Goal: Task Accomplishment & Management: Complete application form

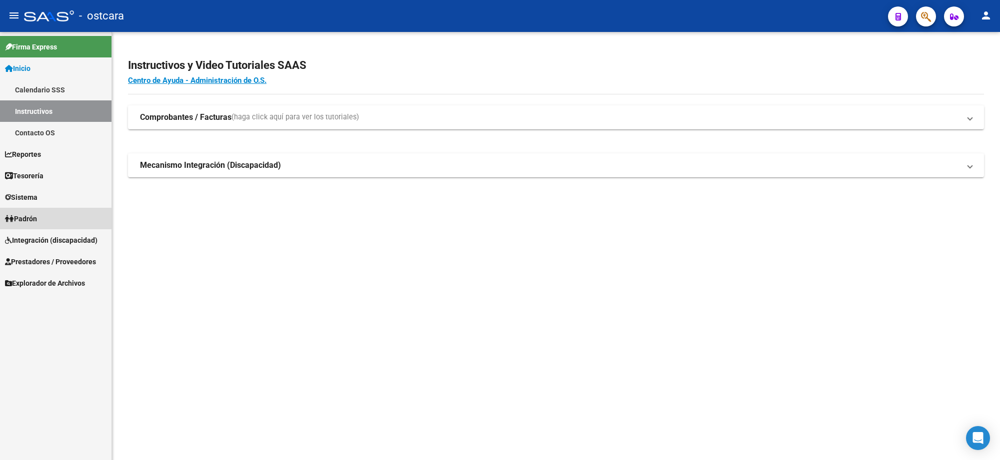
click at [31, 217] on span "Padrón" at bounding box center [21, 218] width 32 height 11
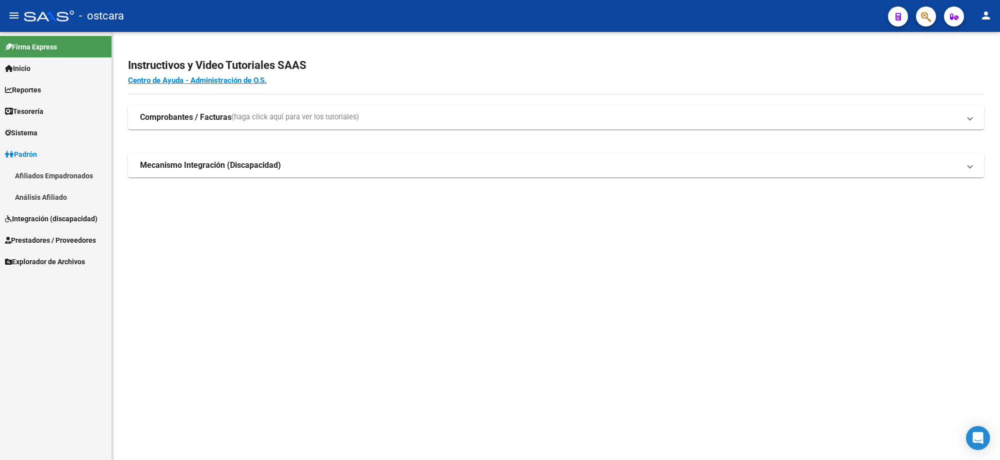
click at [53, 245] on span "Prestadores / Proveedores" at bounding box center [50, 240] width 91 height 11
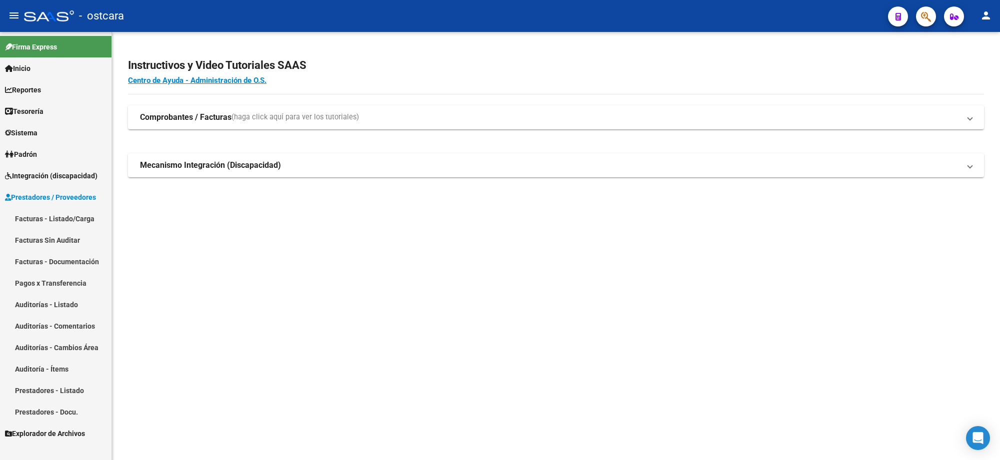
click at [54, 219] on link "Facturas - Listado/Carga" at bounding box center [55, 218] width 111 height 21
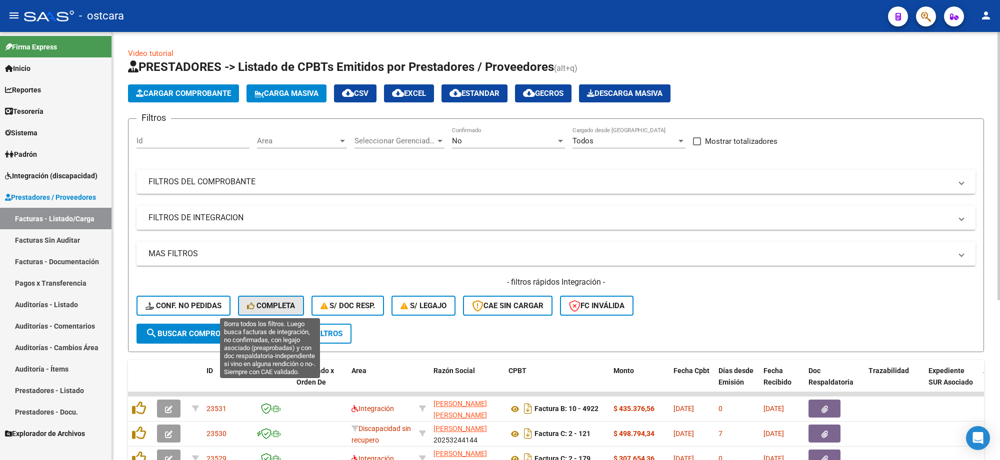
click at [280, 301] on span "Completa" at bounding box center [271, 305] width 48 height 9
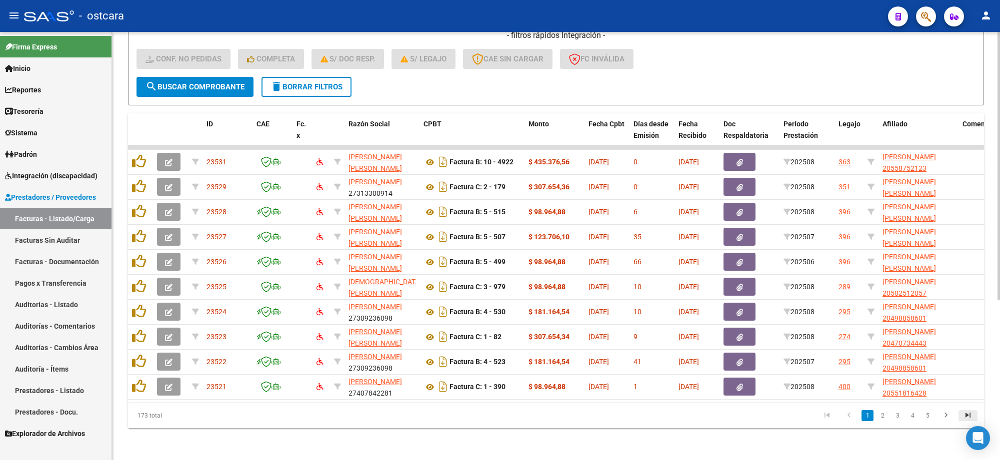
click at [966, 414] on icon "go to last page" at bounding box center [967, 417] width 13 height 12
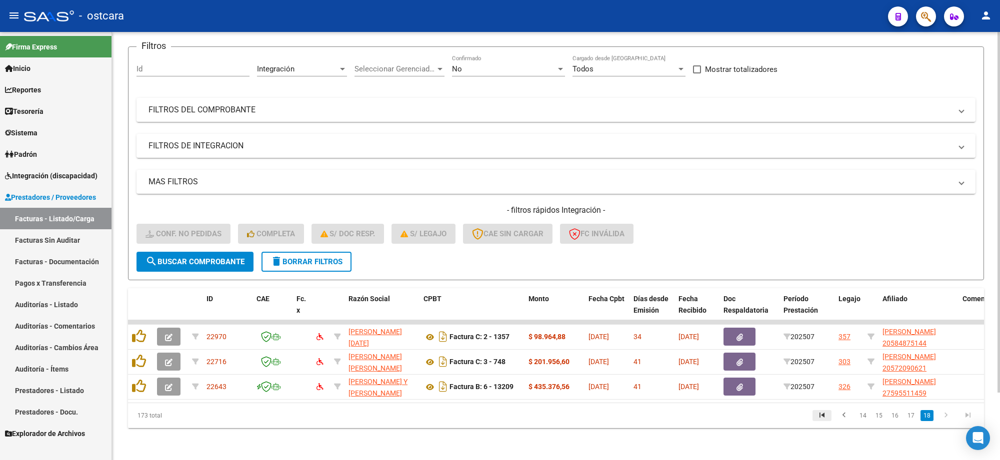
click at [825, 414] on icon "go to first page" at bounding box center [821, 417] width 13 height 12
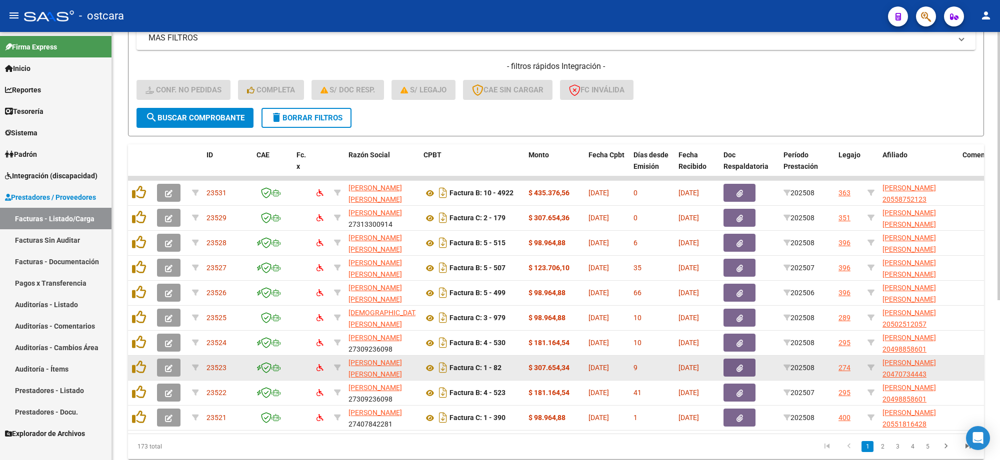
scroll to position [255, 0]
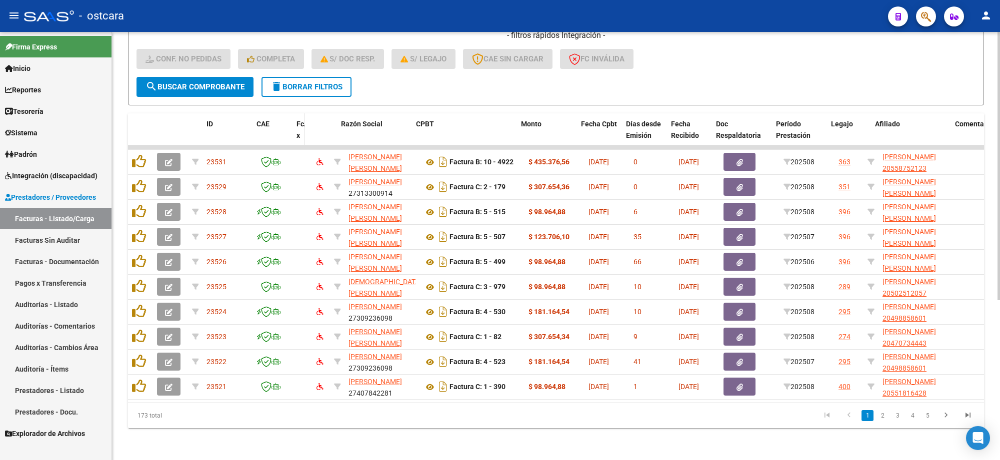
drag, startPoint x: 310, startPoint y: 121, endPoint x: 301, endPoint y: 121, distance: 9.5
click at [301, 121] on span at bounding box center [302, 135] width 4 height 44
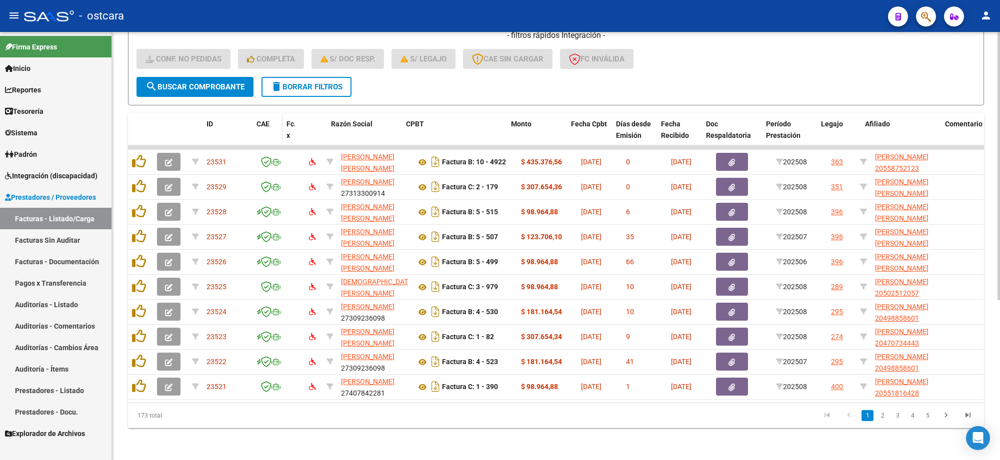
drag, startPoint x: 289, startPoint y: 126, endPoint x: 276, endPoint y: 125, distance: 12.5
click at [276, 125] on datatable-header-cell "CAE" at bounding box center [267, 135] width 30 height 44
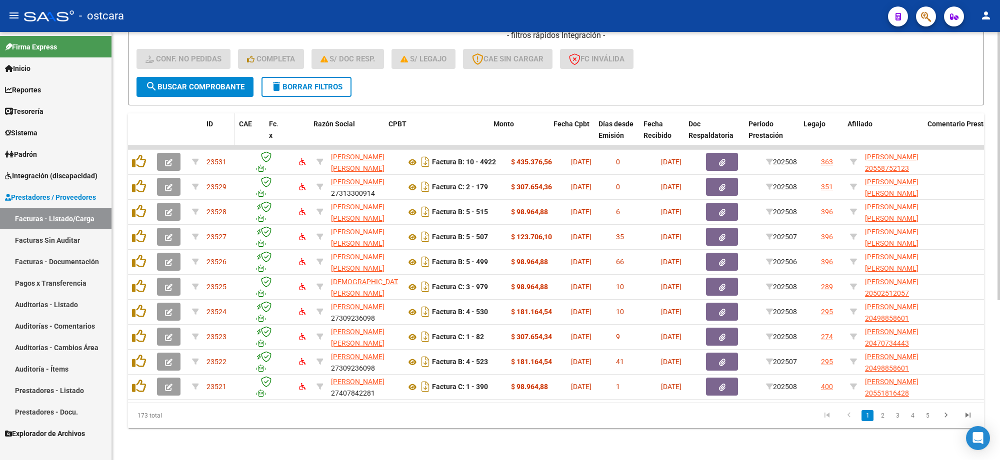
drag, startPoint x: 247, startPoint y: 124, endPoint x: 225, endPoint y: 125, distance: 22.0
click at [225, 125] on datatable-header-cell "ID" at bounding box center [218, 135] width 32 height 44
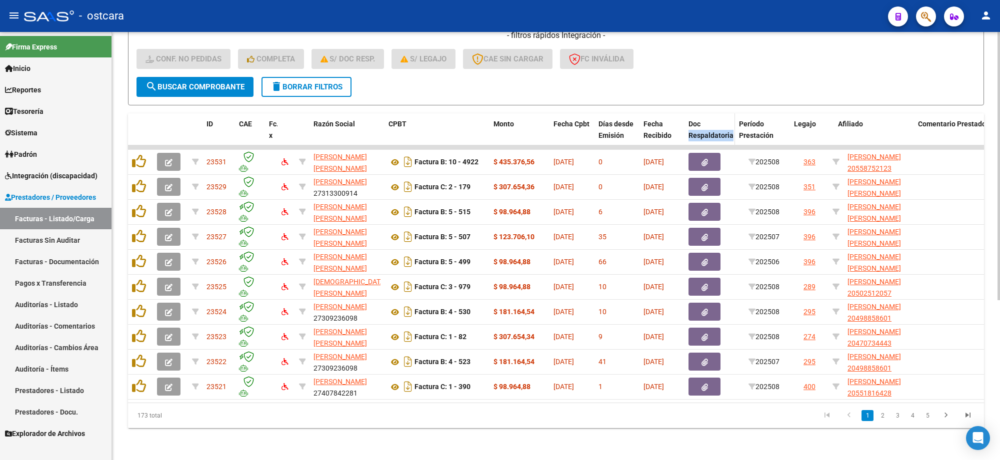
drag, startPoint x: 739, startPoint y: 109, endPoint x: 727, endPoint y: 109, distance: 11.5
click at [727, 113] on datatable-header-cell "Doc Respaldatoria" at bounding box center [709, 135] width 50 height 44
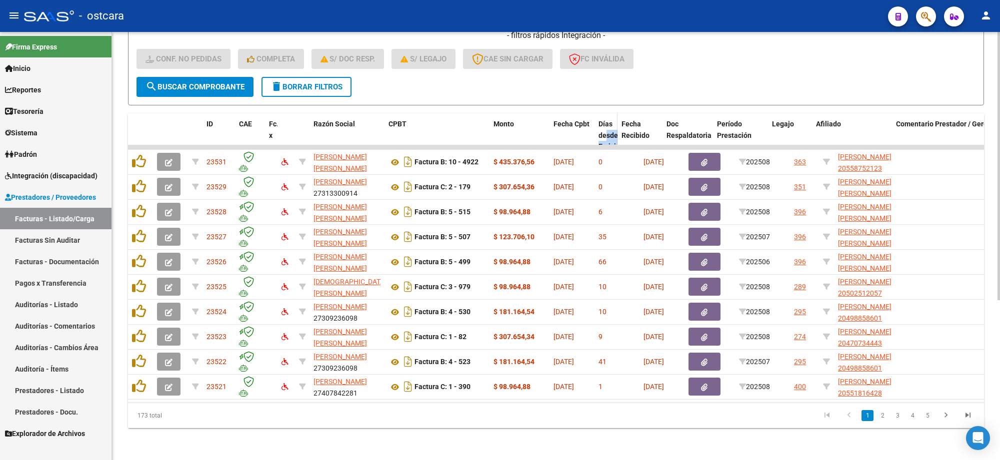
drag, startPoint x: 634, startPoint y: 119, endPoint x: 606, endPoint y: 120, distance: 27.5
click at [606, 120] on datatable-header-cell "Días desde Emisión" at bounding box center [605, 140] width 23 height 55
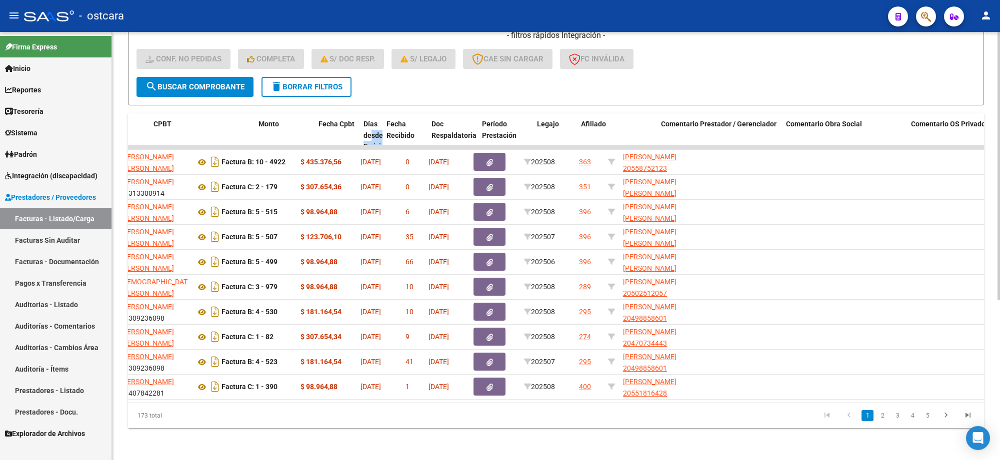
scroll to position [0, 235]
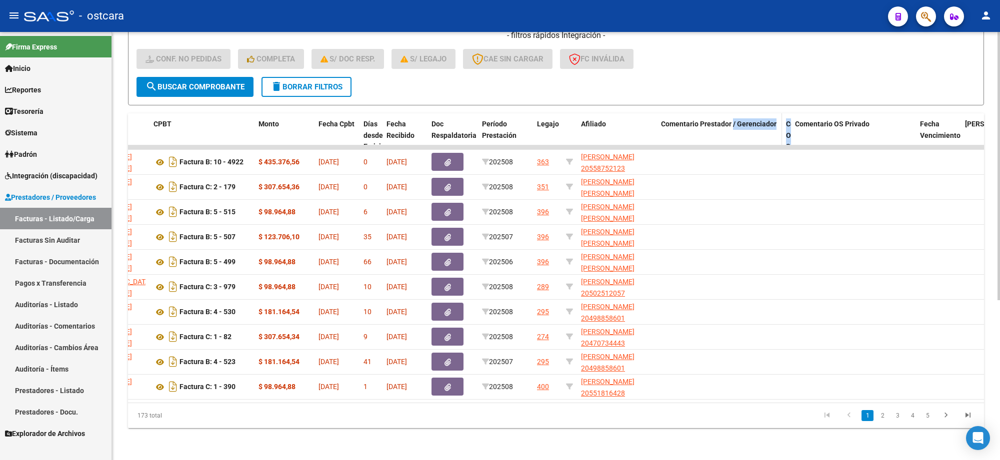
drag, startPoint x: 902, startPoint y: 118, endPoint x: 733, endPoint y: 116, distance: 169.5
click at [733, 116] on div "ID CAE Fc. x Razón Social CPBT Monto Fecha Cpbt Días desde Emisión Fecha Recibi…" at bounding box center [660, 140] width 1534 height 55
click at [502, 120] on span "Período Prestación" at bounding box center [499, 129] width 34 height 19
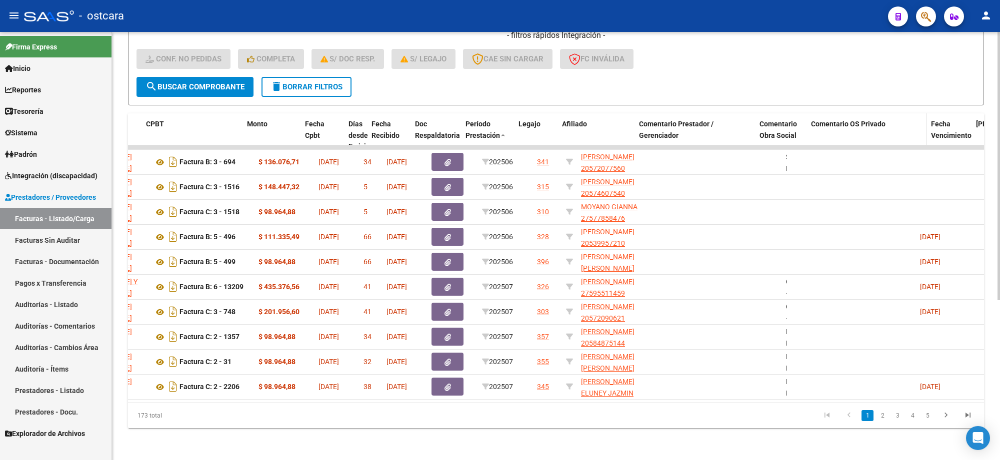
drag, startPoint x: 789, startPoint y: 113, endPoint x: 845, endPoint y: 106, distance: 56.5
click at [845, 113] on div "ID CAE Fc. x Razón Social CPBT Monto Fecha Cpbt Días desde Emisión Fecha Recibi…" at bounding box center [602, 140] width 1418 height 55
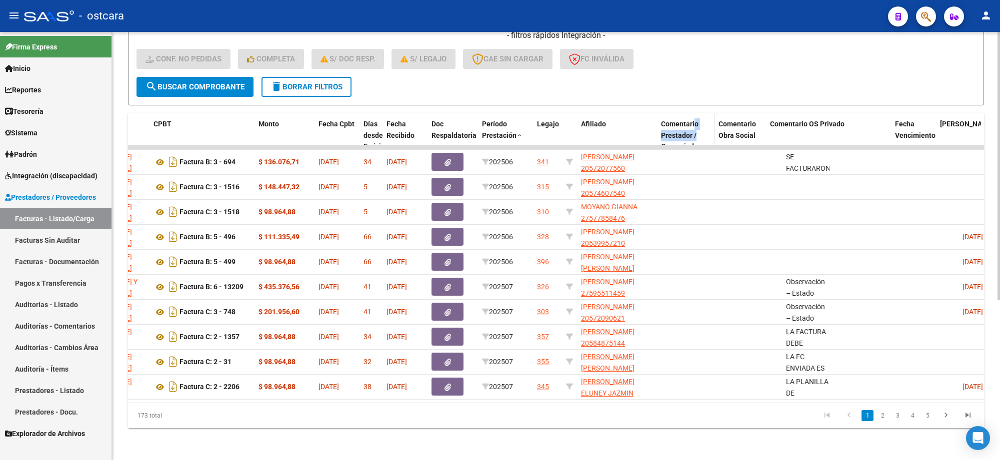
drag, startPoint x: 780, startPoint y: 113, endPoint x: 695, endPoint y: 113, distance: 84.5
click at [695, 113] on datatable-header-cell "Comentario Prestador / Gerenciador" at bounding box center [685, 140] width 57 height 55
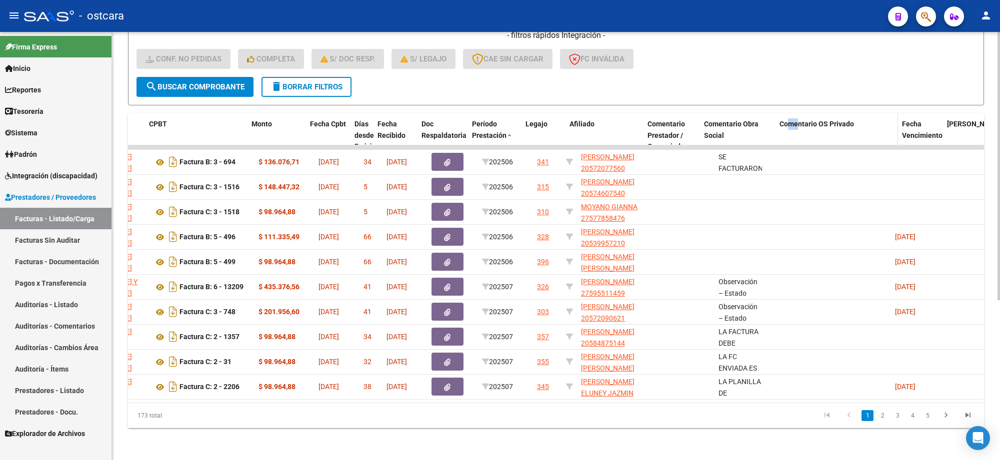
drag, startPoint x: 764, startPoint y: 120, endPoint x: 797, endPoint y: 118, distance: 33.6
click at [797, 118] on div "ID CAE Fc. x Razón Social CPBT Monto Fecha Cpbt Días desde Emisión Fecha Recibi…" at bounding box center [589, 140] width 1393 height 55
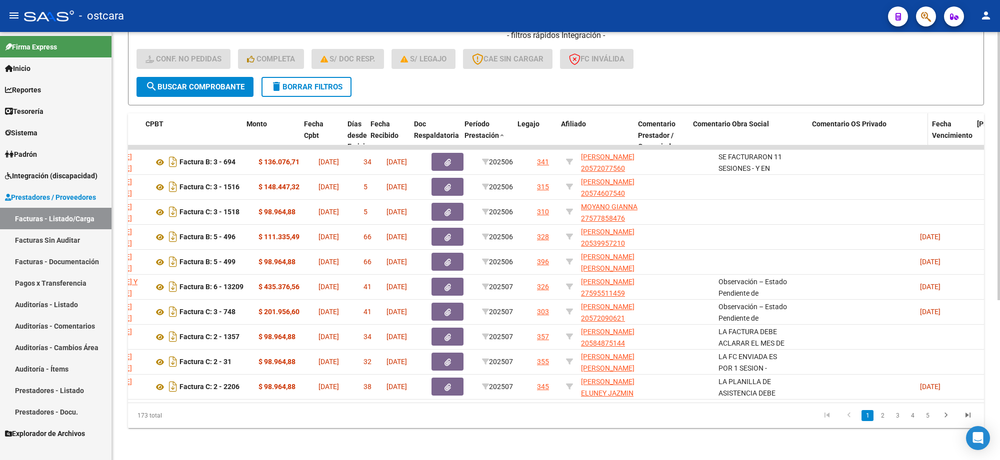
drag, startPoint x: 790, startPoint y: 120, endPoint x: 843, endPoint y: 122, distance: 53.5
click at [850, 121] on div "ID CAE Fc. x Razón Social CPBT Monto Fecha Cpbt Días desde Emisión Fecha Recibi…" at bounding box center [602, 140] width 1418 height 55
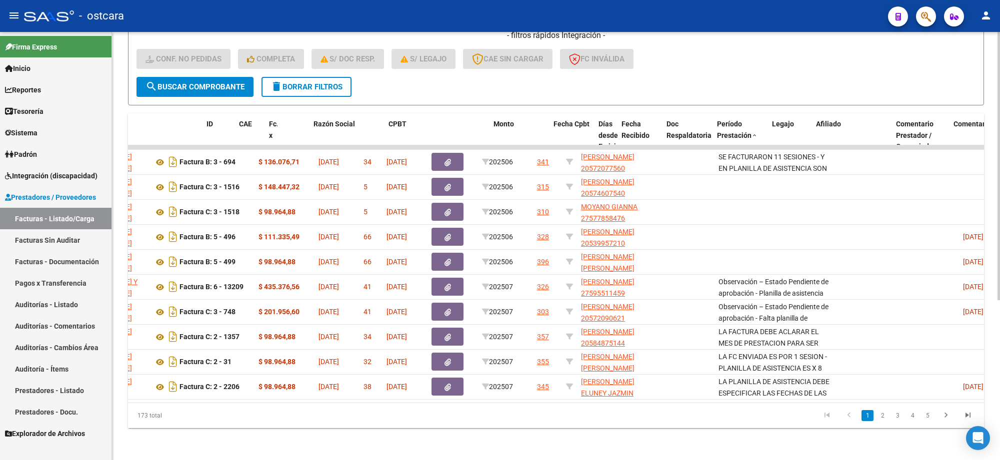
scroll to position [0, 0]
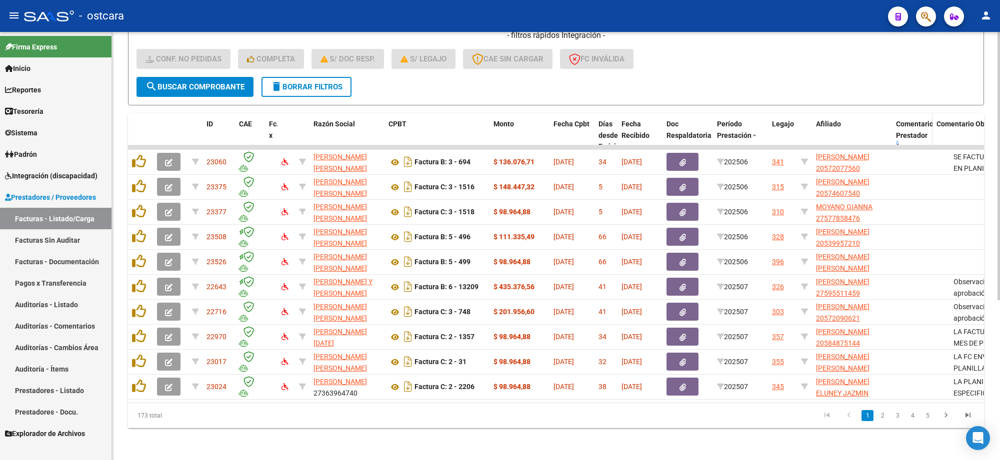
drag, startPoint x: 946, startPoint y: 124, endPoint x: 925, endPoint y: 126, distance: 21.1
click at [925, 126] on datatable-header-cell "Comentario Prestador / Gerenciador" at bounding box center [912, 146] width 40 height 67
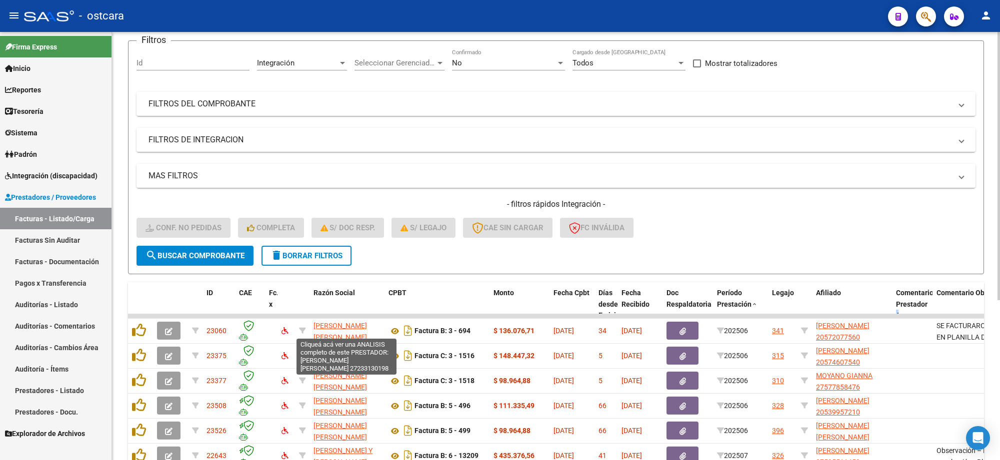
scroll to position [255, 0]
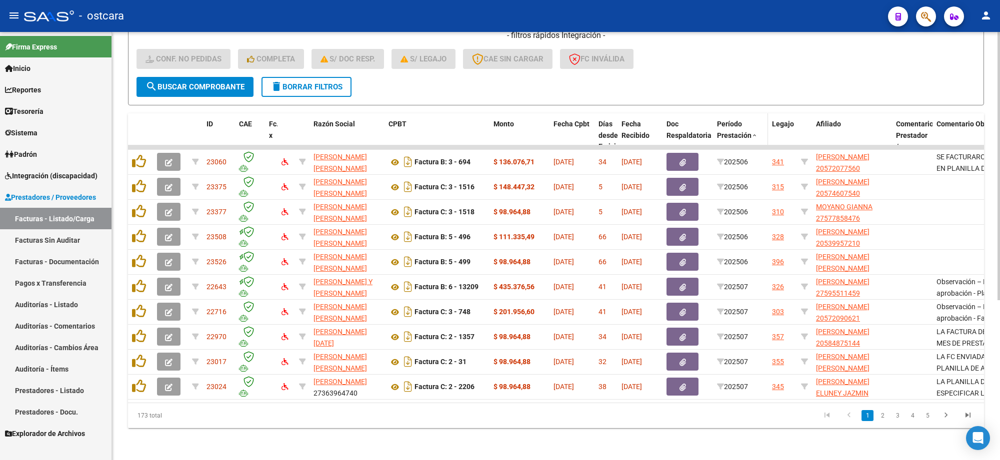
click at [742, 127] on span "Período Prestación" at bounding box center [734, 129] width 34 height 19
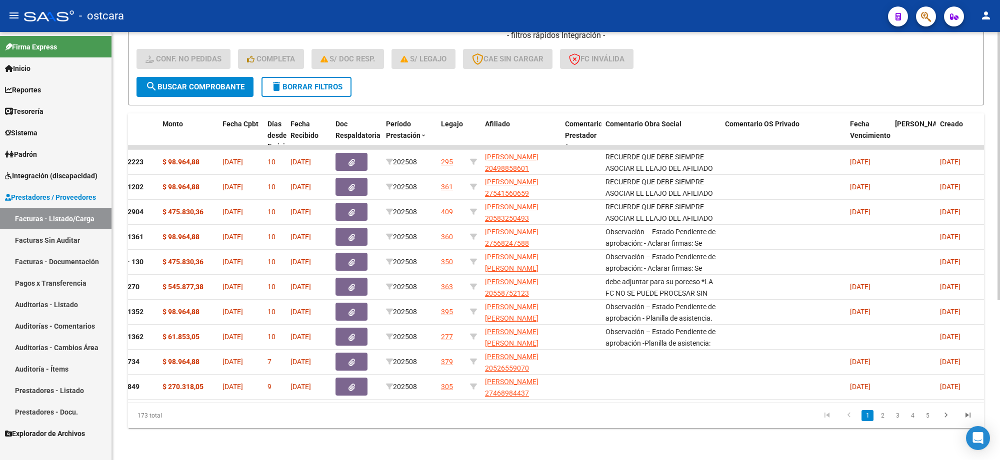
scroll to position [0, 0]
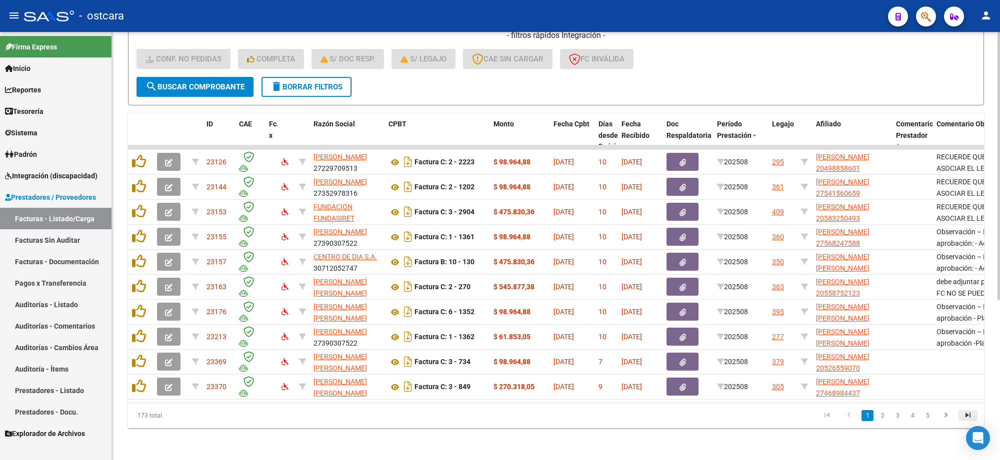
click at [968, 416] on icon "go to last page" at bounding box center [967, 417] width 13 height 12
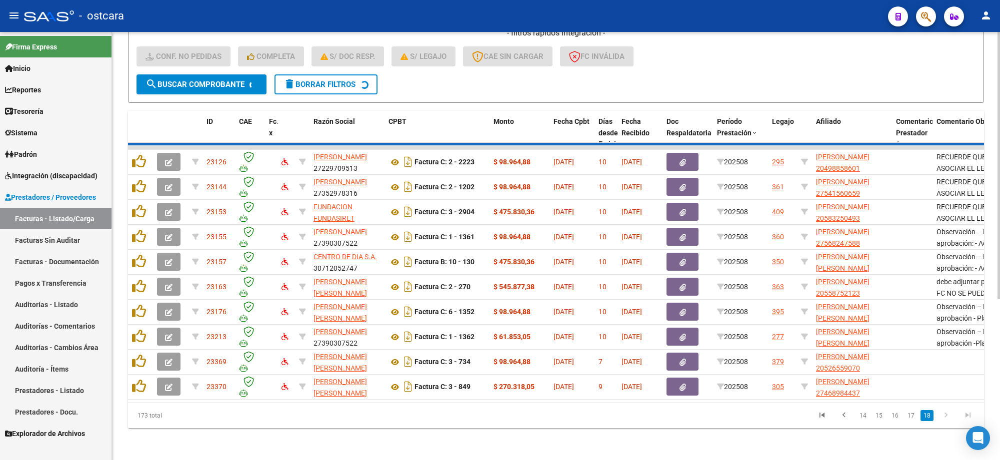
scroll to position [80, 0]
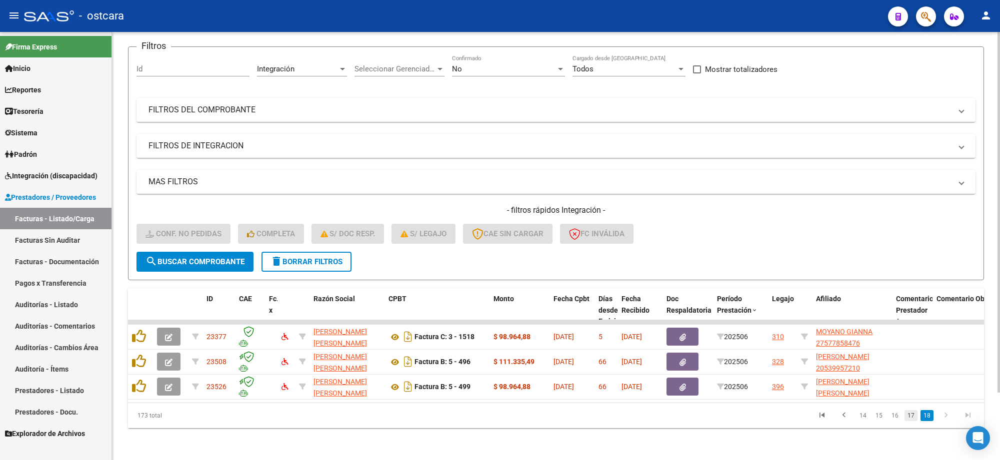
click at [915, 414] on link "17" at bounding box center [910, 415] width 13 height 11
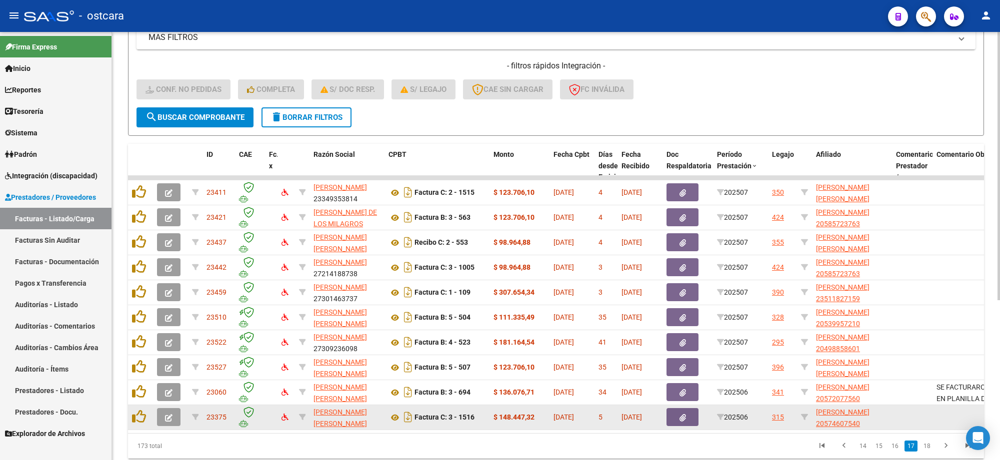
scroll to position [255, 0]
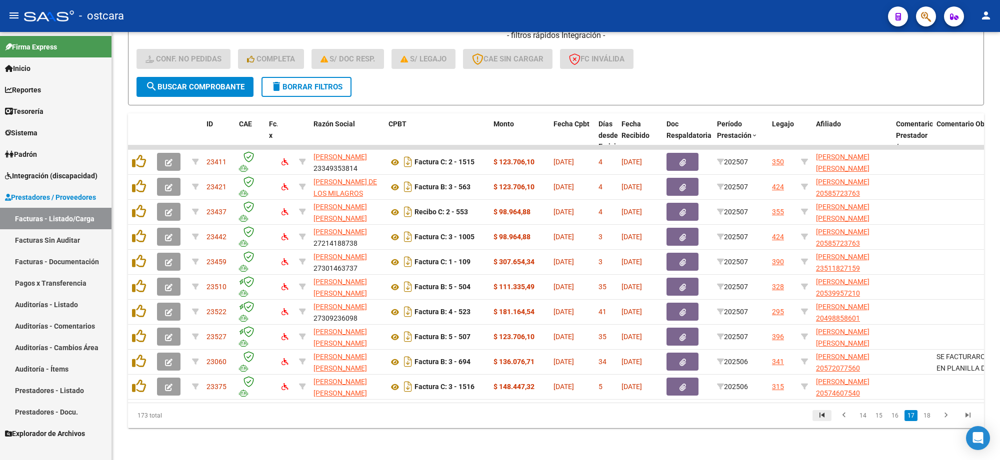
click at [818, 416] on icon "go to first page" at bounding box center [821, 417] width 13 height 12
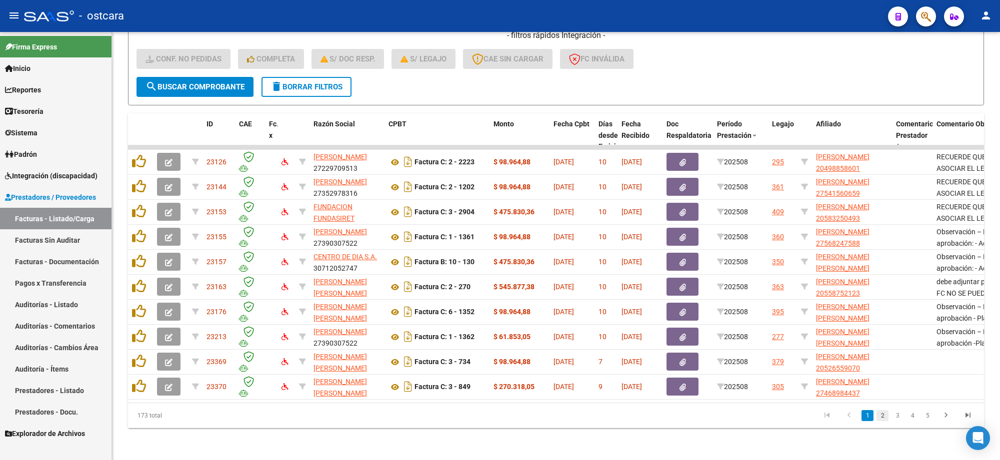
click at [881, 420] on link "2" at bounding box center [882, 415] width 12 height 11
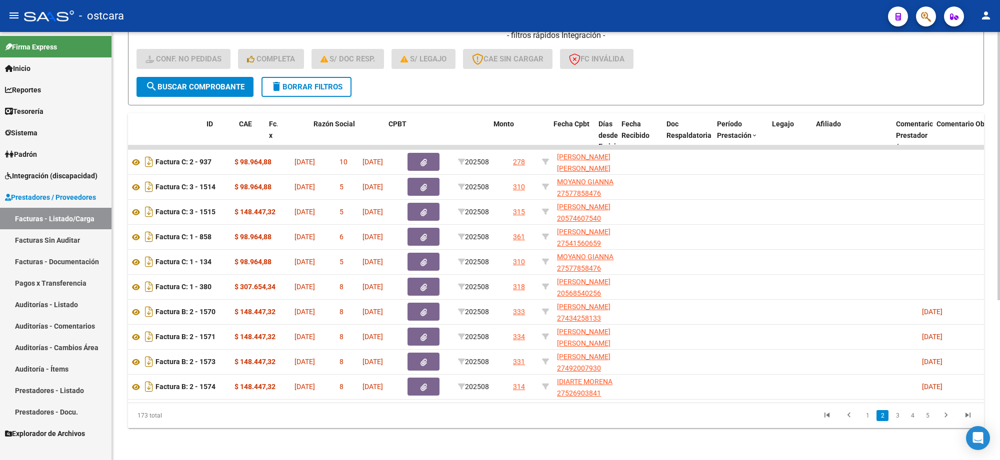
scroll to position [0, 0]
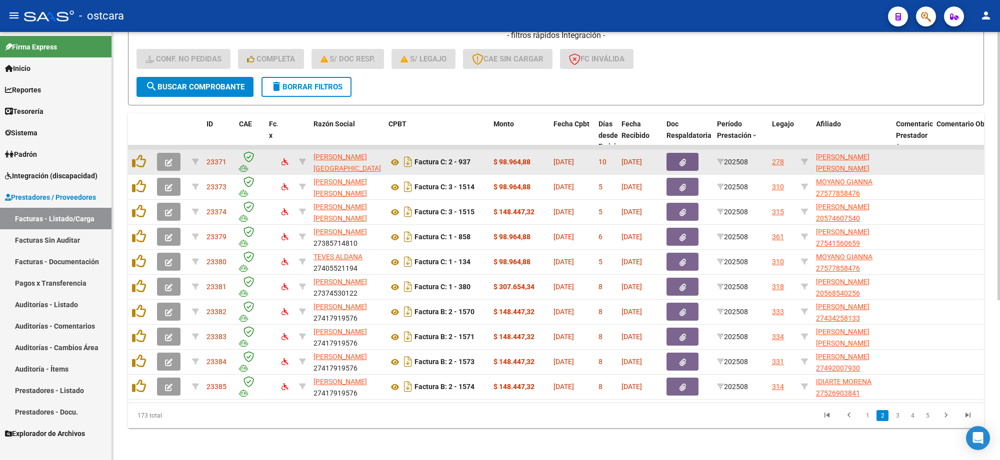
click at [167, 159] on icon "button" at bounding box center [168, 162] width 7 height 7
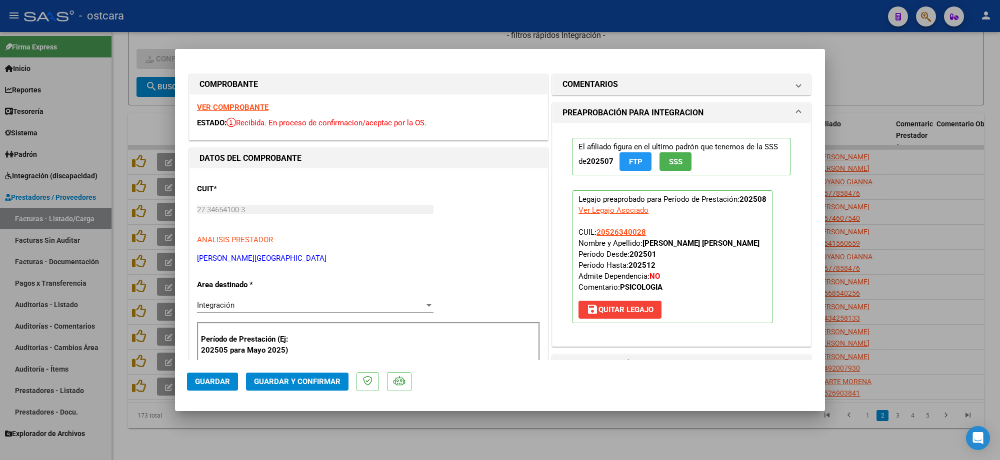
click at [245, 111] on strong "VER COMPROBANTE" at bounding box center [232, 107] width 71 height 9
click at [243, 110] on strong "VER COMPROBANTE" at bounding box center [232, 107] width 71 height 9
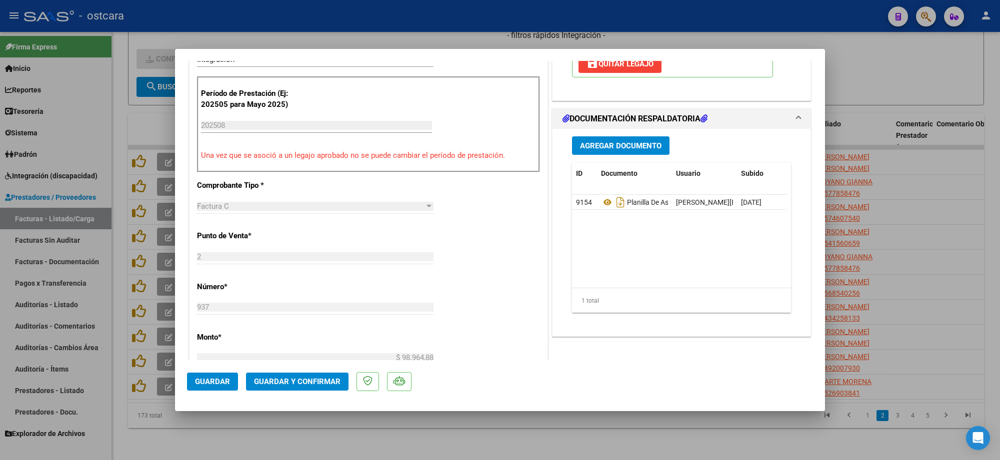
scroll to position [250, 0]
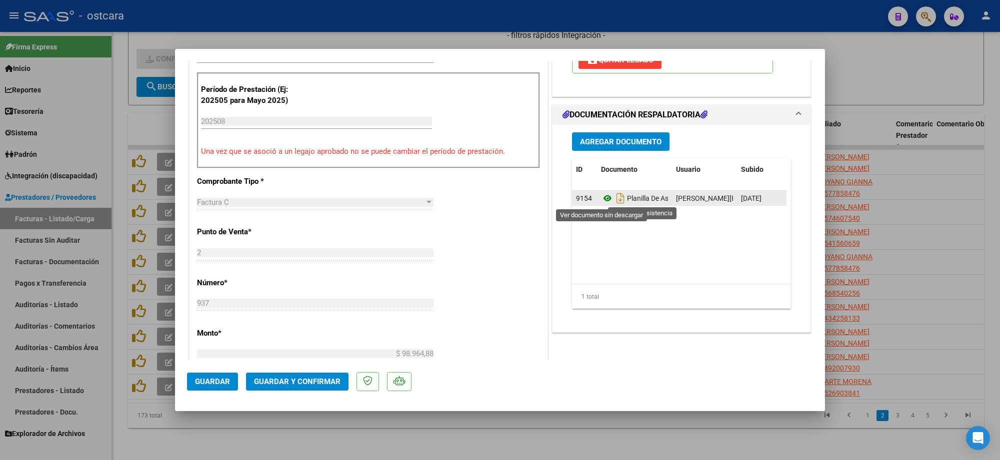
click at [601, 198] on icon at bounding box center [607, 198] width 13 height 12
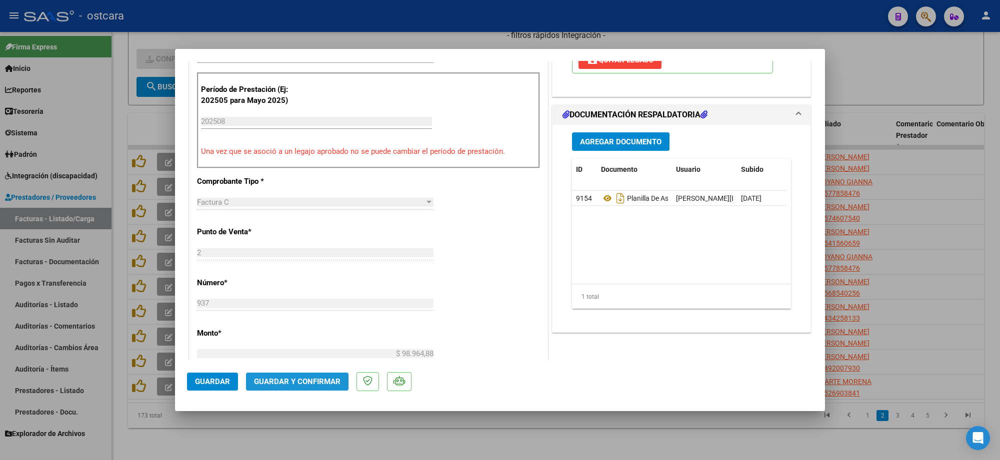
click at [305, 388] on button "Guardar y Confirmar" at bounding box center [297, 382] width 102 height 18
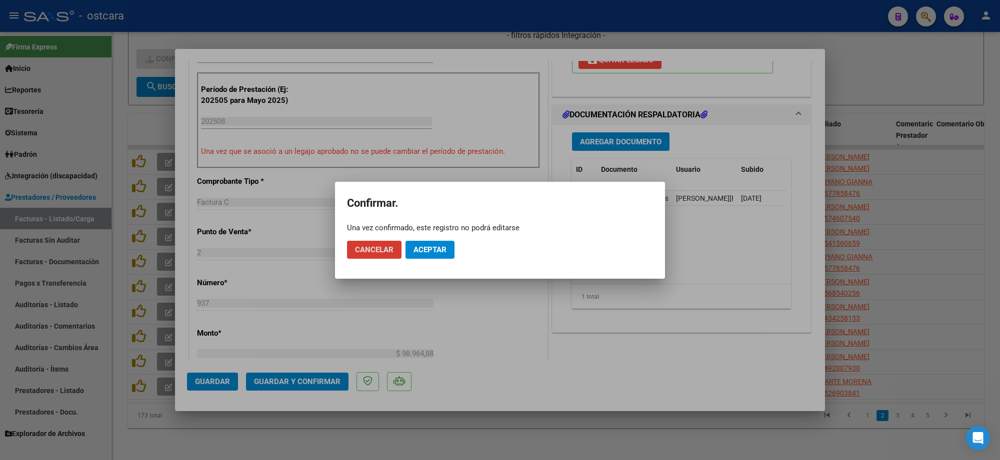
click at [425, 243] on button "Aceptar" at bounding box center [429, 250] width 49 height 18
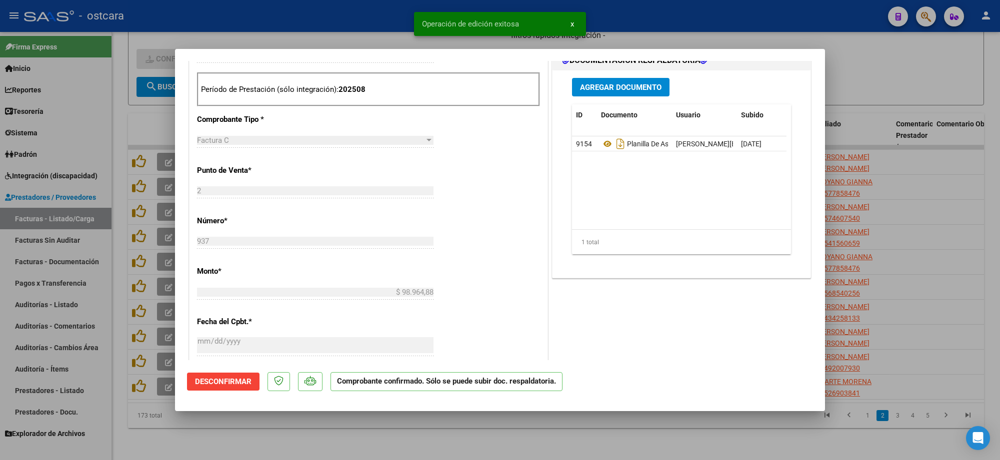
click at [891, 62] on div at bounding box center [500, 230] width 1000 height 460
type input "$ 0,00"
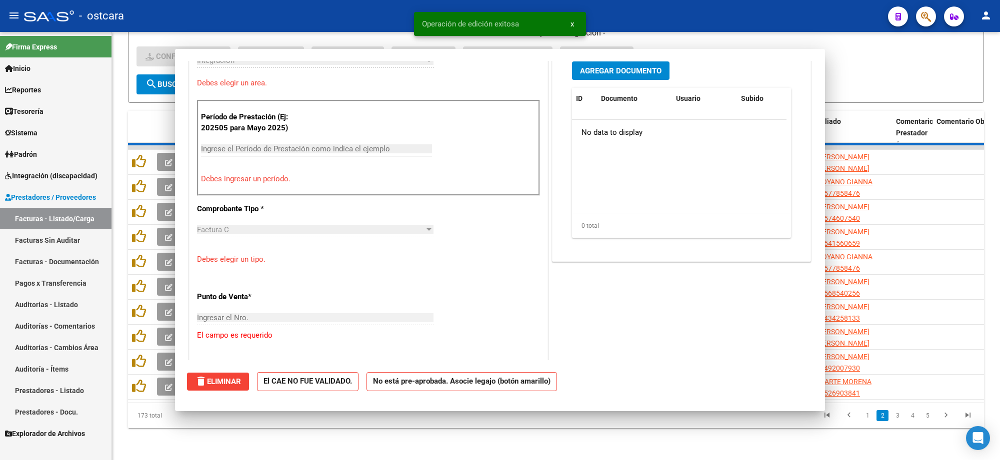
scroll to position [267, 0]
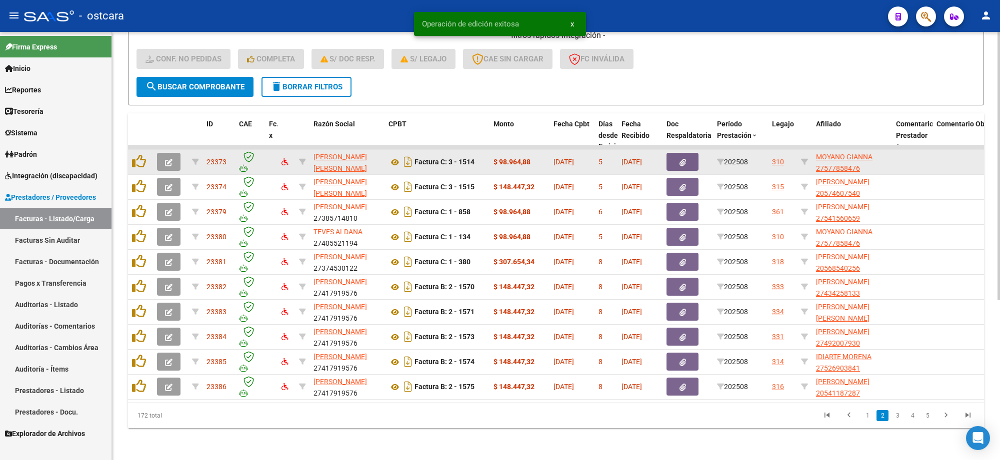
click at [170, 159] on icon "button" at bounding box center [168, 162] width 7 height 7
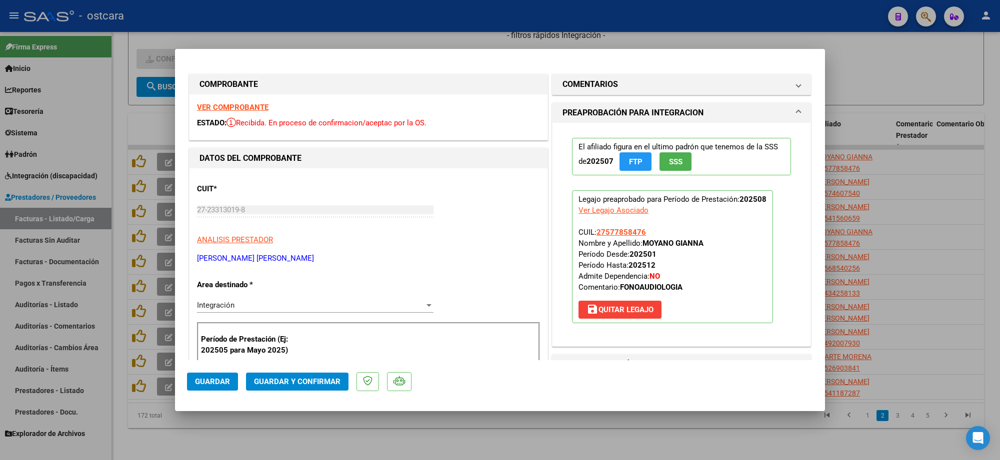
click at [227, 110] on strong "VER COMPROBANTE" at bounding box center [232, 107] width 71 height 9
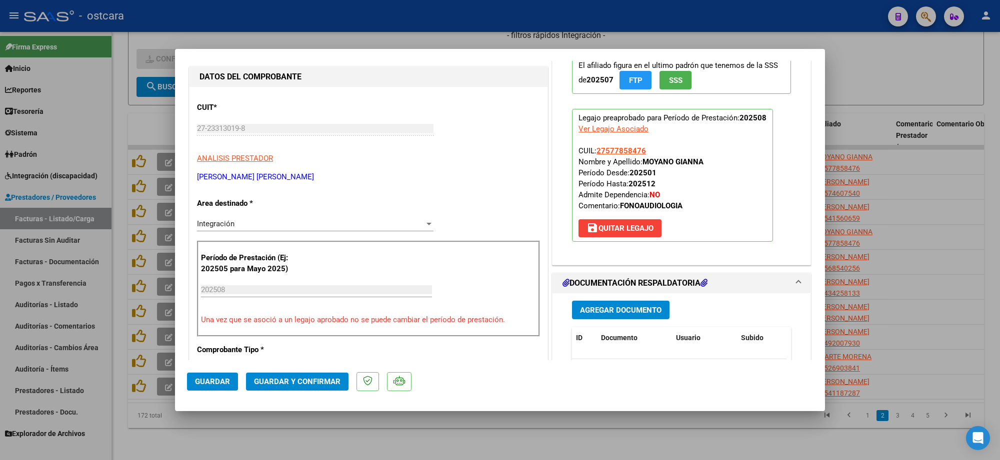
scroll to position [187, 0]
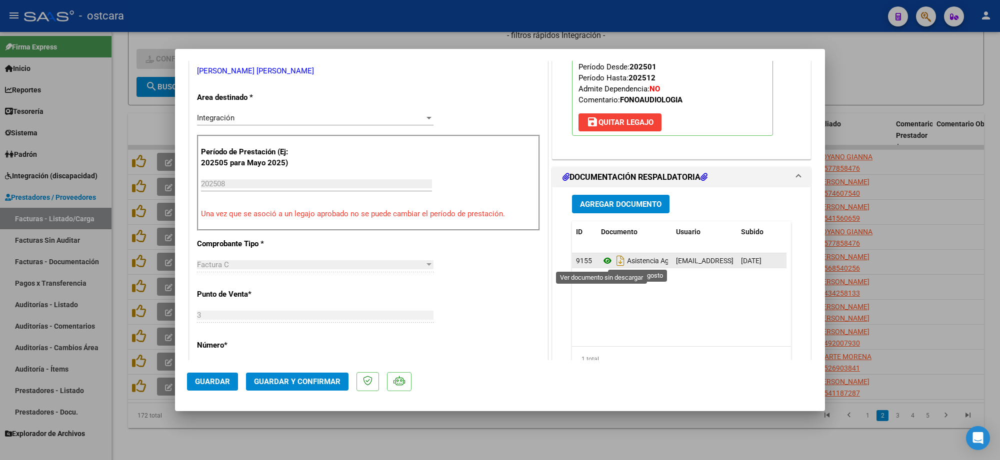
click at [601, 264] on icon at bounding box center [607, 261] width 13 height 12
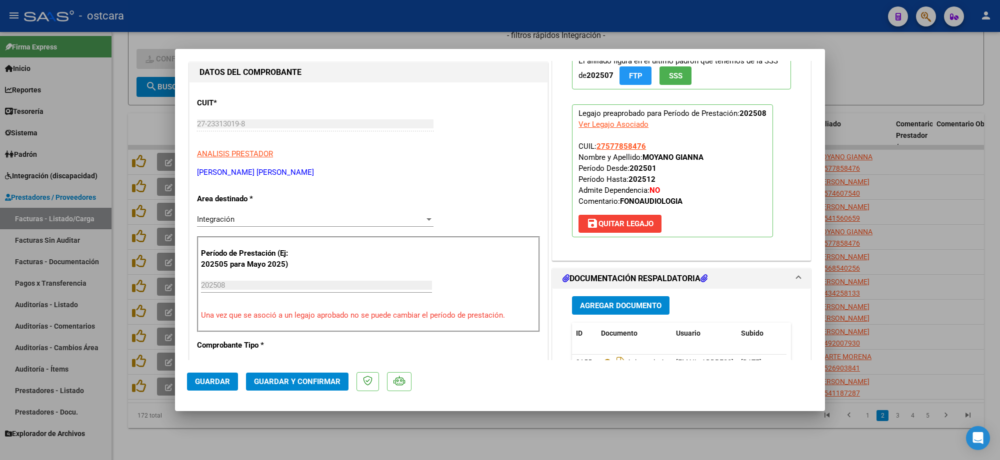
scroll to position [0, 0]
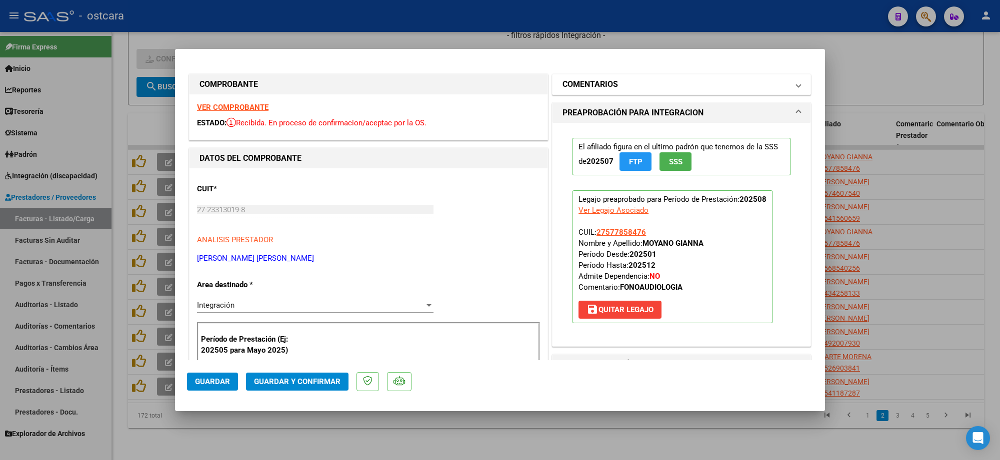
click at [626, 87] on mat-panel-title "COMENTARIOS" at bounding box center [675, 84] width 226 height 12
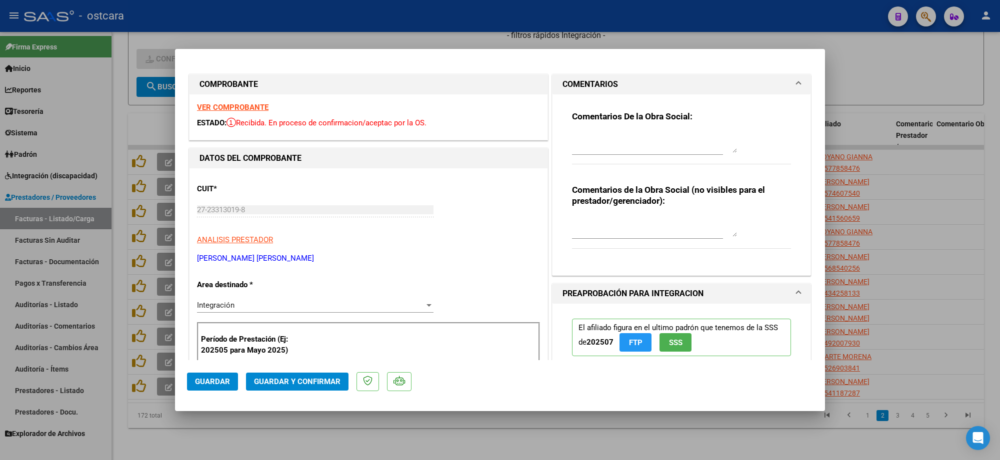
click at [629, 138] on textarea at bounding box center [654, 143] width 165 height 20
paste textarea "Recordar indicar vinculo del firmante en las planillas de asistencia."
type textarea "Recordar indicar vinculo del firmante en las planillas de asistencia."
click at [303, 385] on span "Guardar y Confirmar" at bounding box center [297, 381] width 86 height 9
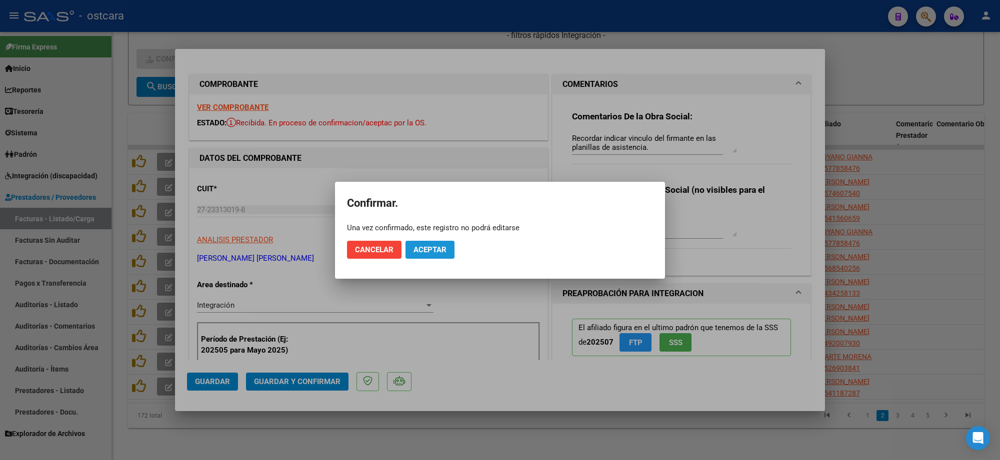
click at [417, 255] on button "Aceptar" at bounding box center [429, 250] width 49 height 18
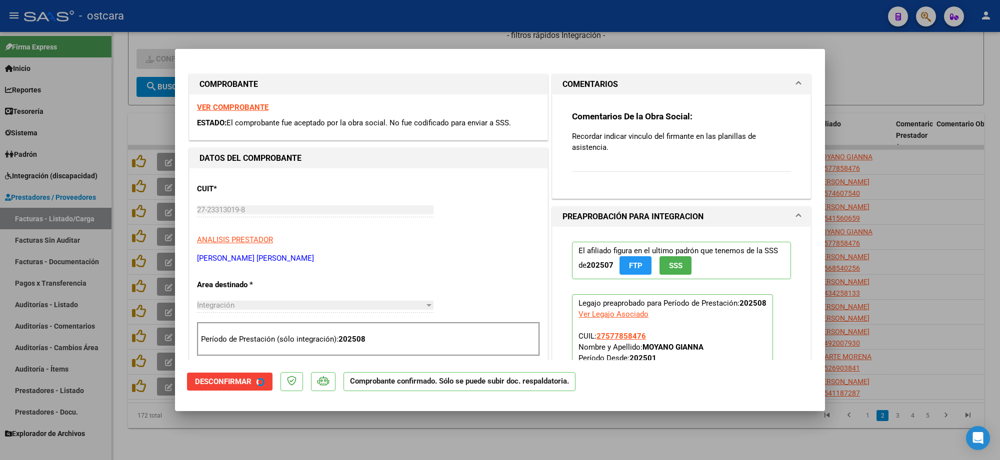
click at [892, 80] on div at bounding box center [500, 230] width 1000 height 460
type input "$ 0,00"
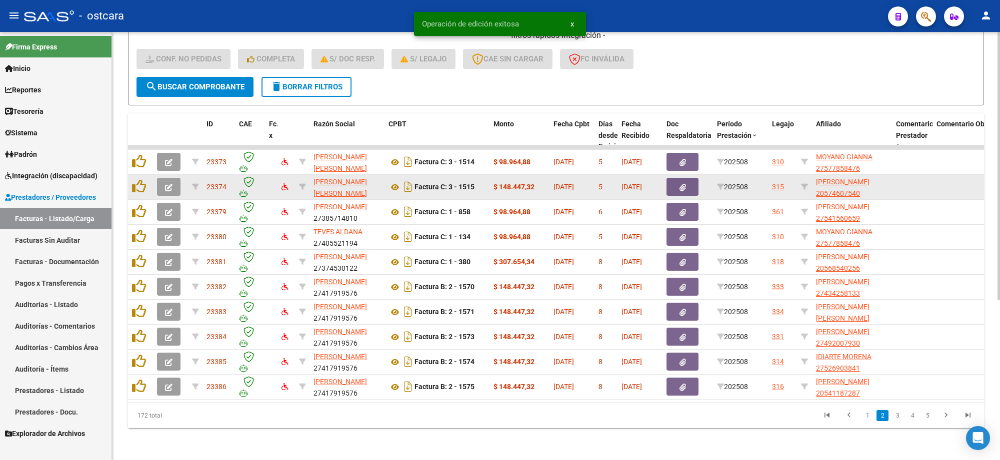
click at [173, 181] on button "button" at bounding box center [168, 187] width 23 height 18
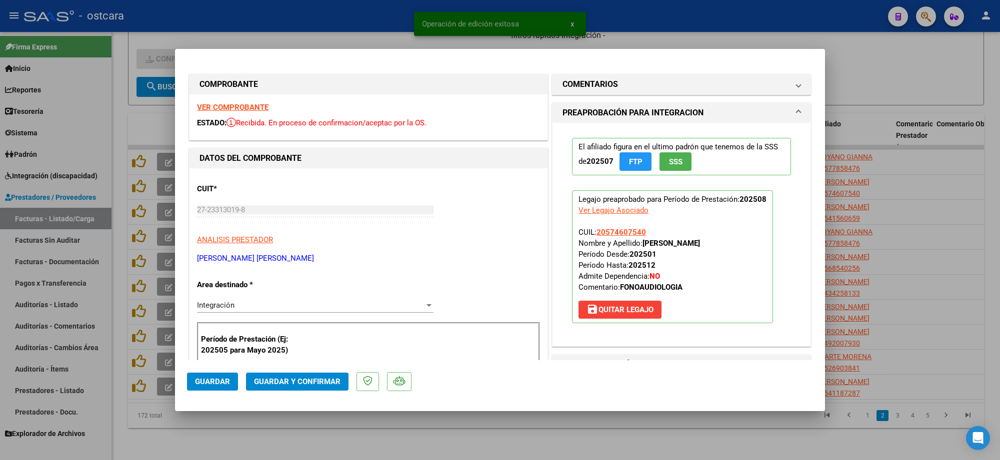
click at [244, 111] on strong "VER COMPROBANTE" at bounding box center [232, 107] width 71 height 9
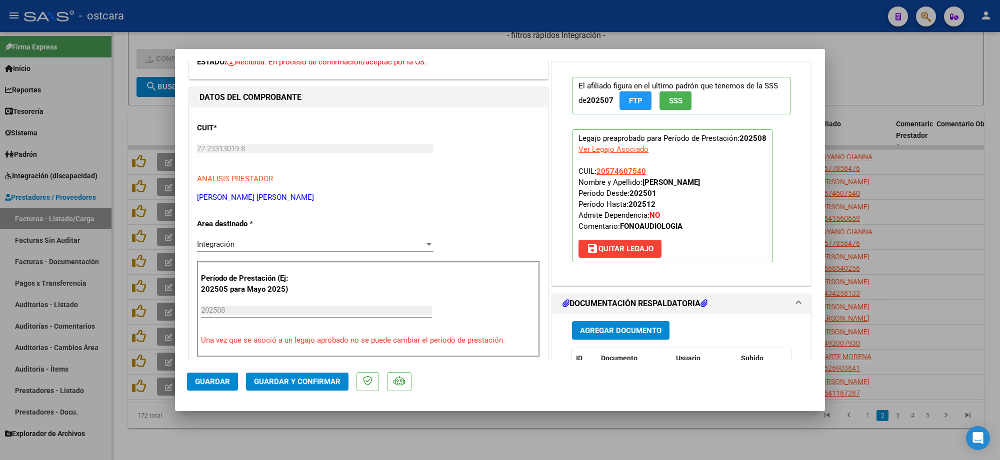
scroll to position [187, 0]
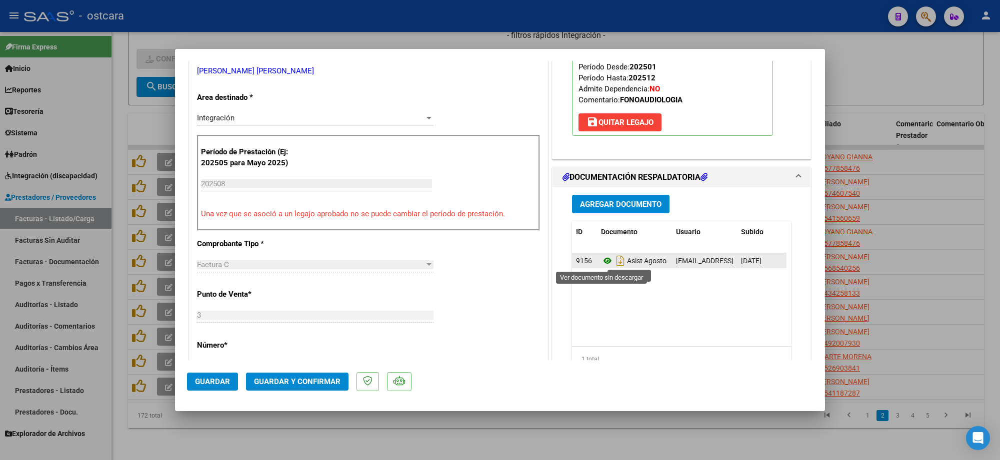
click at [603, 265] on icon at bounding box center [607, 261] width 13 height 12
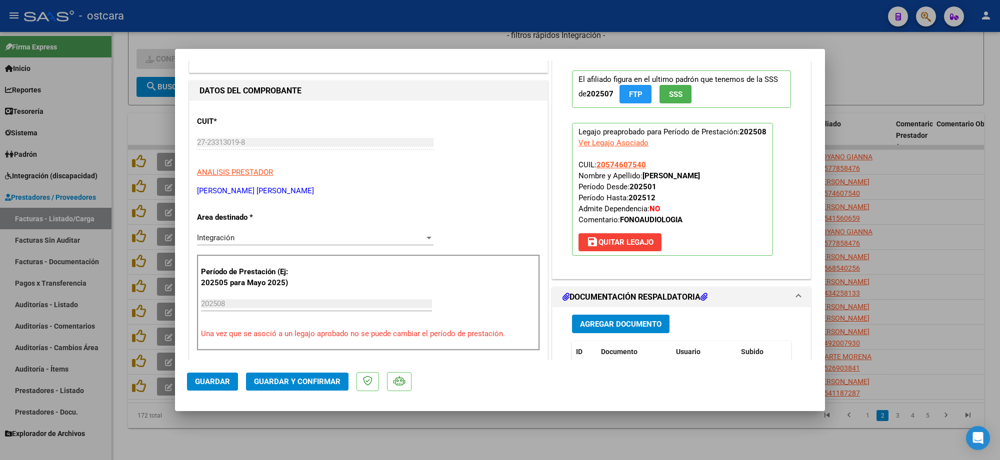
scroll to position [0, 0]
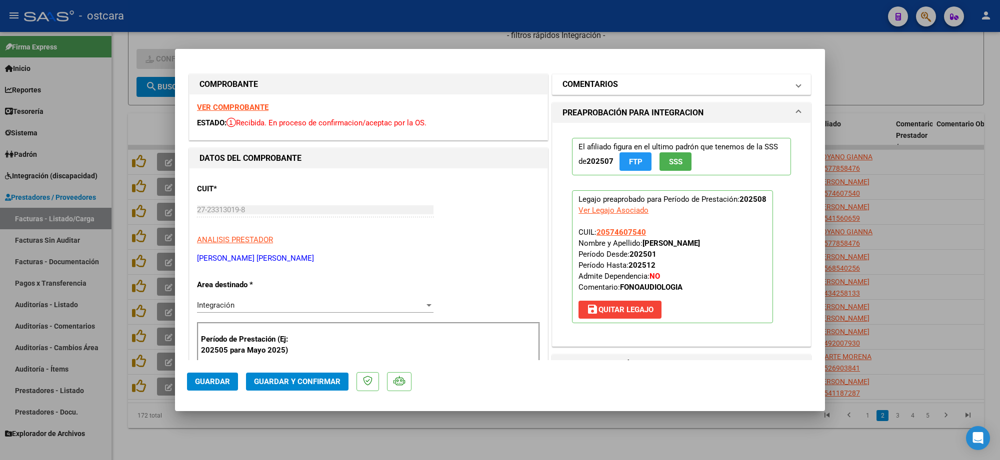
click at [641, 88] on mat-panel-title "COMENTARIOS" at bounding box center [675, 84] width 226 height 12
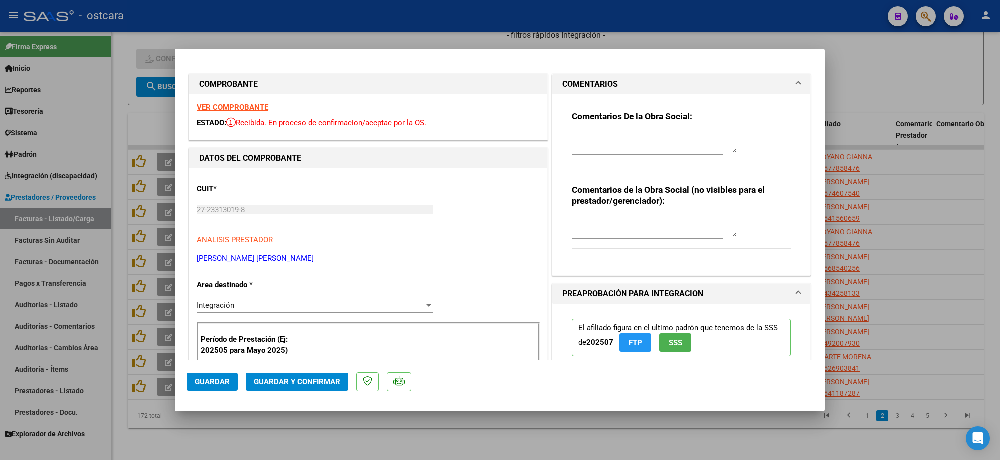
drag, startPoint x: 628, startPoint y: 158, endPoint x: 627, endPoint y: 147, distance: 10.5
click at [627, 158] on div at bounding box center [647, 147] width 151 height 33
click at [625, 145] on textarea at bounding box center [654, 143] width 165 height 20
paste textarea "Recordar indicar vinculo del firmante en las planillas de asistencia."
type textarea "Recordar indicar vinculo del firmante en las planillas de asistencia."
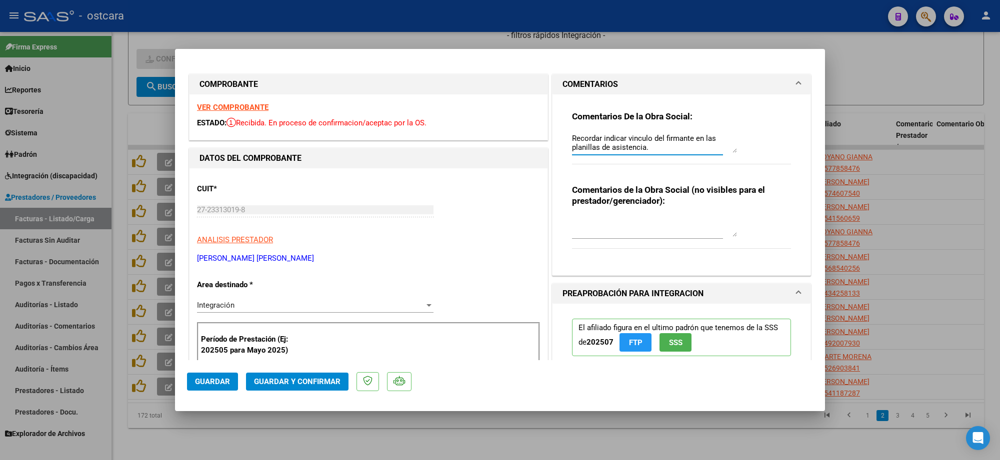
click at [315, 381] on span "Guardar y Confirmar" at bounding box center [297, 381] width 86 height 9
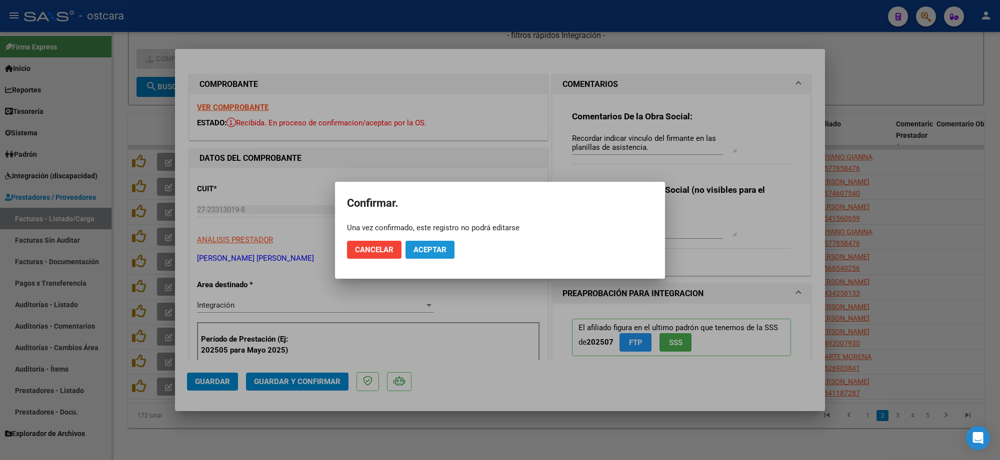
drag, startPoint x: 448, startPoint y: 251, endPoint x: 526, endPoint y: 255, distance: 78.6
click at [448, 253] on button "Aceptar" at bounding box center [429, 250] width 49 height 18
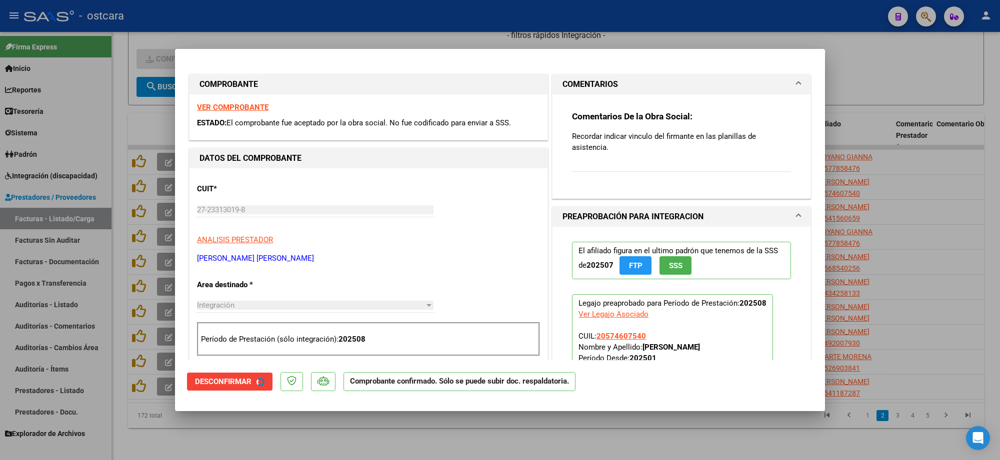
click at [970, 200] on div at bounding box center [500, 230] width 1000 height 460
type input "$ 0,00"
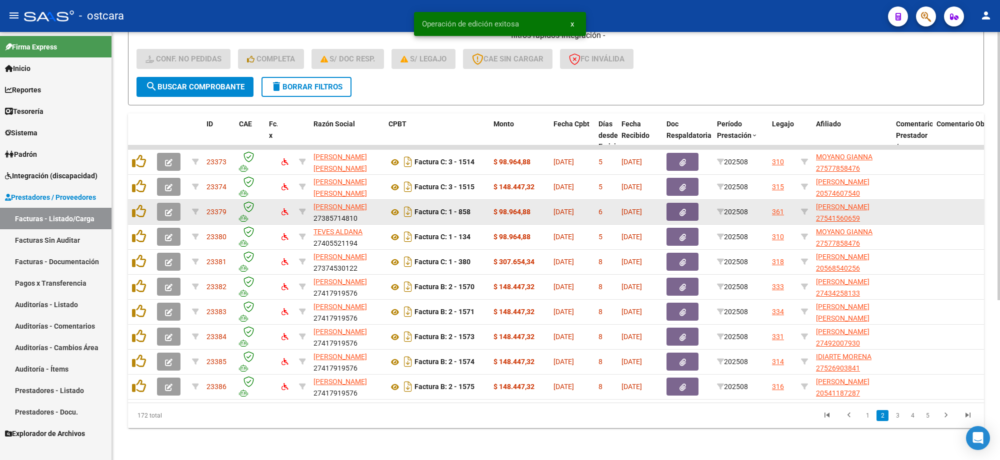
click at [168, 208] on button "button" at bounding box center [168, 212] width 23 height 18
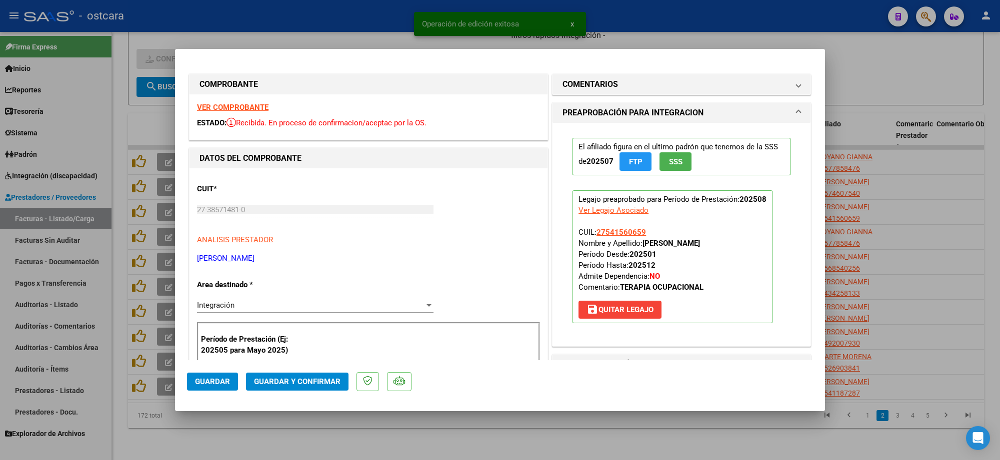
click at [237, 106] on strong "VER COMPROBANTE" at bounding box center [232, 107] width 71 height 9
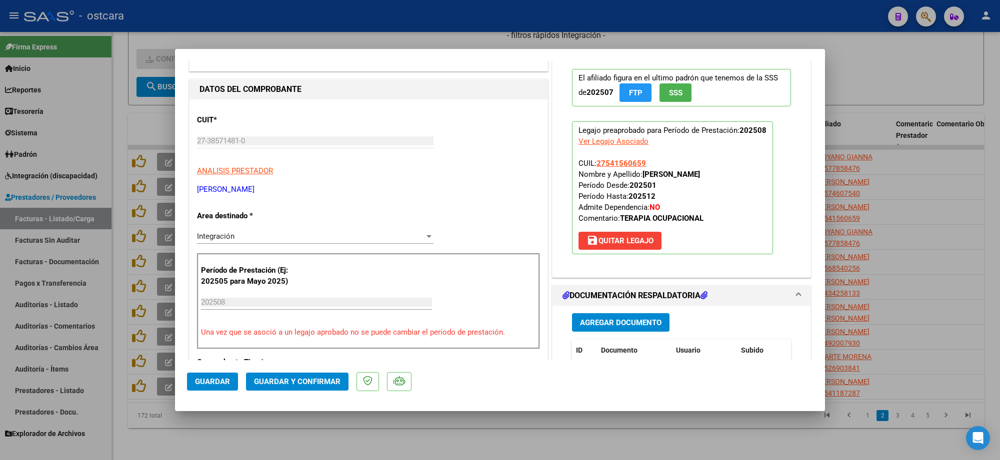
scroll to position [187, 0]
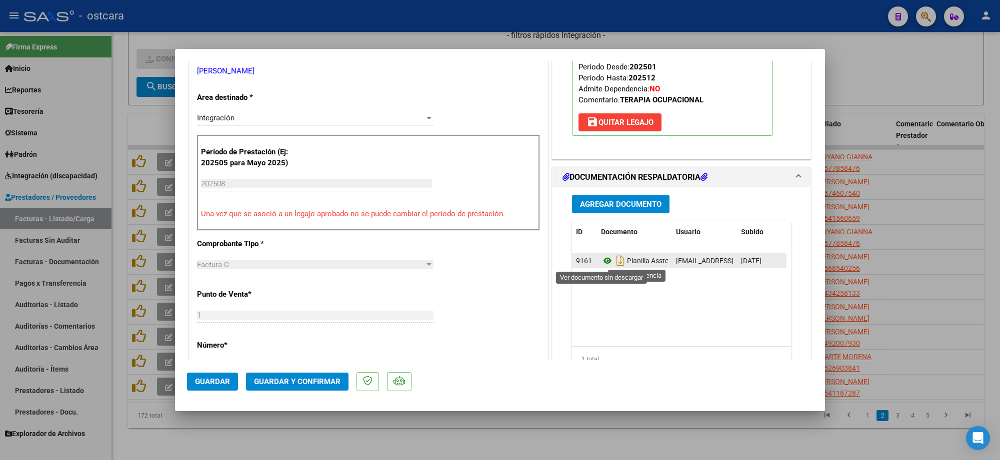
click at [603, 263] on icon at bounding box center [607, 261] width 13 height 12
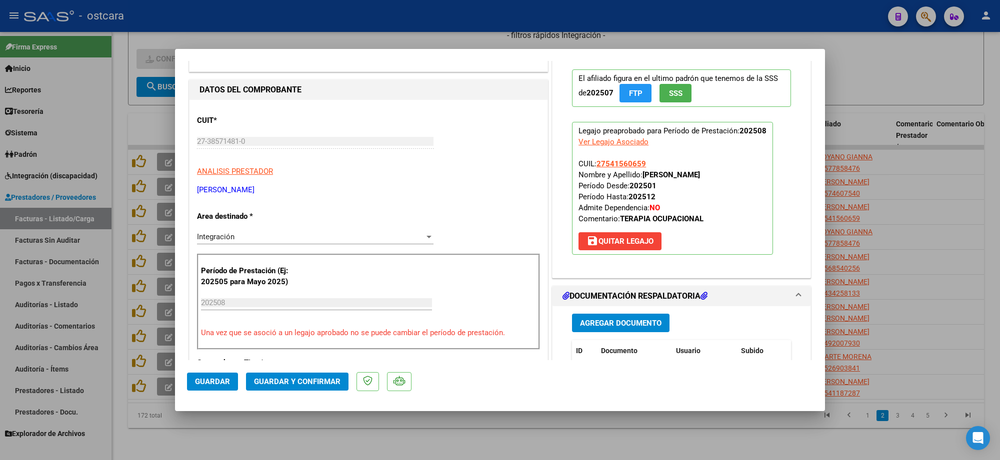
scroll to position [0, 0]
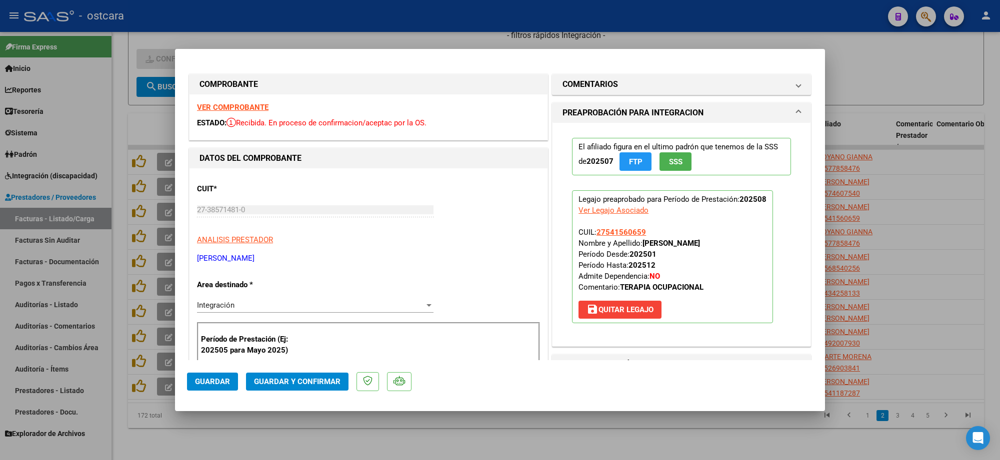
click at [238, 109] on strong "VER COMPROBANTE" at bounding box center [232, 107] width 71 height 9
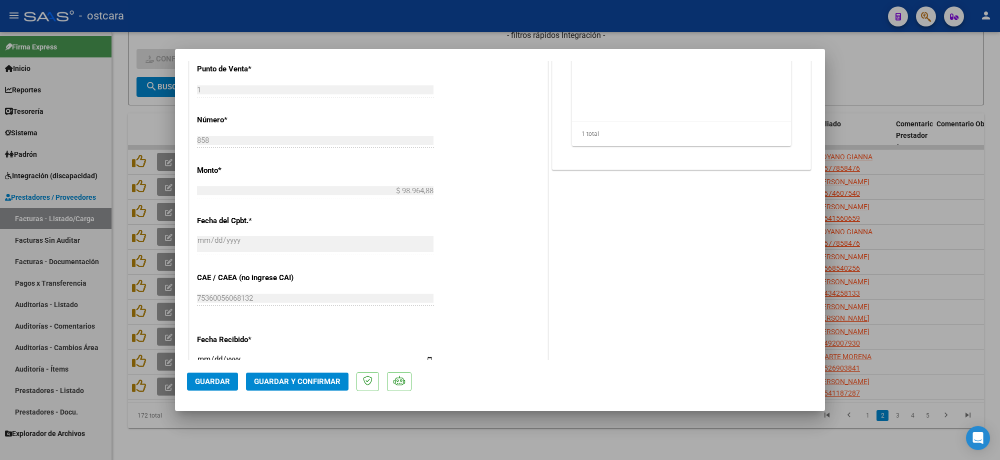
scroll to position [375, 0]
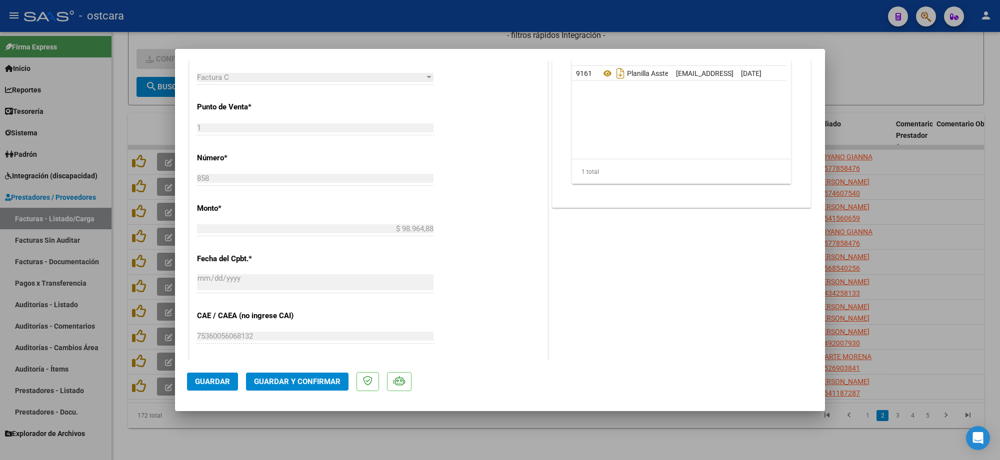
click at [284, 377] on span "Guardar y Confirmar" at bounding box center [297, 381] width 86 height 9
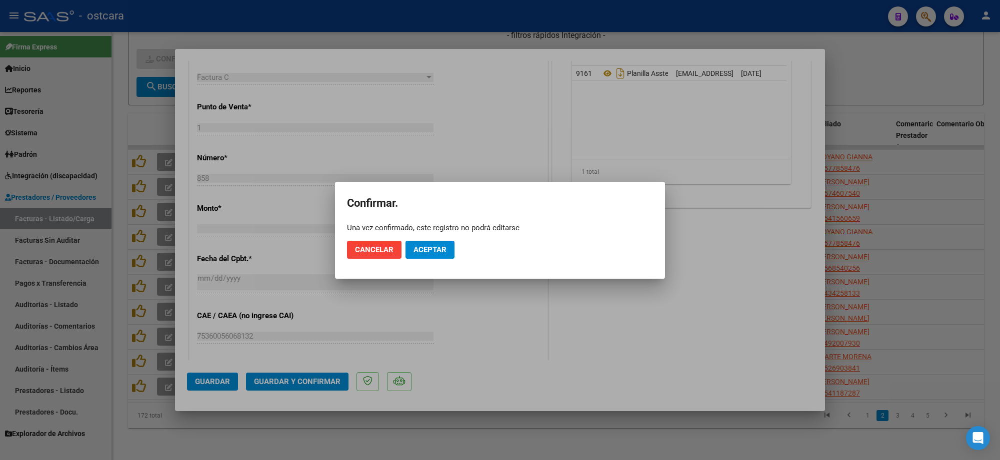
click at [418, 238] on mat-dialog-actions "Cancelar Aceptar" at bounding box center [500, 250] width 306 height 34
click at [431, 250] on span "Aceptar" at bounding box center [429, 249] width 33 height 9
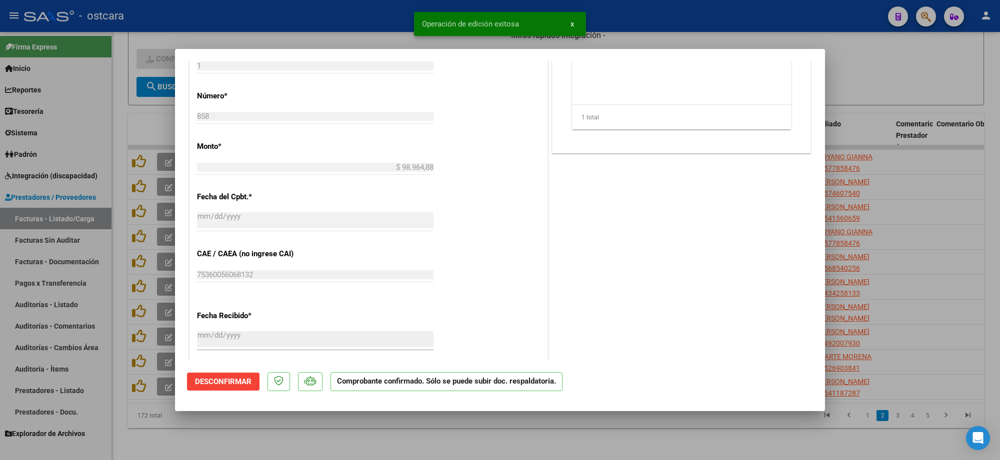
click at [910, 189] on div at bounding box center [500, 230] width 1000 height 460
type input "$ 0,00"
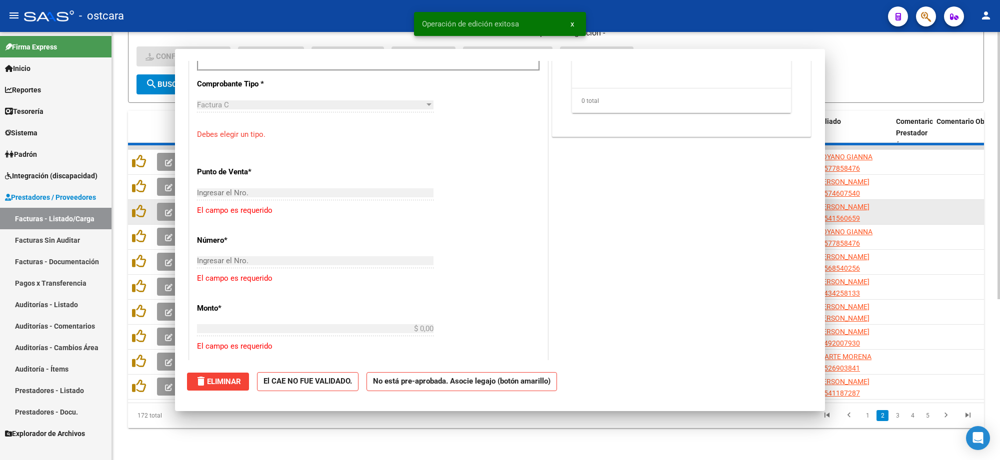
scroll to position [392, 0]
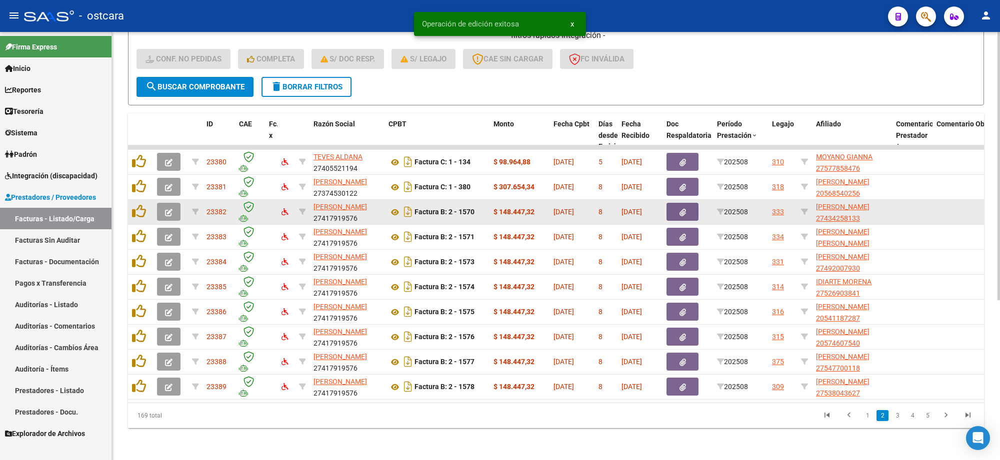
click at [175, 204] on button "button" at bounding box center [168, 212] width 23 height 18
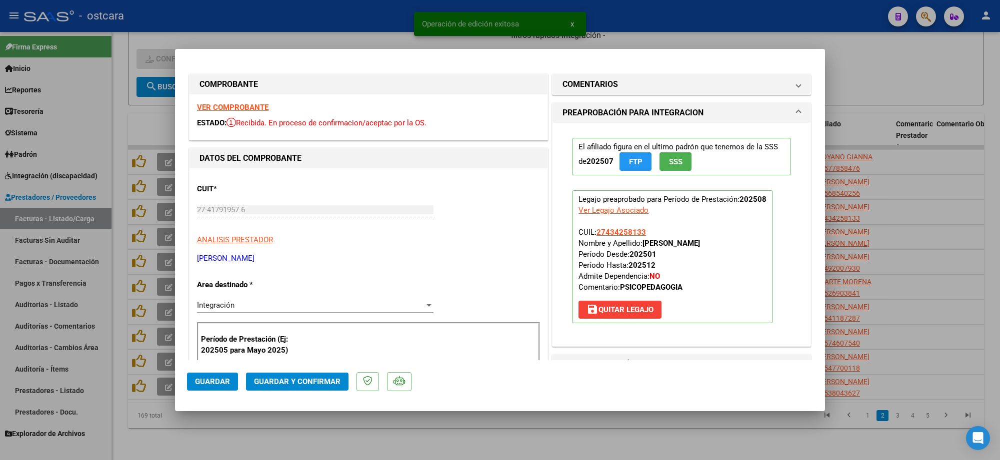
click at [249, 109] on strong "VER COMPROBANTE" at bounding box center [232, 107] width 71 height 9
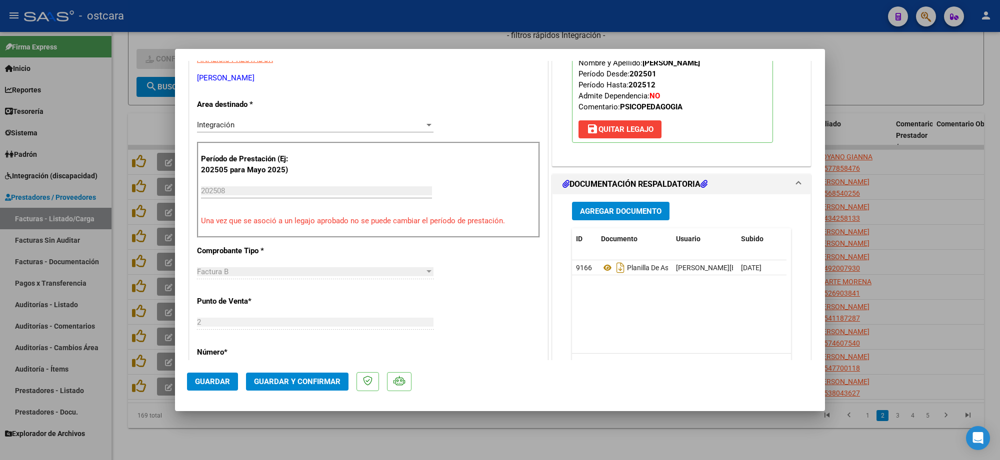
scroll to position [187, 0]
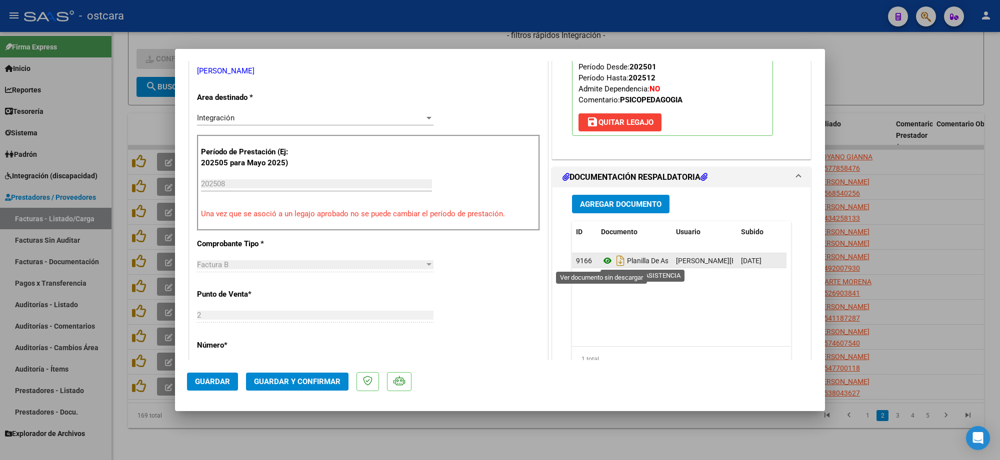
click at [601, 261] on icon at bounding box center [607, 261] width 13 height 12
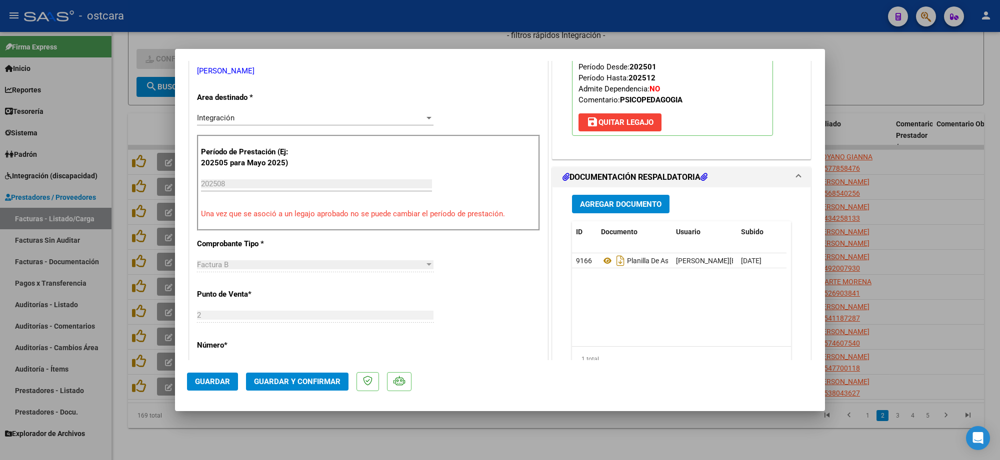
click at [330, 378] on span "Guardar y Confirmar" at bounding box center [297, 381] width 86 height 9
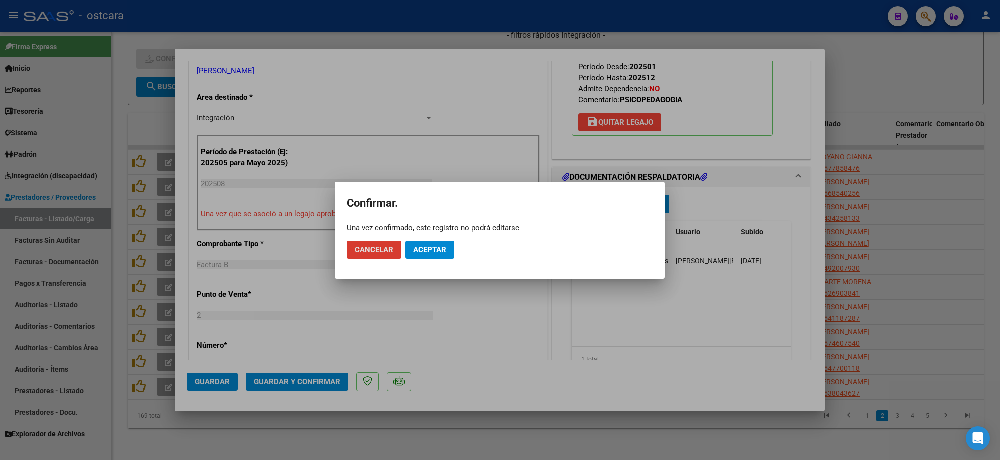
click at [421, 245] on span "Aceptar" at bounding box center [429, 249] width 33 height 9
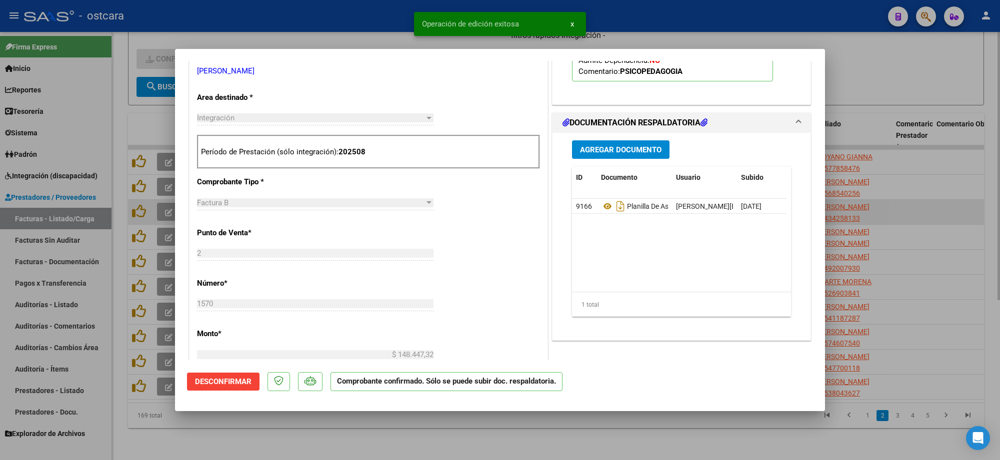
click at [878, 212] on div at bounding box center [500, 230] width 1000 height 460
type input "$ 0,00"
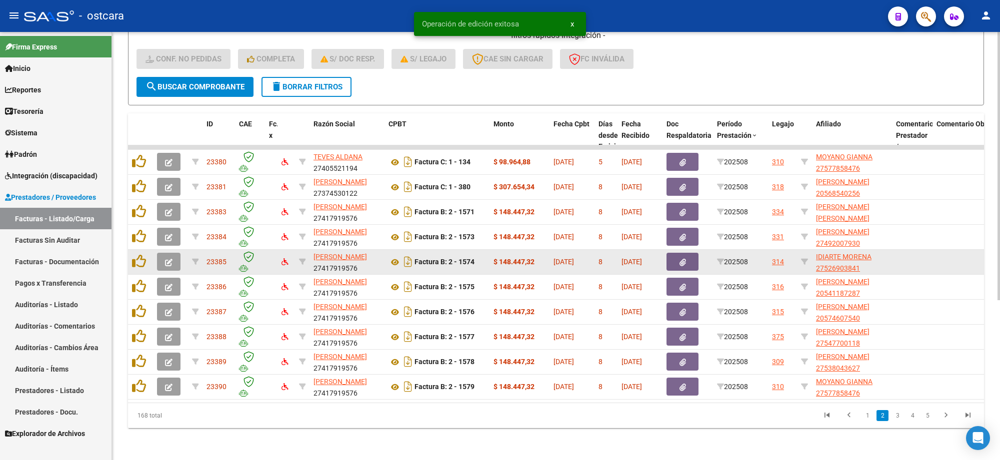
click at [170, 259] on icon "button" at bounding box center [168, 262] width 7 height 7
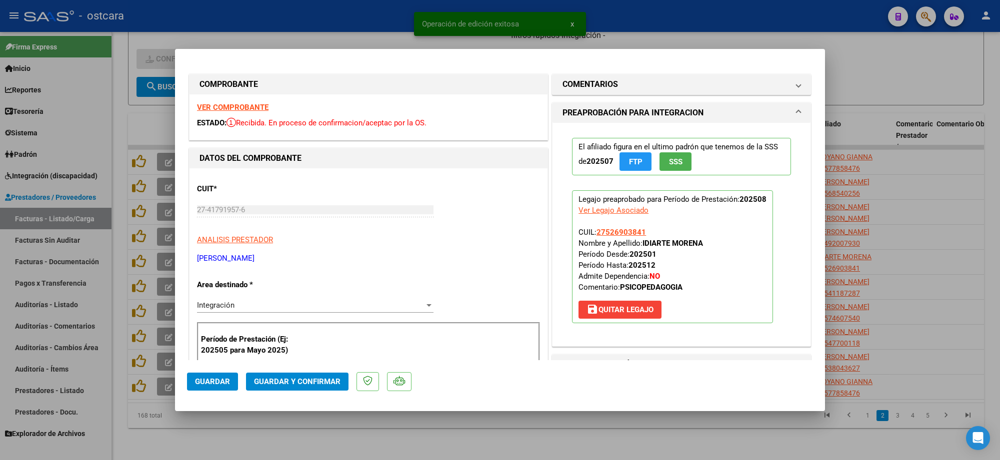
click at [216, 107] on strong "VER COMPROBANTE" at bounding box center [232, 107] width 71 height 9
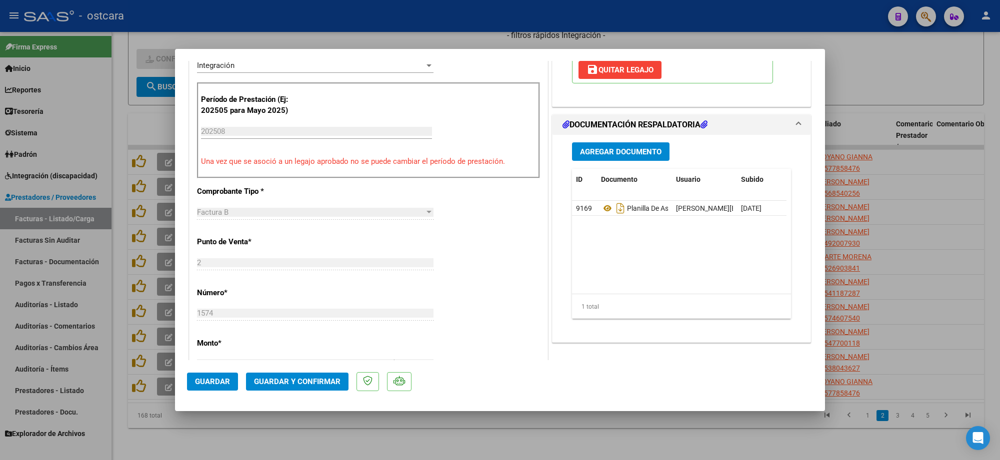
scroll to position [250, 0]
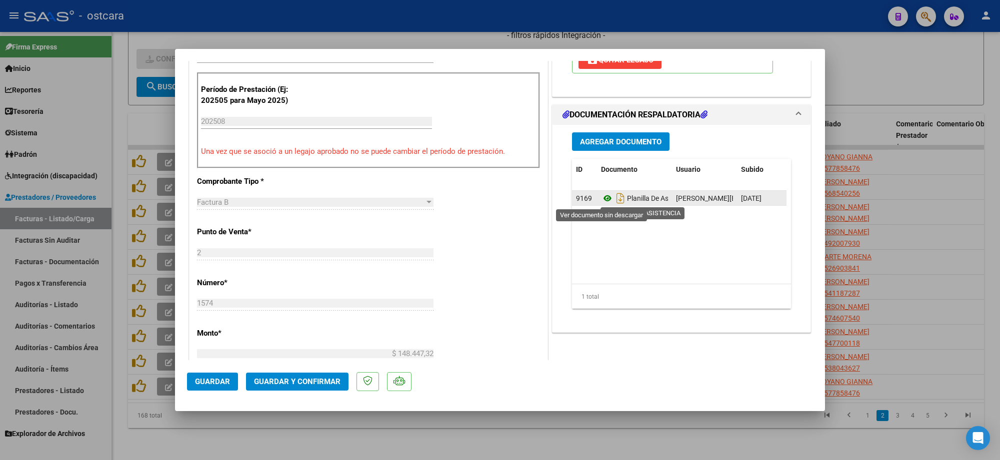
click at [601, 203] on icon at bounding box center [607, 198] width 13 height 12
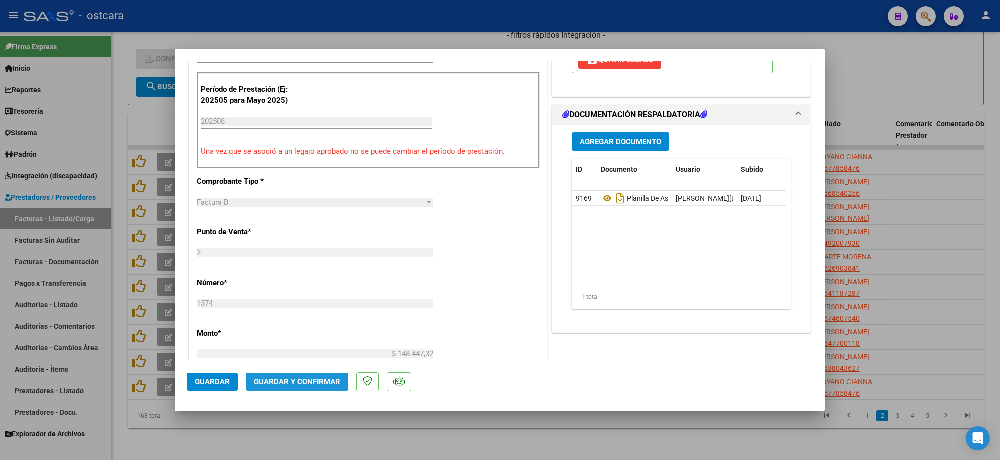
click at [291, 381] on span "Guardar y Confirmar" at bounding box center [297, 381] width 86 height 9
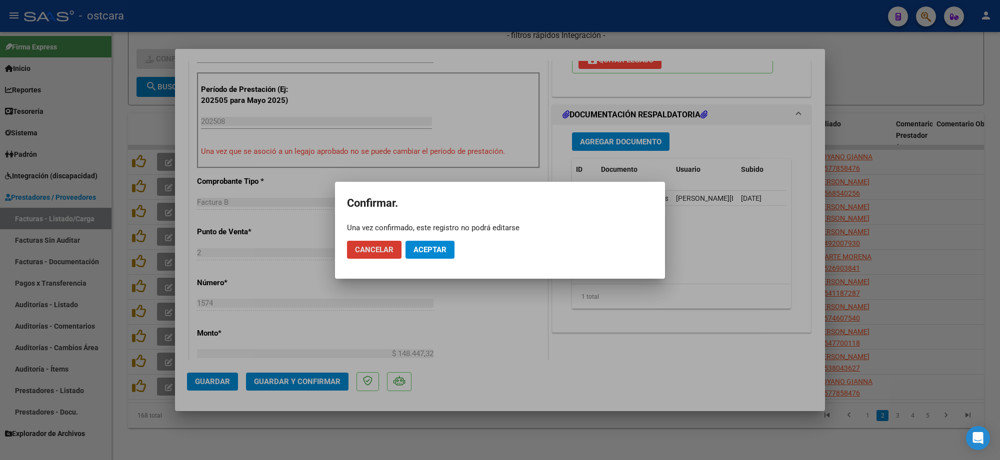
click at [416, 246] on span "Aceptar" at bounding box center [429, 249] width 33 height 9
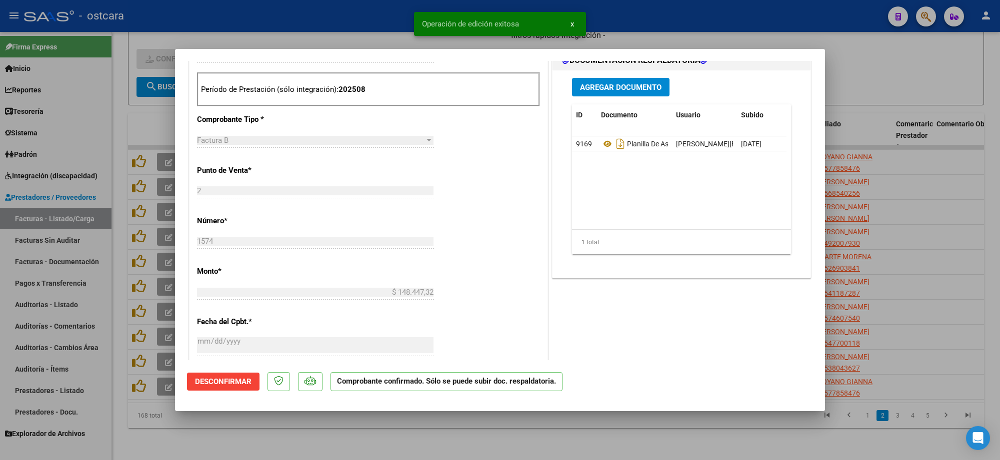
click at [863, 230] on div at bounding box center [500, 230] width 1000 height 460
type input "$ 0,00"
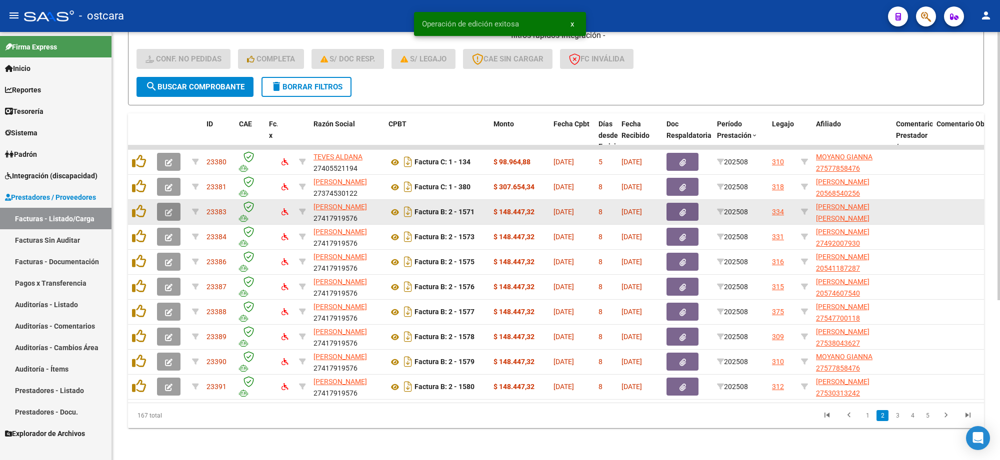
click at [169, 209] on icon "button" at bounding box center [168, 212] width 7 height 7
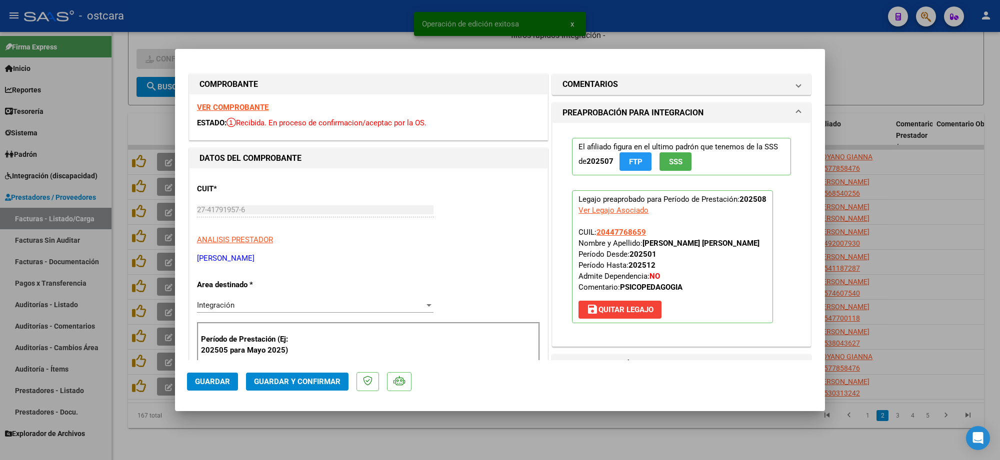
click at [235, 103] on strong "VER COMPROBANTE" at bounding box center [232, 107] width 71 height 9
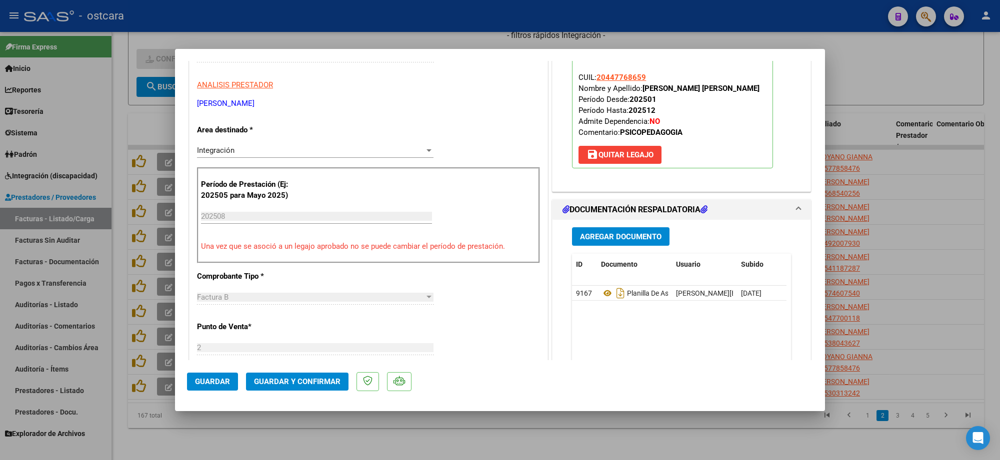
scroll to position [250, 0]
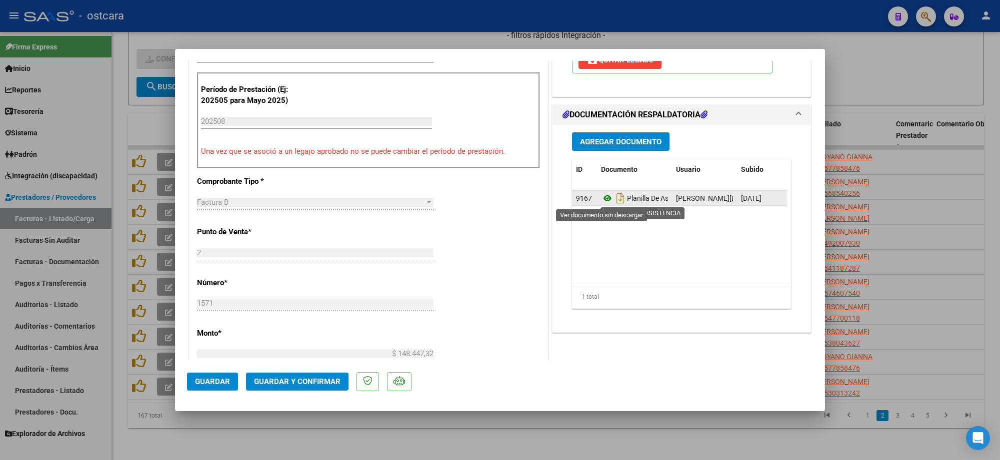
click at [602, 197] on icon at bounding box center [607, 198] width 13 height 12
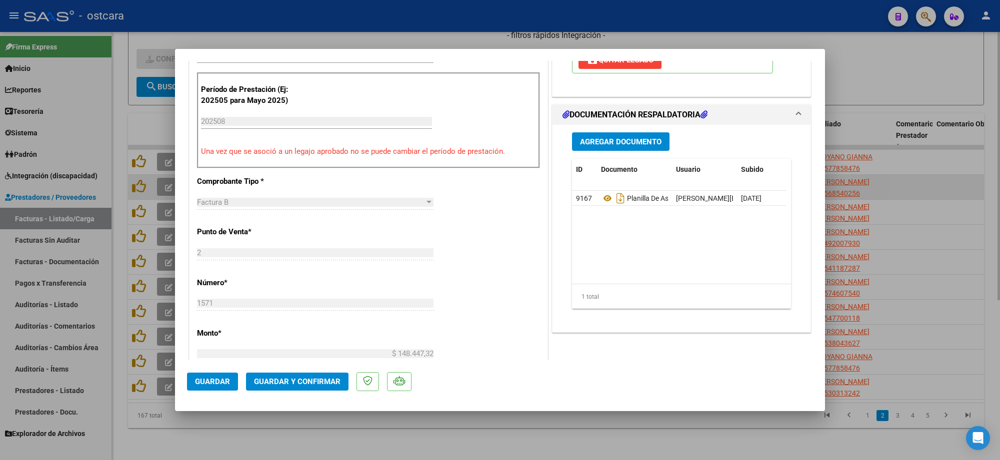
drag, startPoint x: 921, startPoint y: 180, endPoint x: 908, endPoint y: 188, distance: 14.6
click at [921, 180] on div at bounding box center [500, 230] width 1000 height 460
type input "$ 0,00"
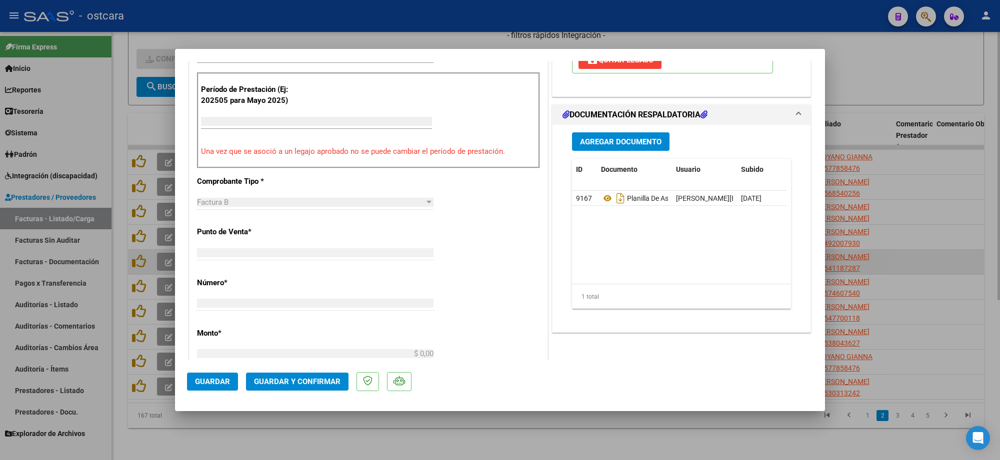
scroll to position [0, 0]
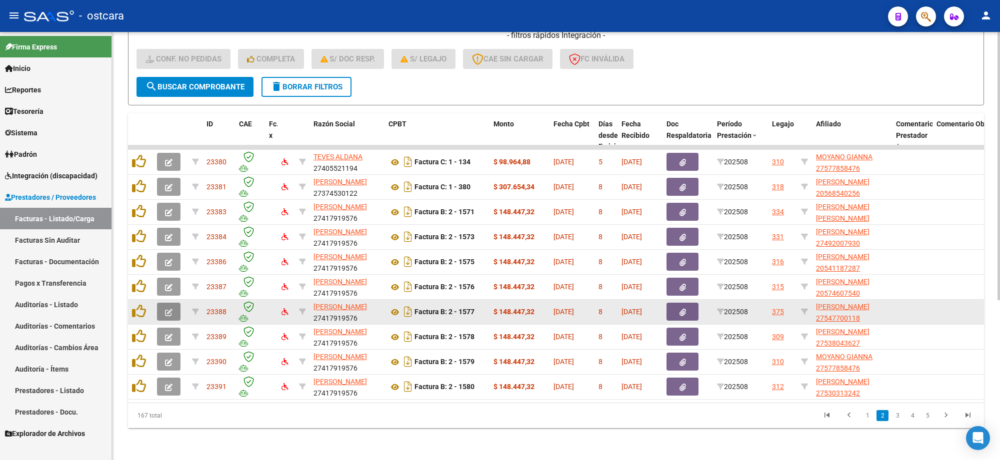
click at [170, 309] on icon "button" at bounding box center [168, 312] width 7 height 7
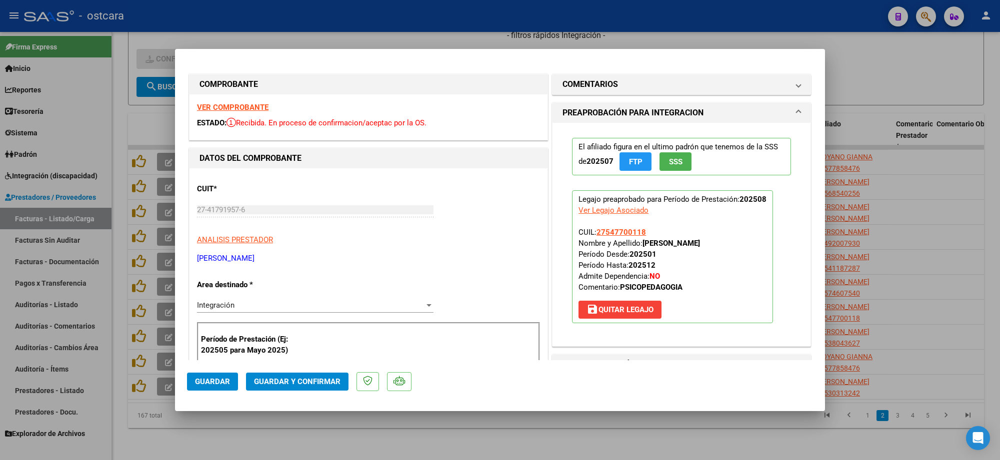
click at [255, 107] on strong "VER COMPROBANTE" at bounding box center [232, 107] width 71 height 9
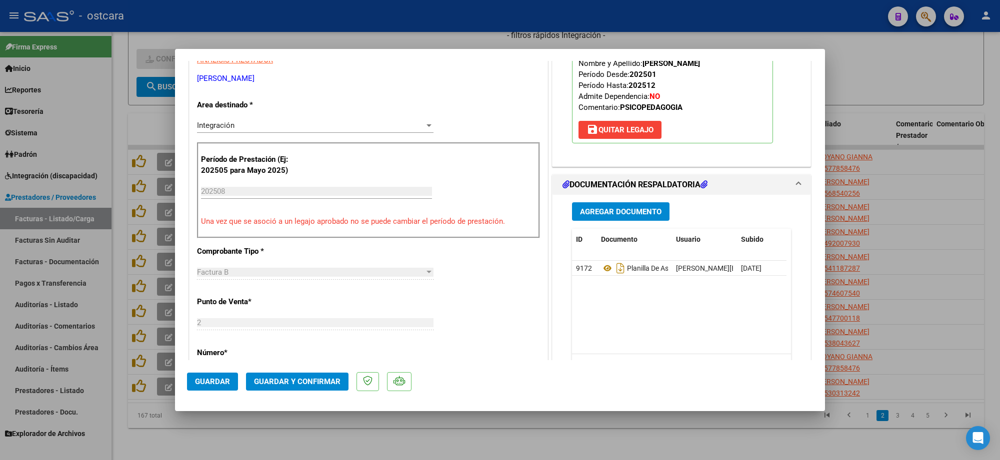
scroll to position [187, 0]
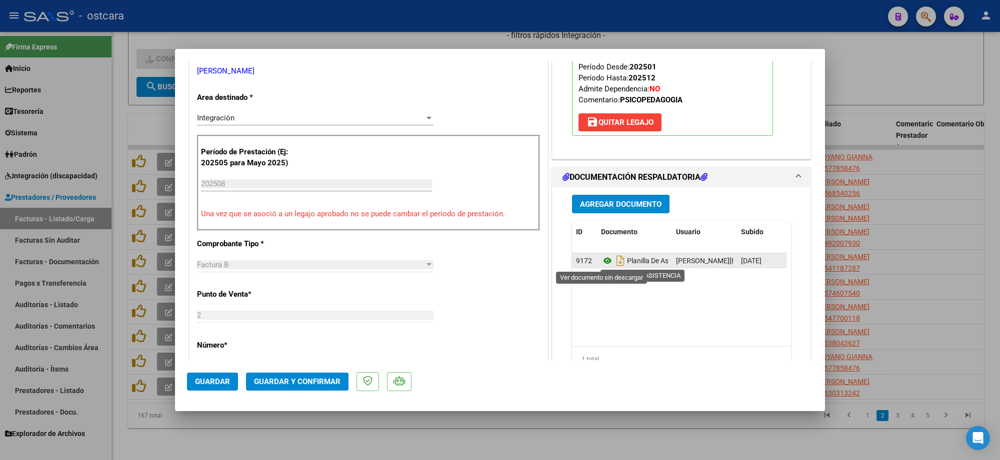
click at [602, 260] on icon at bounding box center [607, 261] width 13 height 12
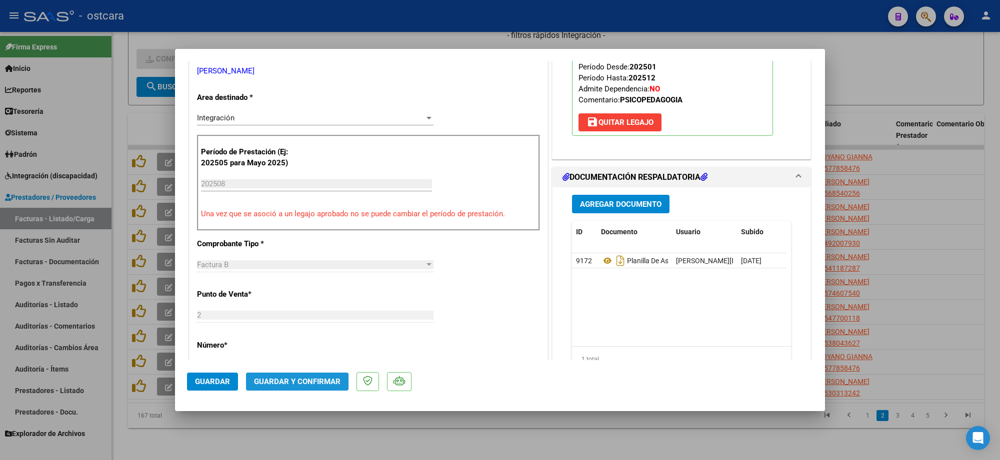
click at [279, 384] on span "Guardar y Confirmar" at bounding box center [297, 381] width 86 height 9
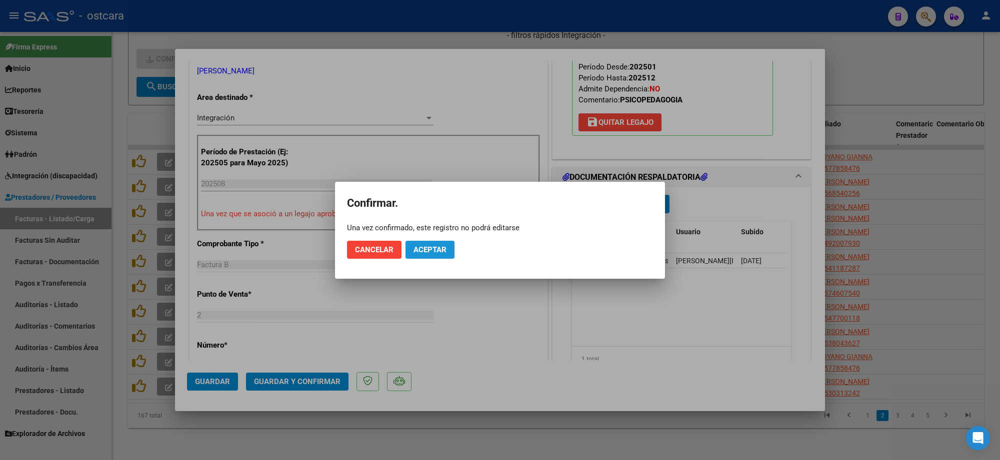
click at [436, 247] on span "Aceptar" at bounding box center [429, 249] width 33 height 9
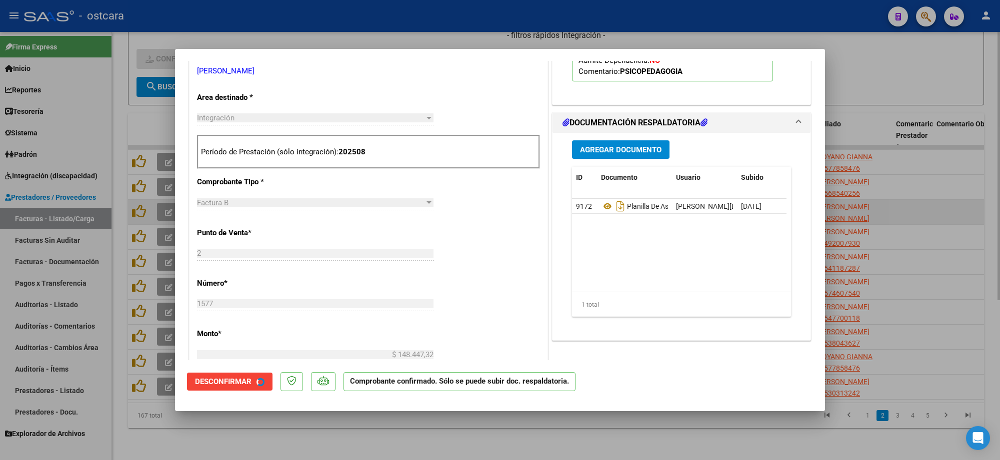
click at [840, 197] on div at bounding box center [500, 230] width 1000 height 460
type input "$ 0,00"
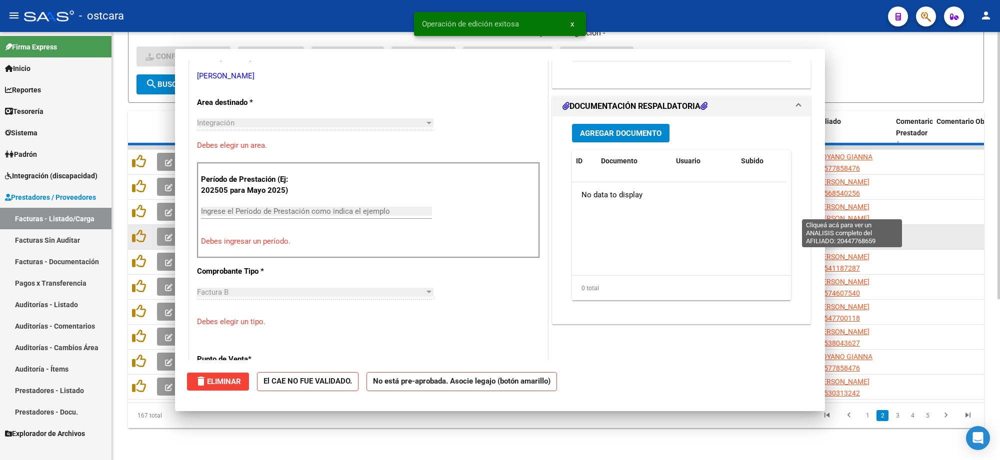
scroll to position [192, 0]
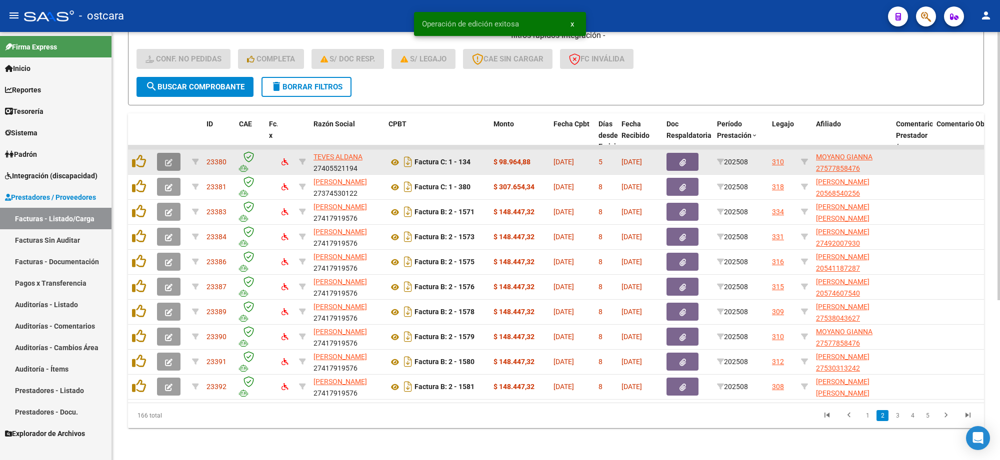
click at [169, 159] on icon "button" at bounding box center [168, 162] width 7 height 7
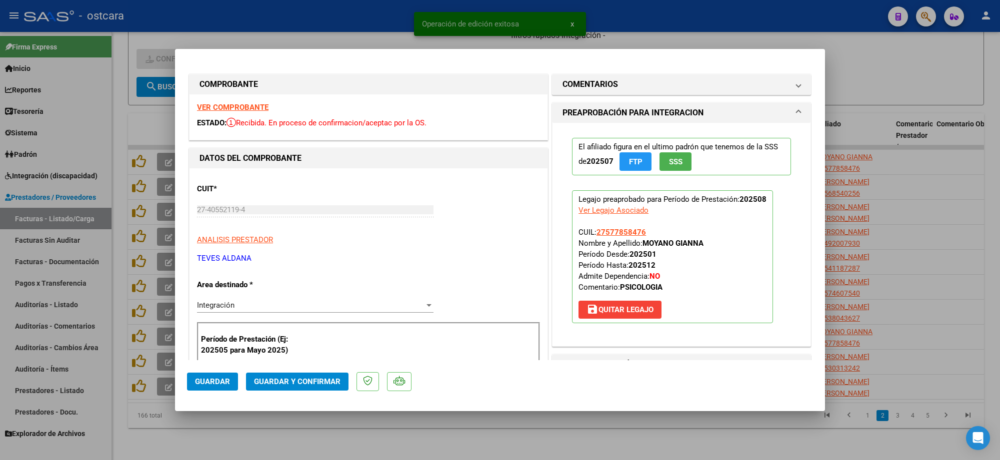
click at [256, 109] on strong "VER COMPROBANTE" at bounding box center [232, 107] width 71 height 9
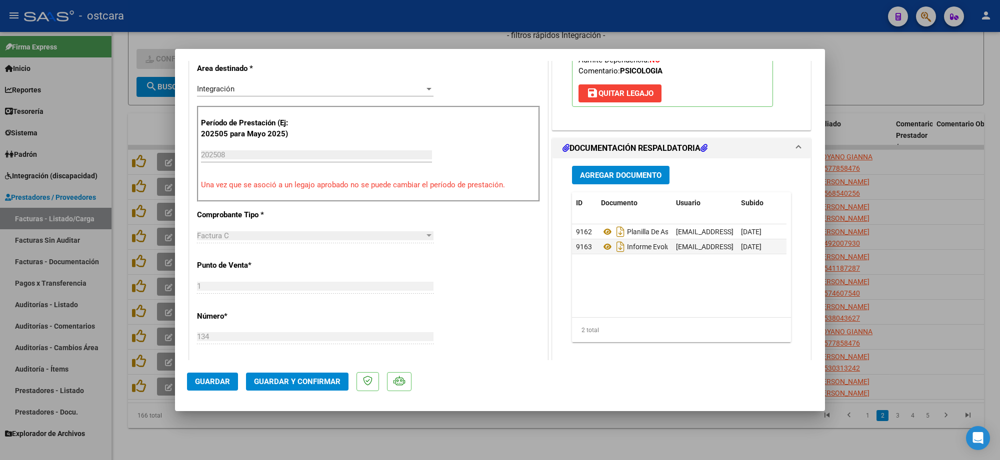
scroll to position [312, 0]
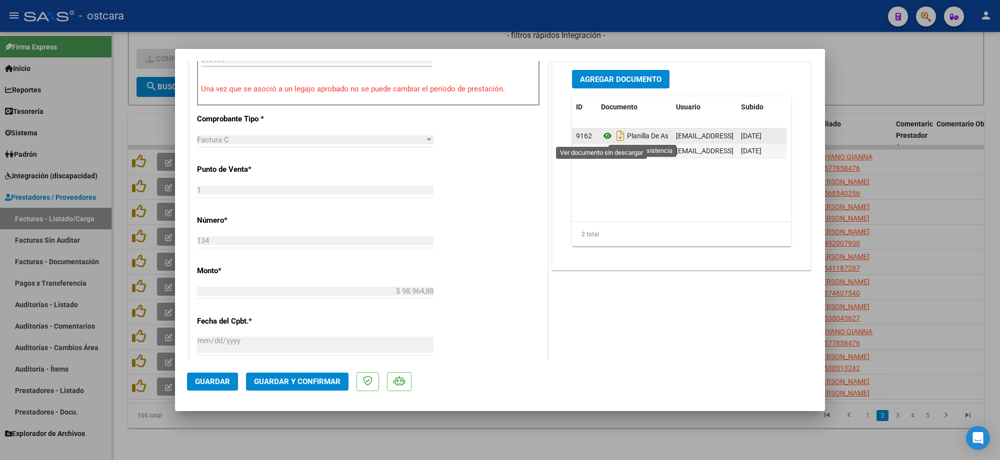
click at [601, 137] on icon at bounding box center [607, 136] width 13 height 12
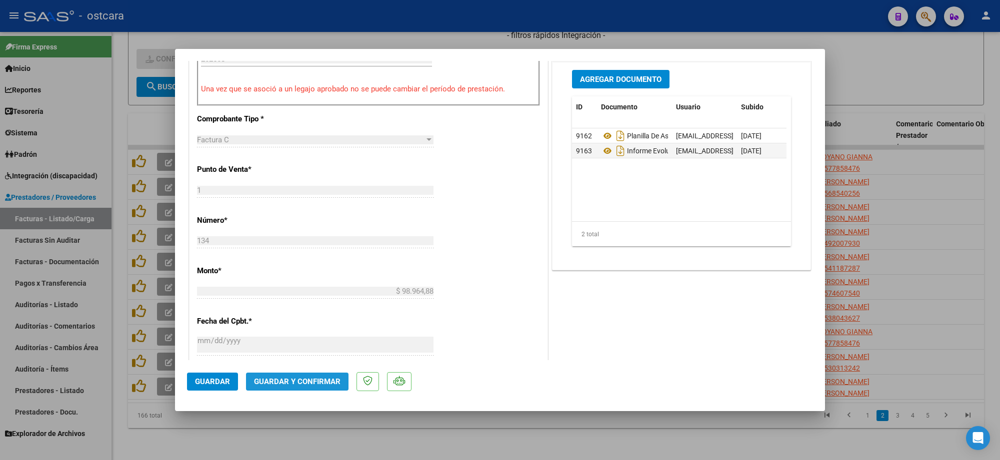
click at [325, 383] on span "Guardar y Confirmar" at bounding box center [297, 381] width 86 height 9
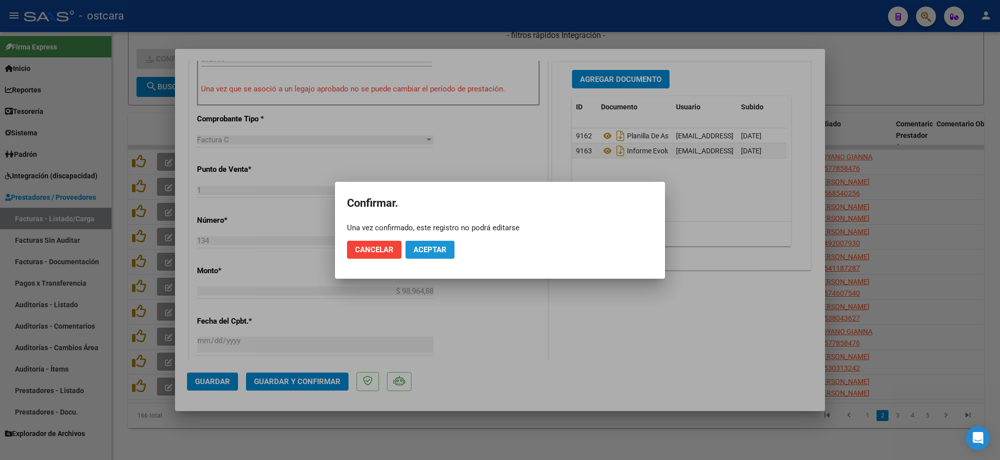
click at [426, 245] on span "Aceptar" at bounding box center [429, 249] width 33 height 9
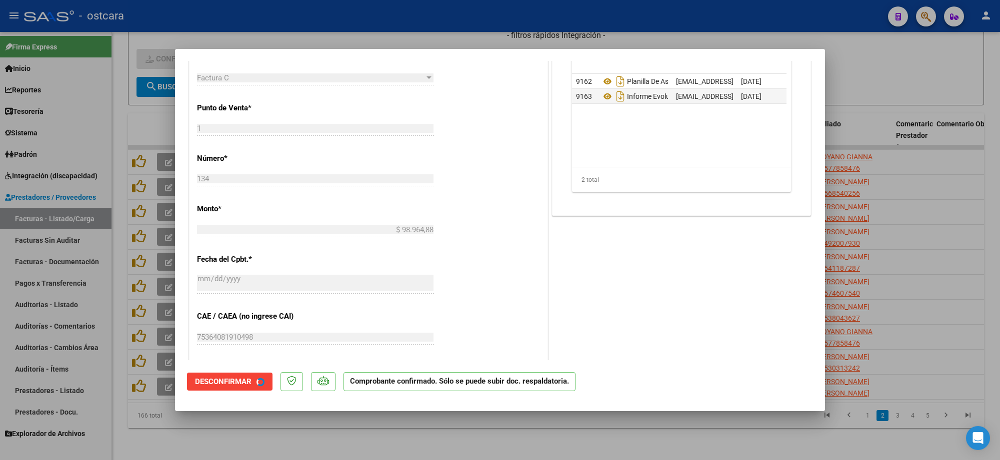
click at [906, 156] on div at bounding box center [500, 230] width 1000 height 460
type input "$ 0,00"
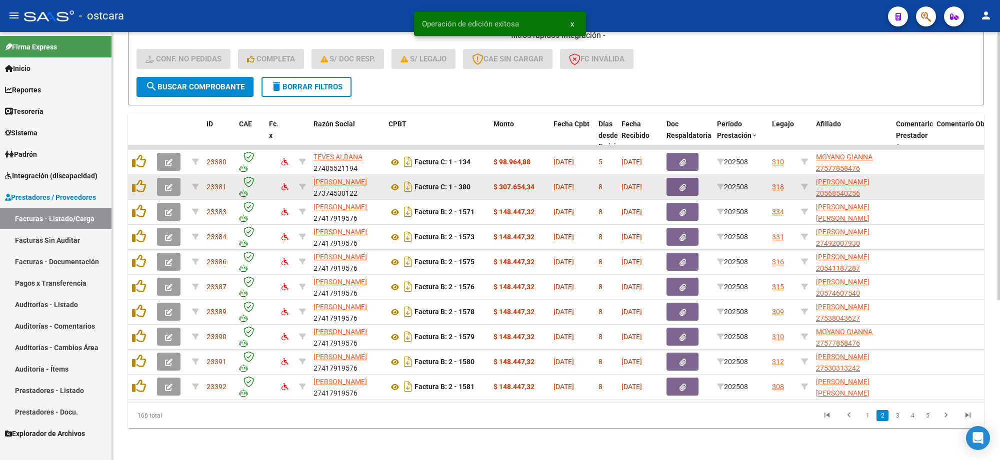
click at [165, 184] on icon "button" at bounding box center [168, 187] width 7 height 7
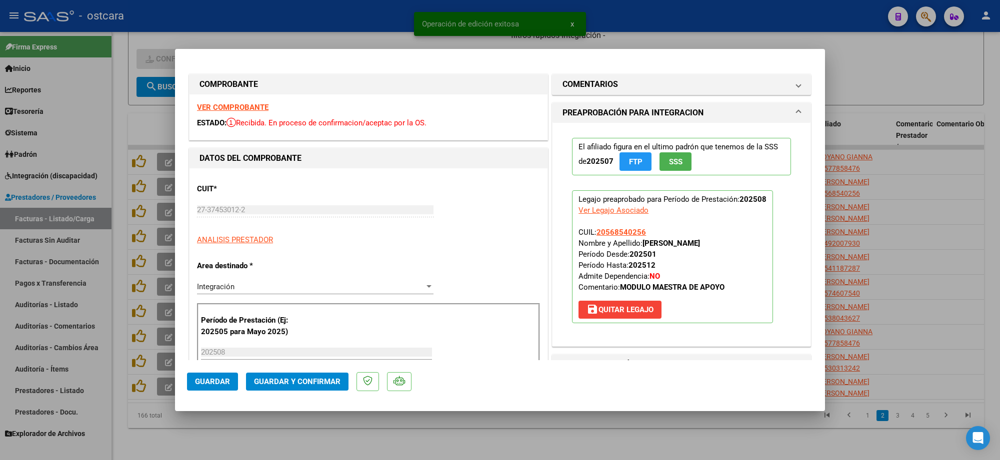
click at [241, 110] on strong "VER COMPROBANTE" at bounding box center [232, 107] width 71 height 9
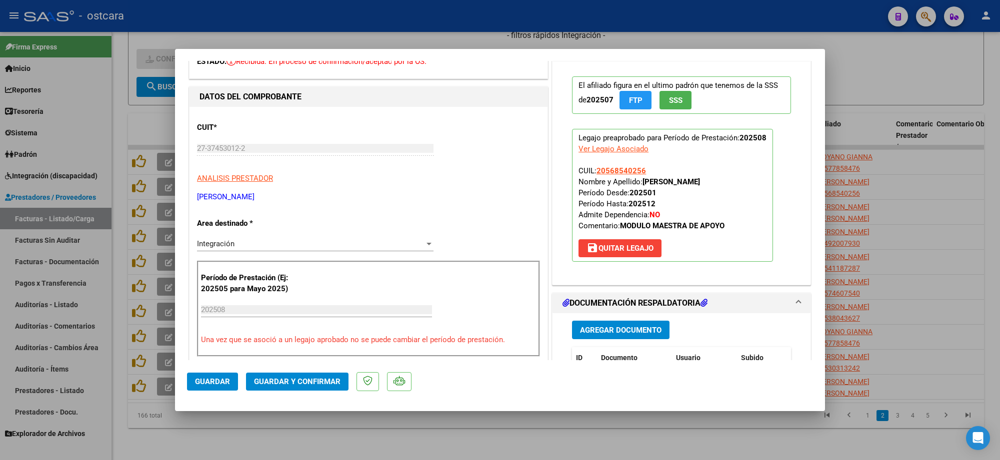
scroll to position [187, 0]
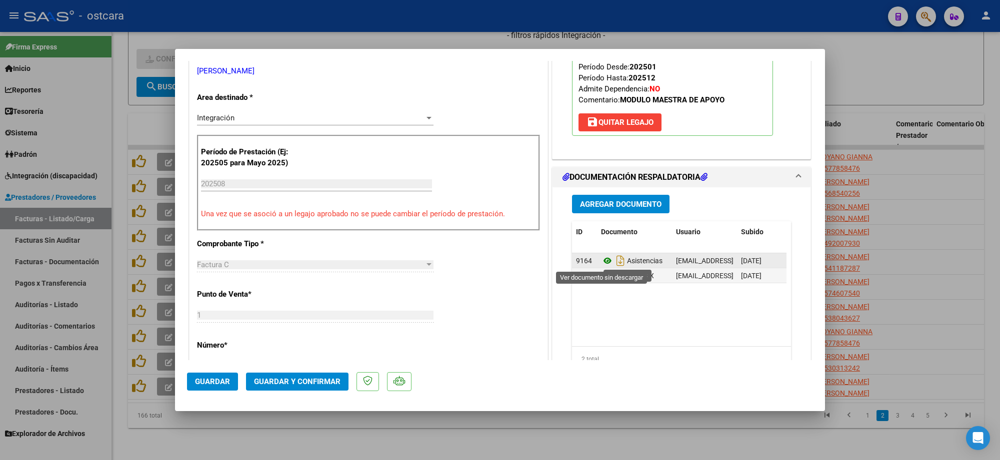
click at [601, 261] on icon at bounding box center [607, 261] width 13 height 12
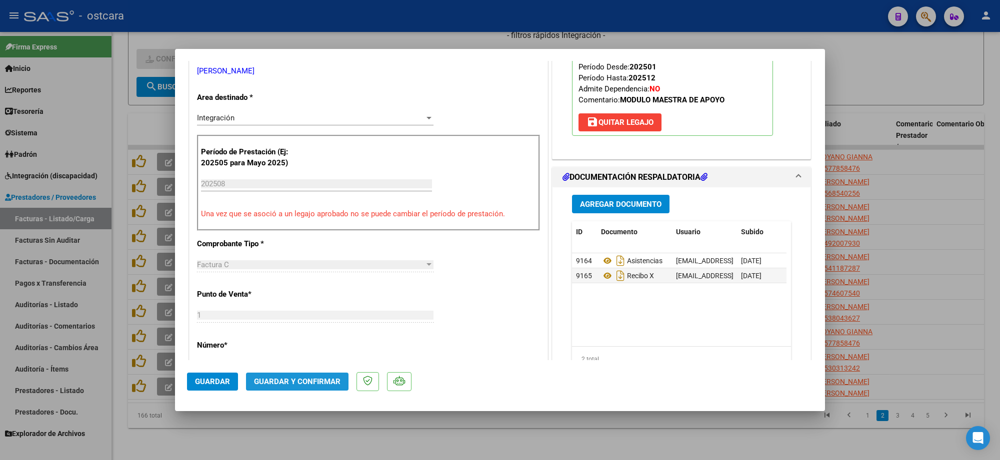
click at [314, 376] on button "Guardar y Confirmar" at bounding box center [297, 382] width 102 height 18
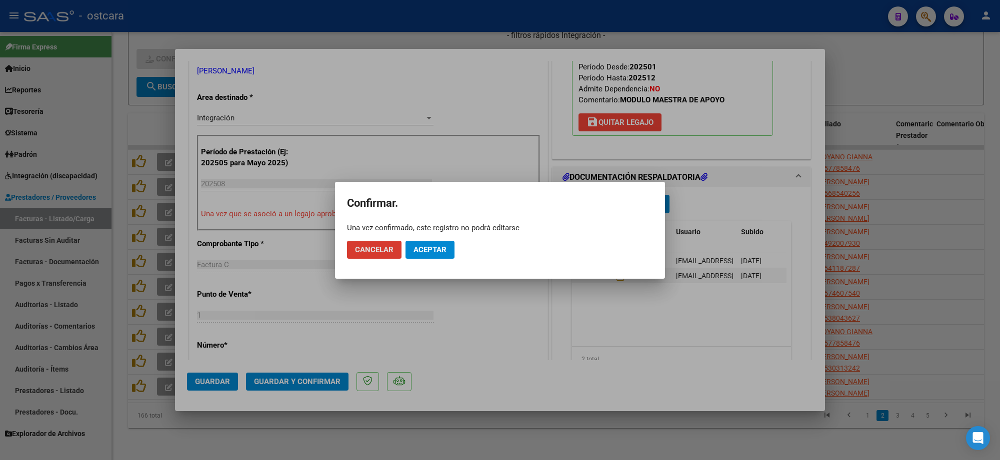
click at [431, 226] on div "Una vez confirmado, este registro no podrá editarse" at bounding box center [500, 228] width 306 height 10
click at [431, 248] on span "Aceptar" at bounding box center [429, 249] width 33 height 9
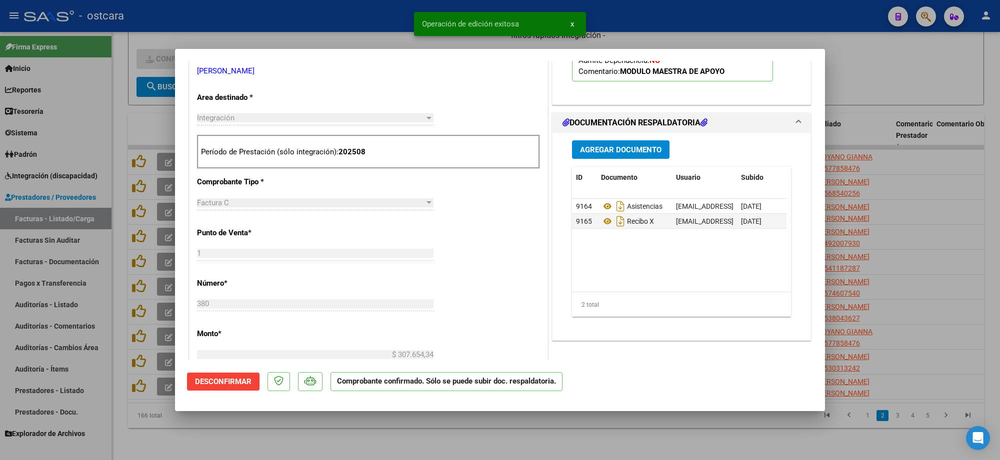
click at [900, 196] on div at bounding box center [500, 230] width 1000 height 460
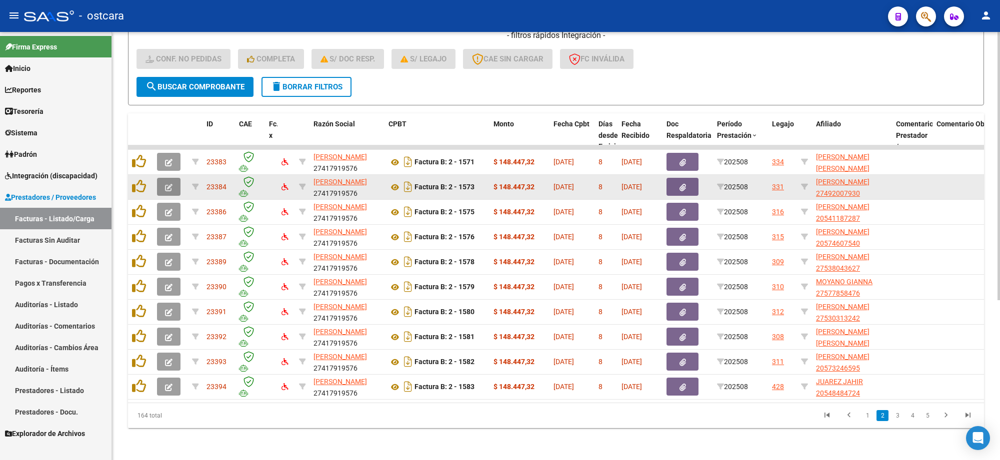
click at [165, 184] on icon "button" at bounding box center [168, 187] width 7 height 7
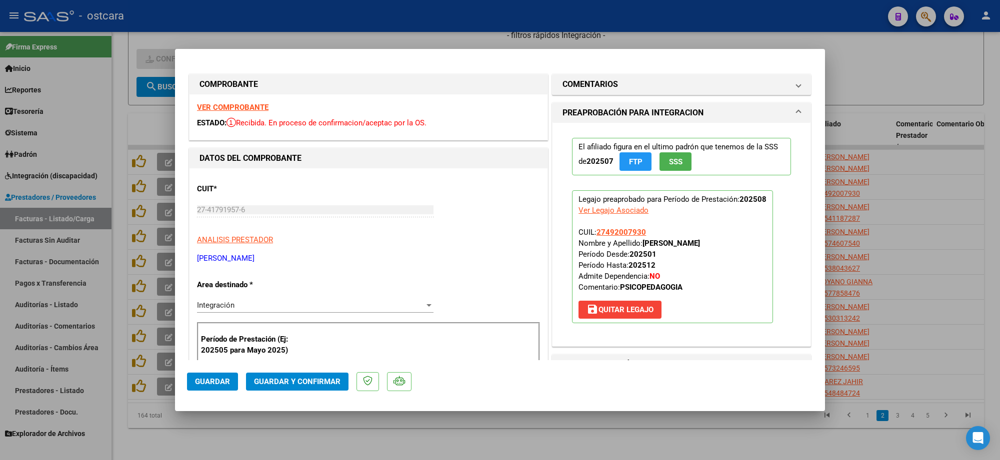
click at [223, 109] on strong "VER COMPROBANTE" at bounding box center [232, 107] width 71 height 9
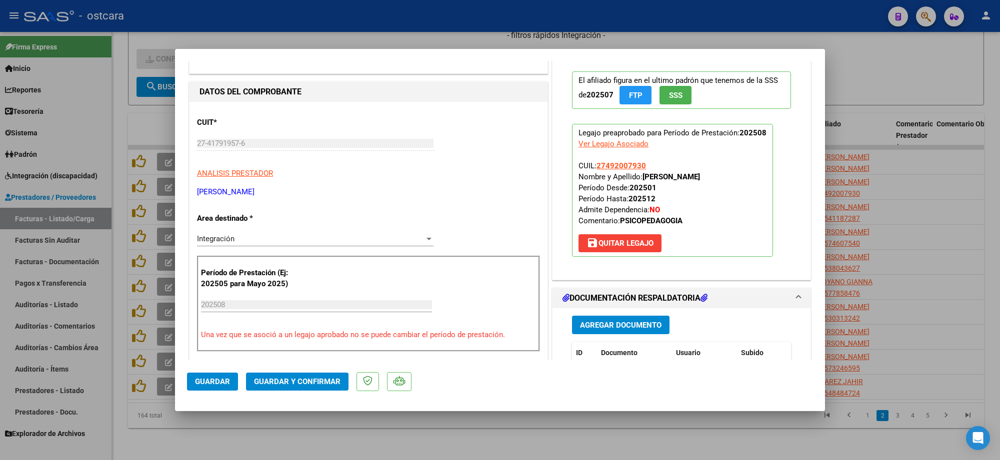
scroll to position [187, 0]
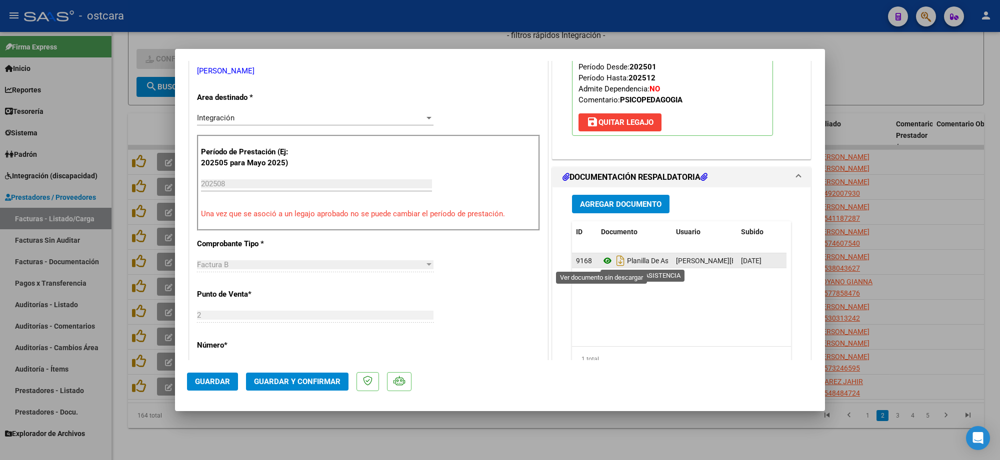
click at [601, 261] on icon at bounding box center [607, 261] width 13 height 12
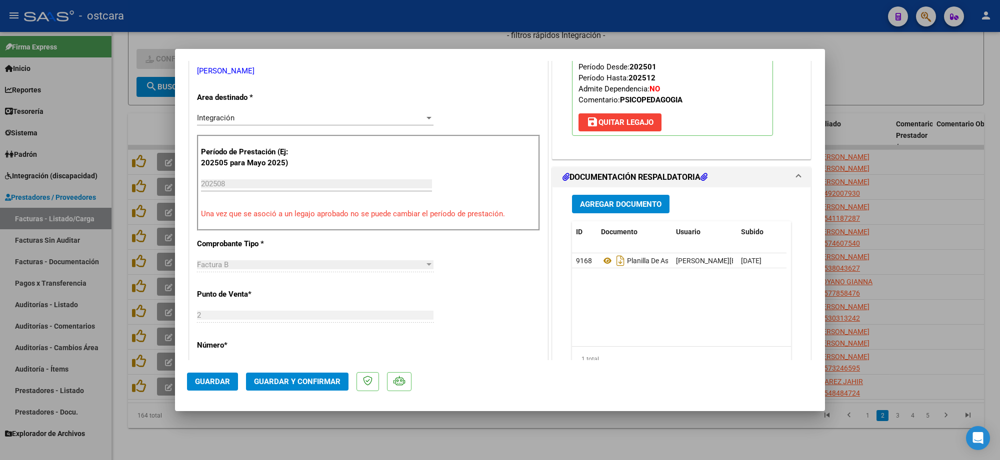
click at [319, 381] on span "Guardar y Confirmar" at bounding box center [297, 381] width 86 height 9
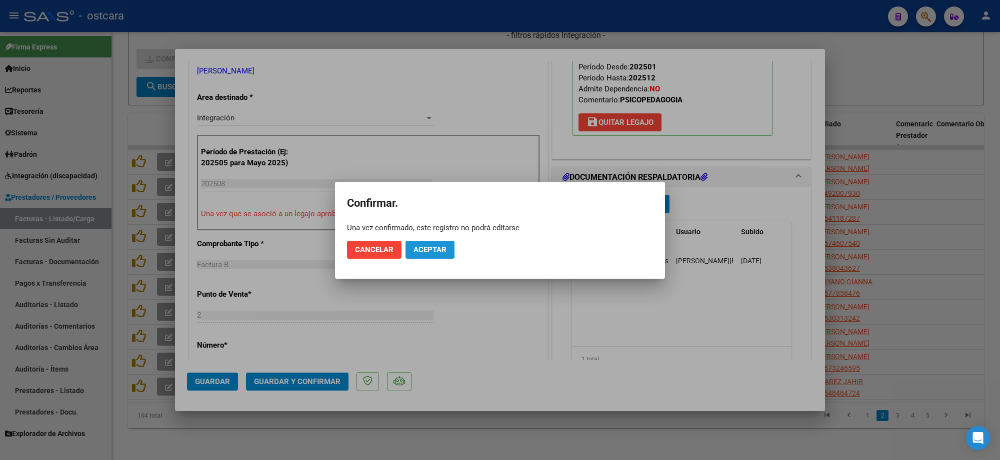
click at [448, 243] on button "Aceptar" at bounding box center [429, 250] width 49 height 18
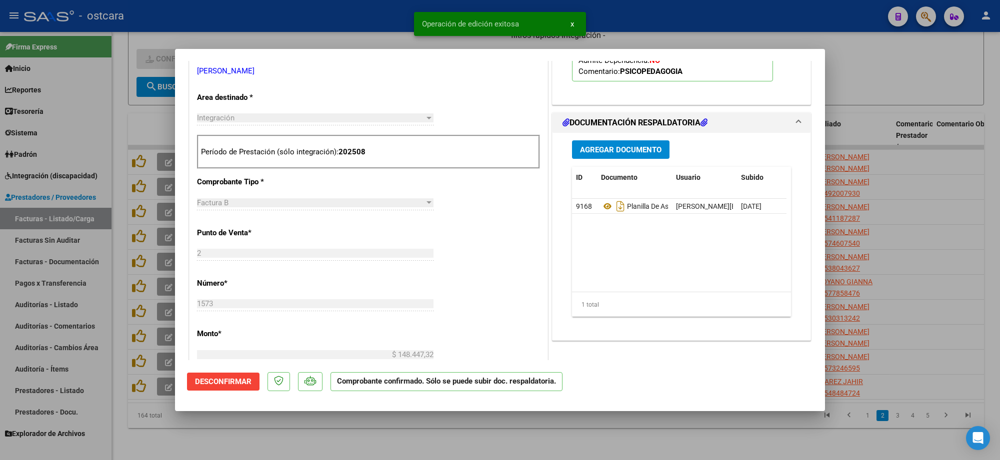
click at [955, 203] on div at bounding box center [500, 230] width 1000 height 460
type input "$ 0,00"
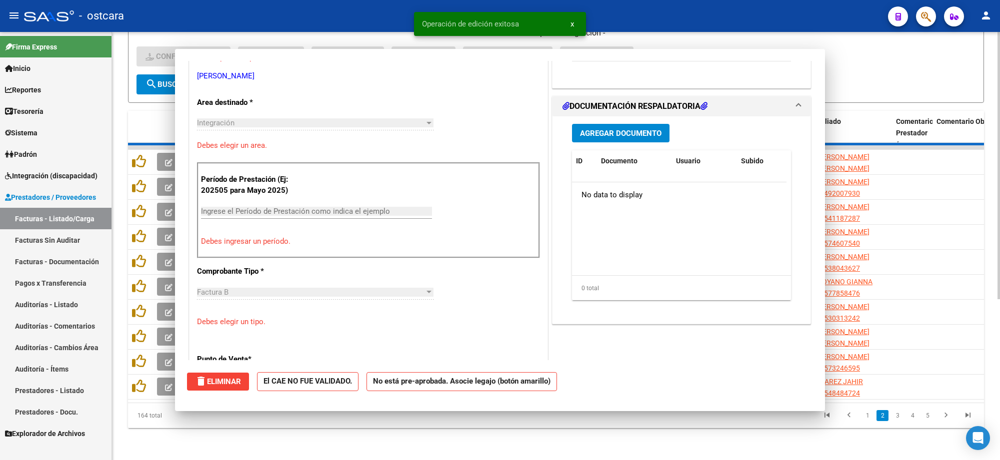
scroll to position [0, 0]
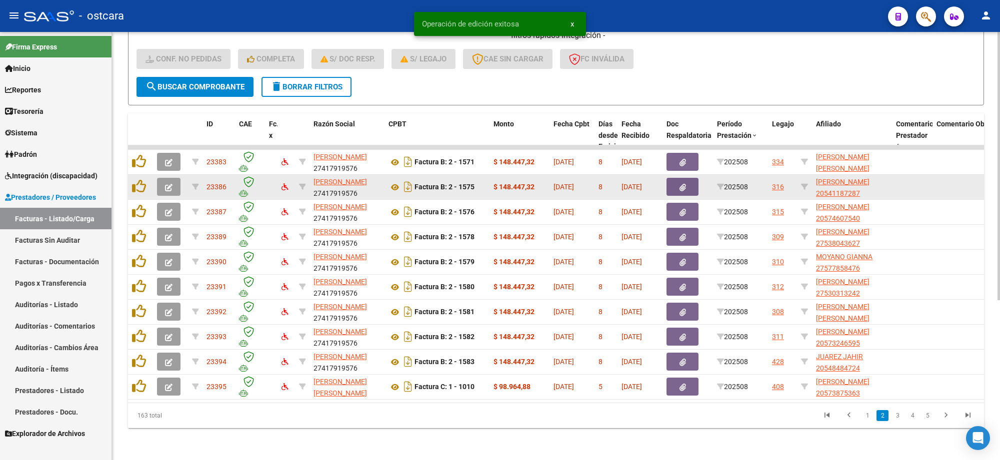
click at [171, 182] on span "button" at bounding box center [168, 186] width 7 height 9
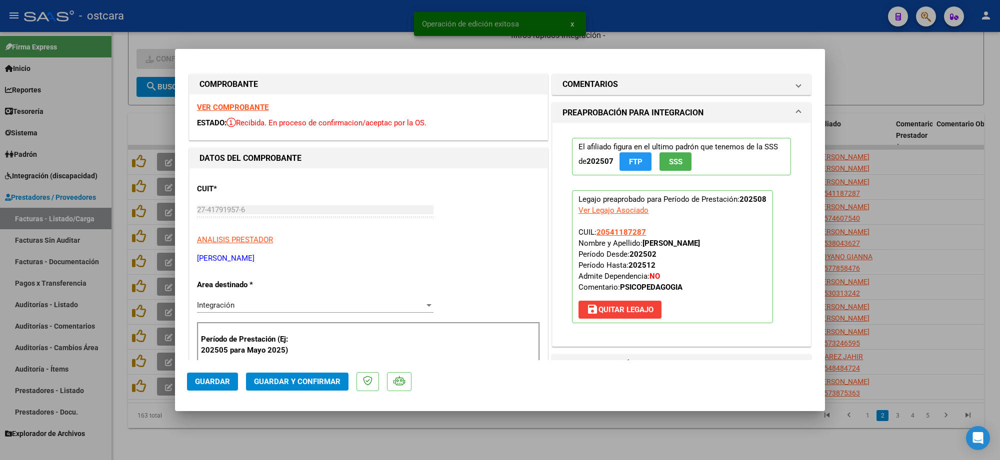
click at [233, 110] on strong "VER COMPROBANTE" at bounding box center [232, 107] width 71 height 9
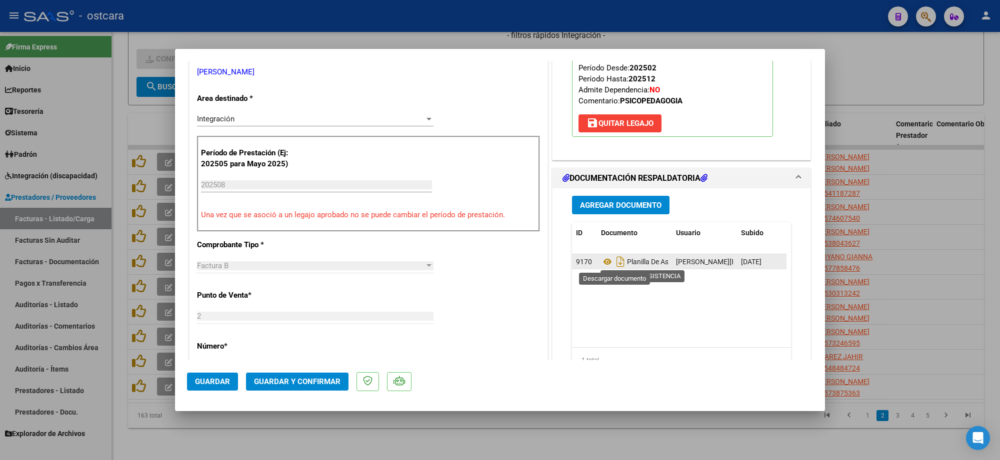
scroll to position [187, 0]
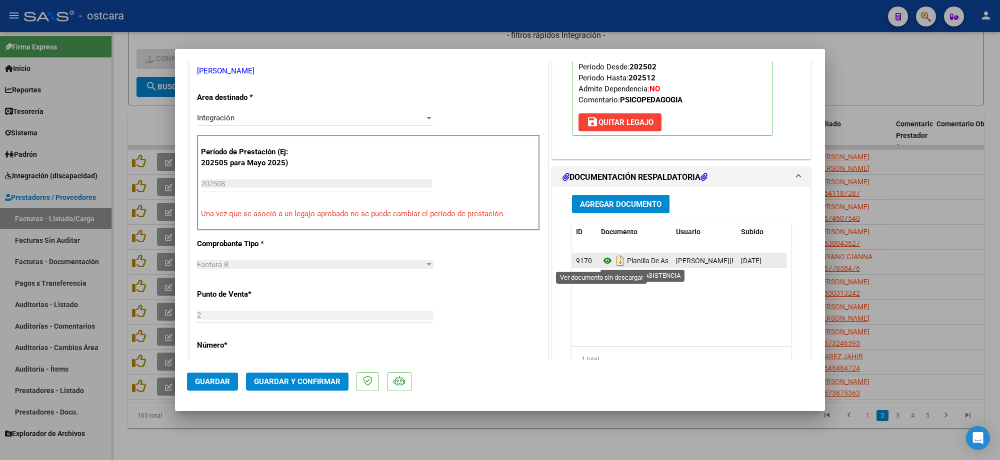
click at [604, 261] on icon at bounding box center [607, 261] width 13 height 12
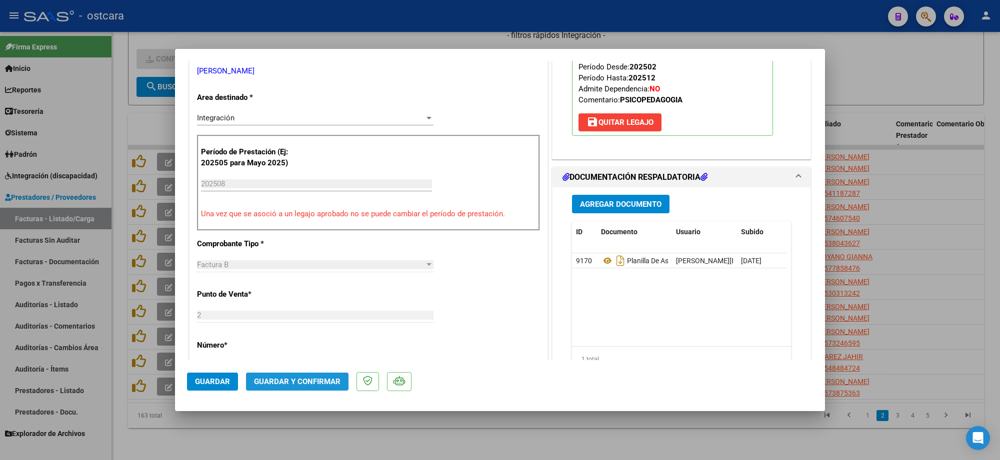
click at [318, 375] on button "Guardar y Confirmar" at bounding box center [297, 382] width 102 height 18
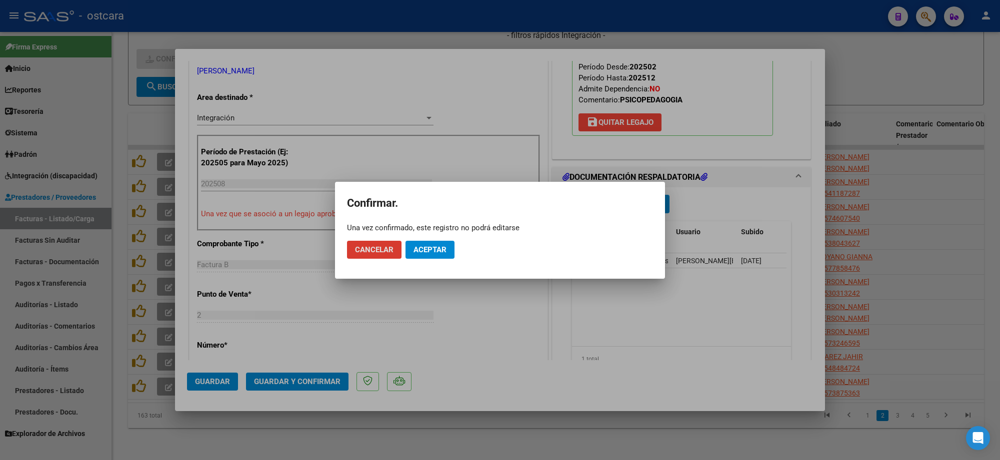
click at [425, 246] on span "Aceptar" at bounding box center [429, 249] width 33 height 9
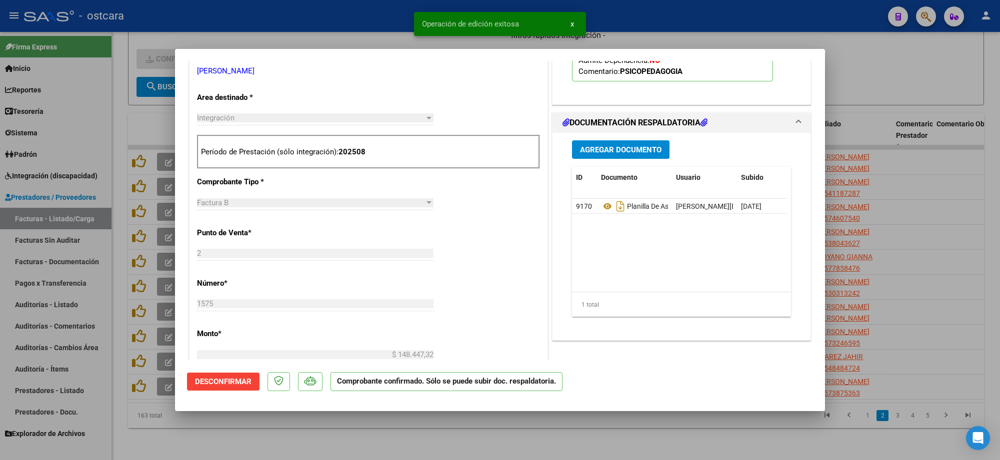
click at [925, 179] on div at bounding box center [500, 230] width 1000 height 460
type input "$ 0,00"
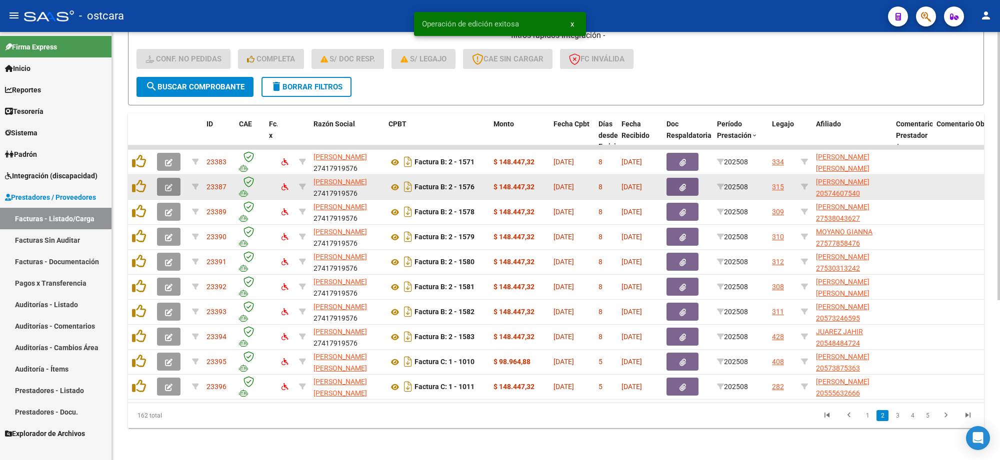
click at [166, 184] on icon "button" at bounding box center [168, 187] width 7 height 7
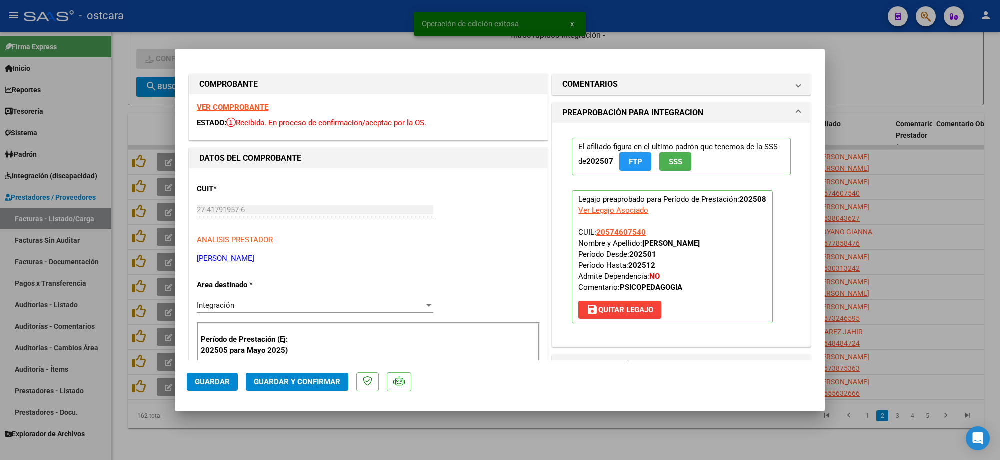
click at [241, 113] on div "VER COMPROBANTE ESTADO: Recibida. En proceso de confirmacion/aceptac por la OS." at bounding box center [368, 116] width 358 height 45
click at [241, 112] on div "VER COMPROBANTE ESTADO: Recibida. En proceso de confirmacion/aceptac por la OS." at bounding box center [368, 116] width 358 height 45
click at [245, 108] on strong "VER COMPROBANTE" at bounding box center [232, 107] width 71 height 9
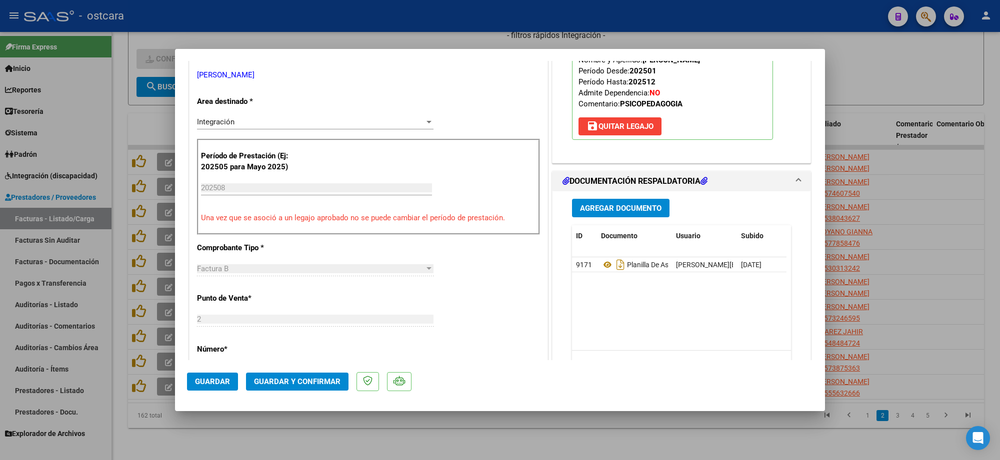
scroll to position [312, 0]
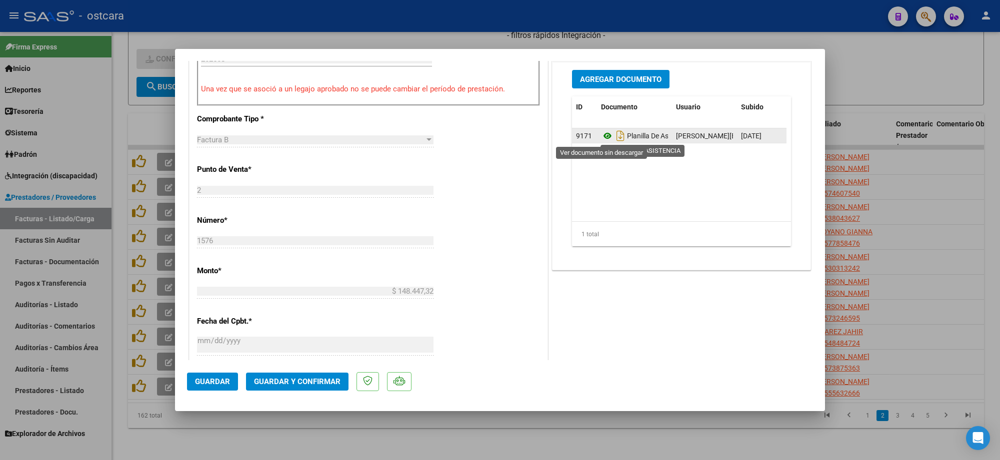
click at [601, 134] on icon at bounding box center [607, 136] width 13 height 12
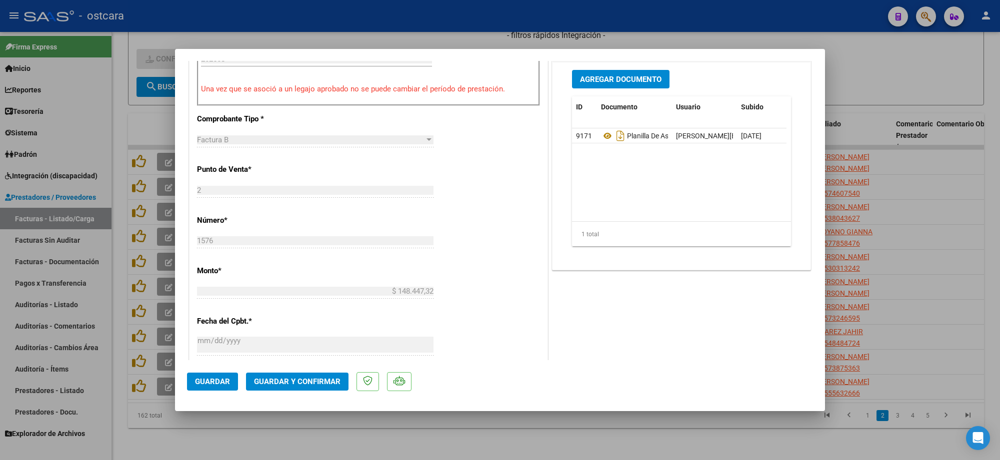
click at [293, 386] on button "Guardar y Confirmar" at bounding box center [297, 382] width 102 height 18
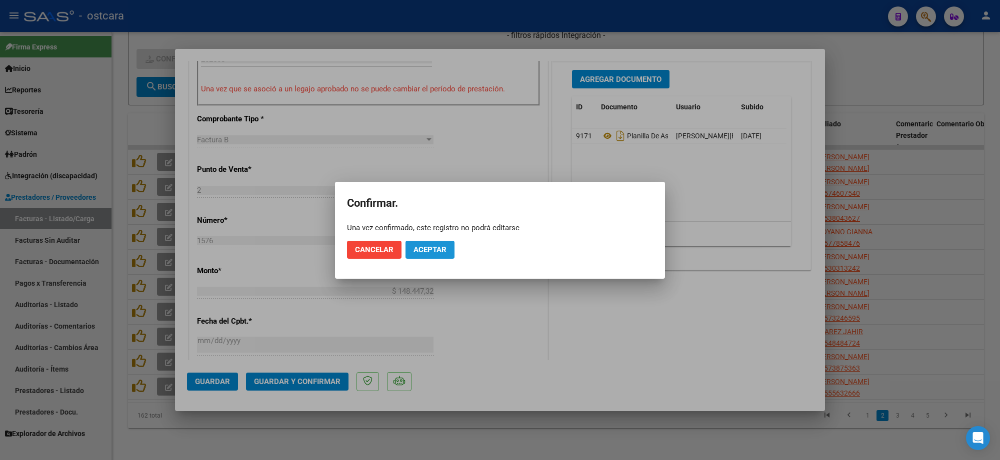
click at [422, 250] on span "Aceptar" at bounding box center [429, 249] width 33 height 9
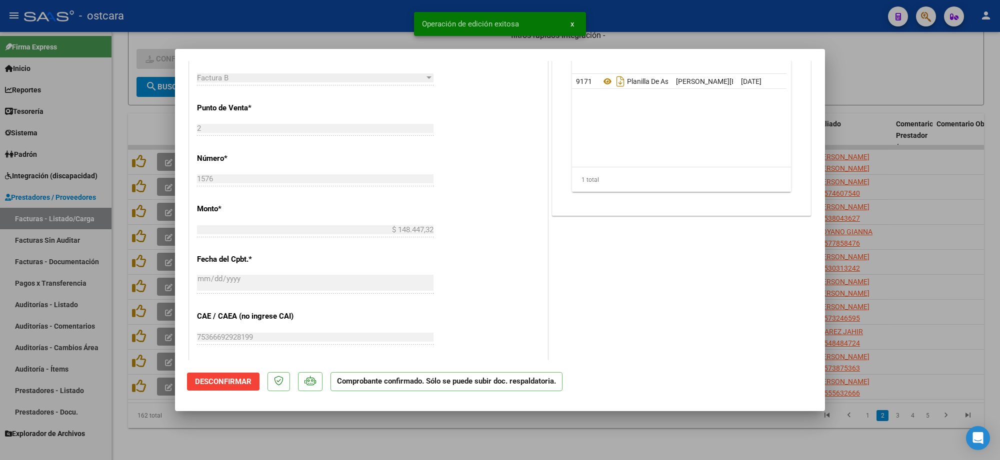
click at [906, 230] on div at bounding box center [500, 230] width 1000 height 460
type input "$ 0,00"
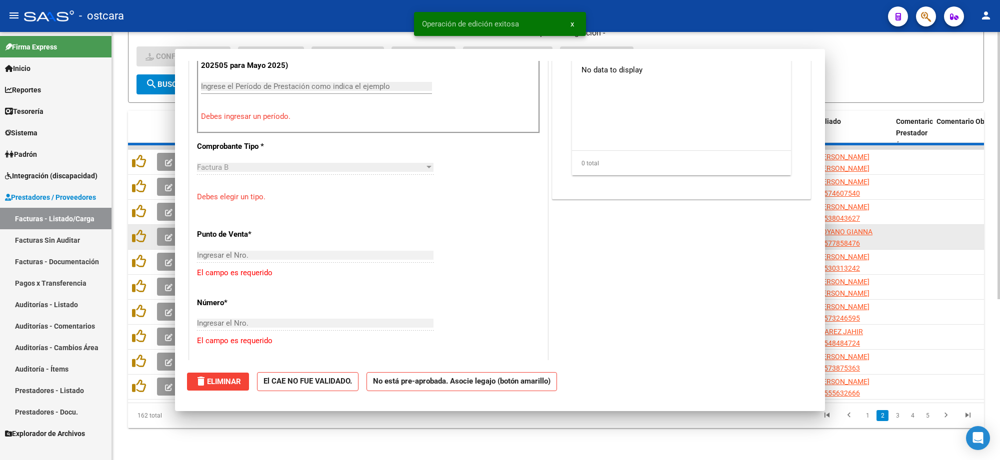
scroll to position [330, 0]
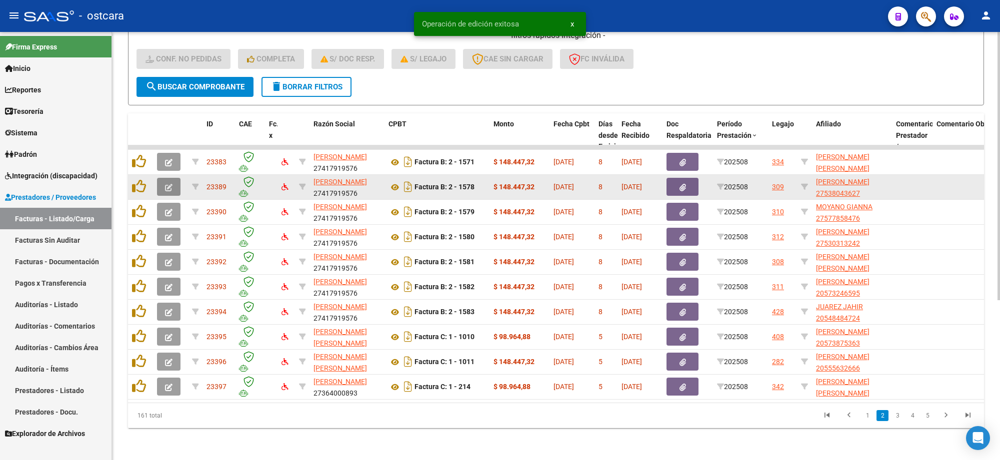
click at [171, 184] on icon "button" at bounding box center [168, 187] width 7 height 7
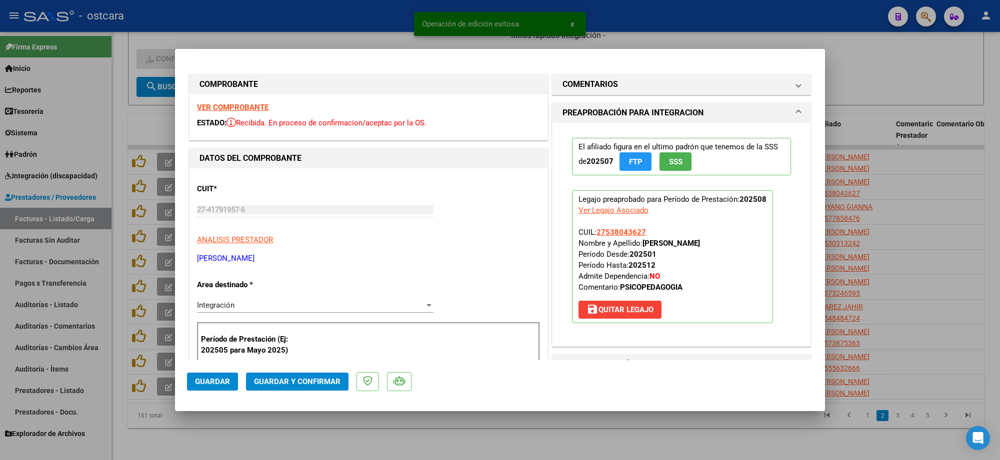
click at [215, 103] on strong "VER COMPROBANTE" at bounding box center [232, 107] width 71 height 9
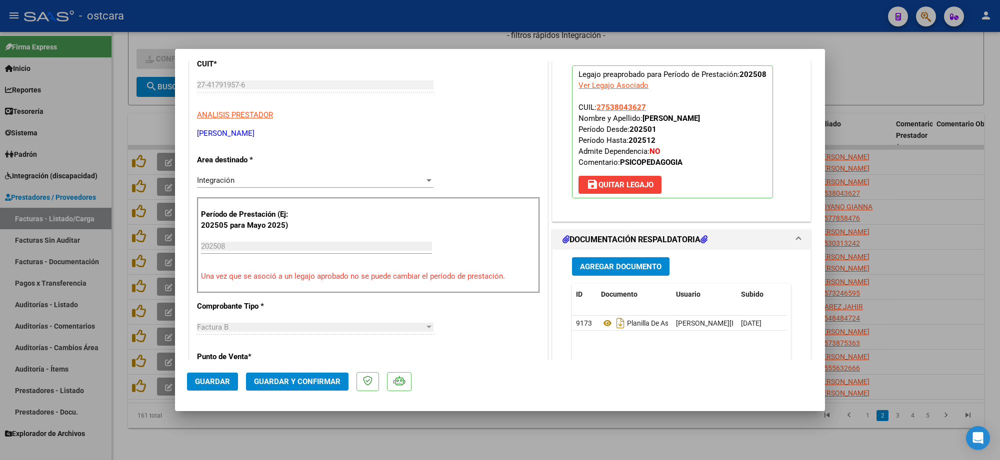
scroll to position [250, 0]
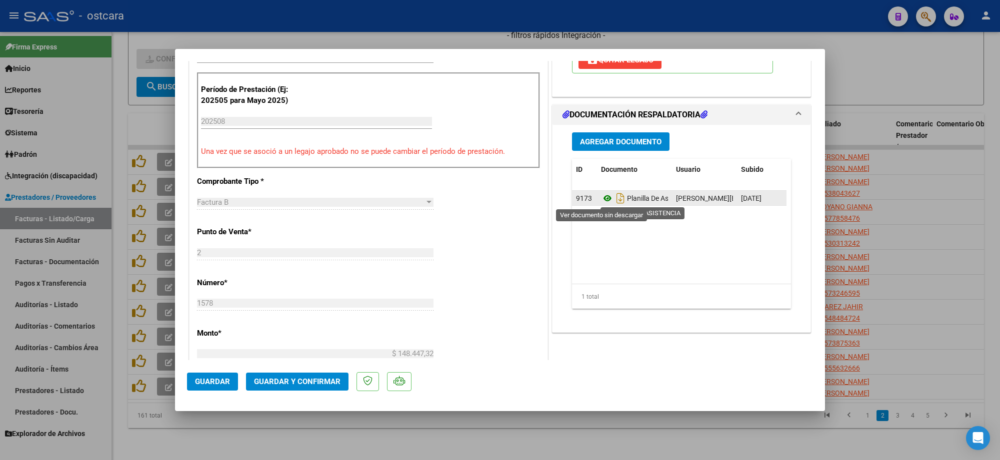
click at [602, 197] on icon at bounding box center [607, 198] width 13 height 12
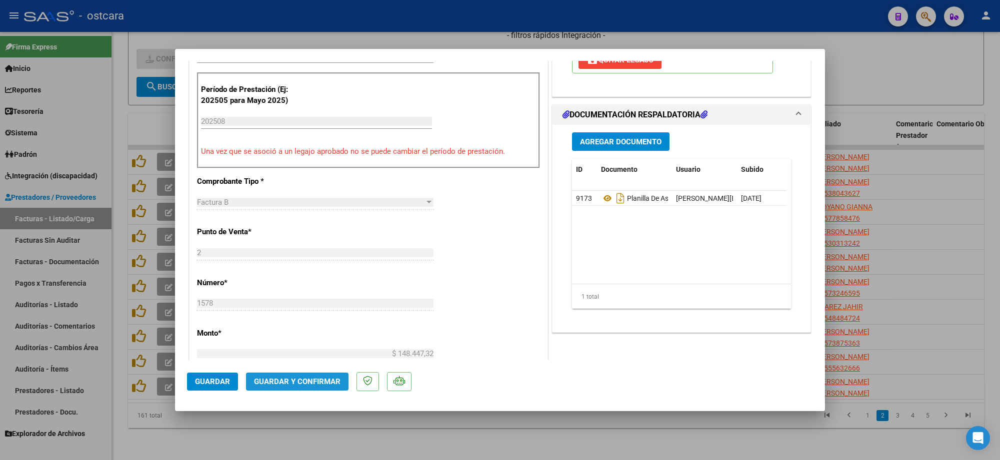
click at [321, 382] on span "Guardar y Confirmar" at bounding box center [297, 381] width 86 height 9
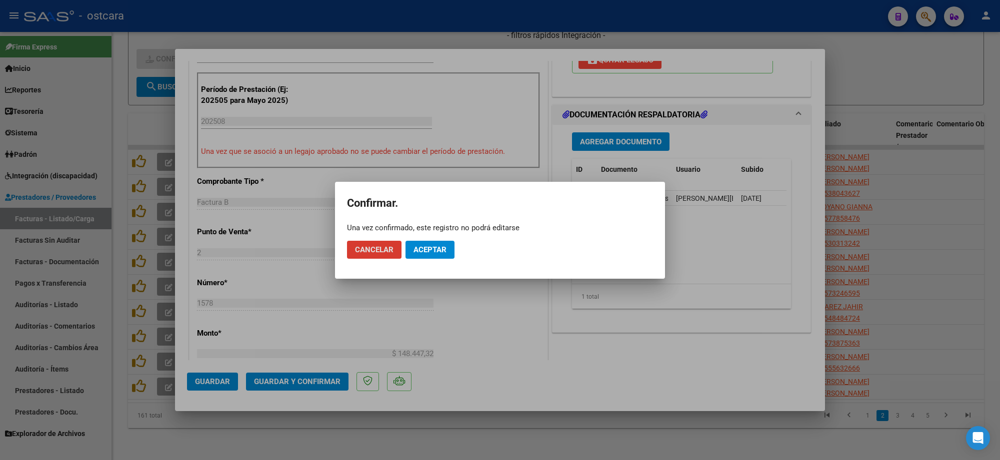
click at [423, 252] on span "Aceptar" at bounding box center [429, 249] width 33 height 9
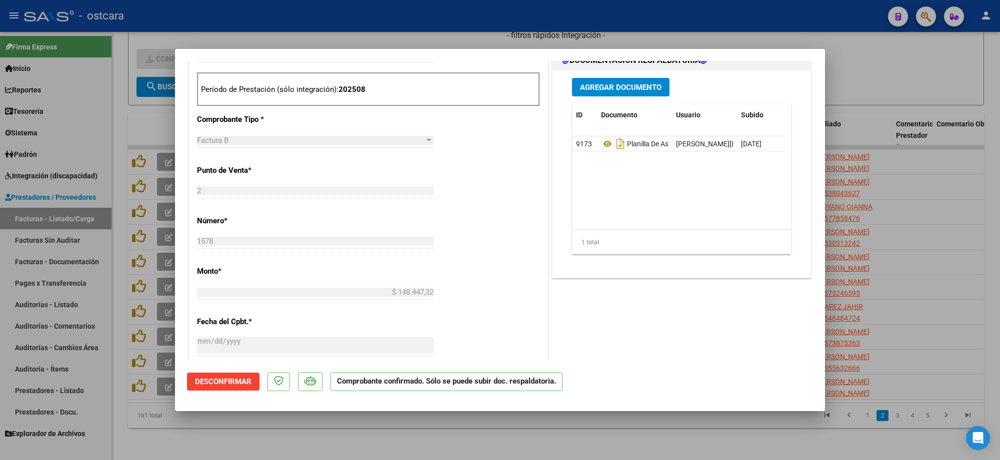
click at [451, 27] on div at bounding box center [500, 230] width 1000 height 460
type input "$ 0,00"
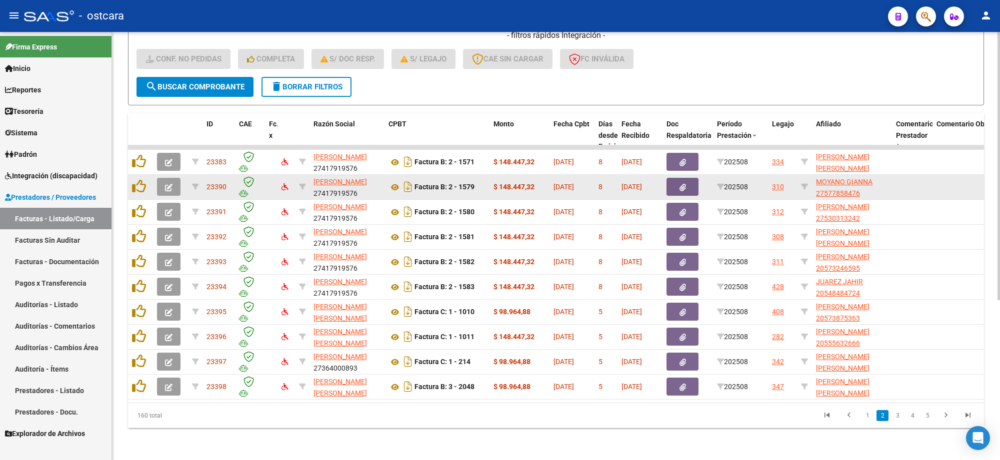
click at [166, 184] on icon "button" at bounding box center [168, 187] width 7 height 7
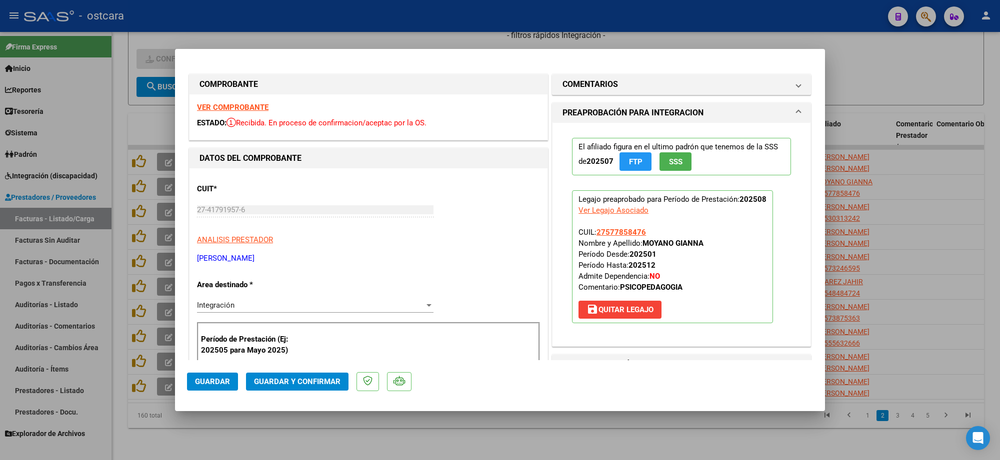
click at [239, 106] on strong "VER COMPROBANTE" at bounding box center [232, 107] width 71 height 9
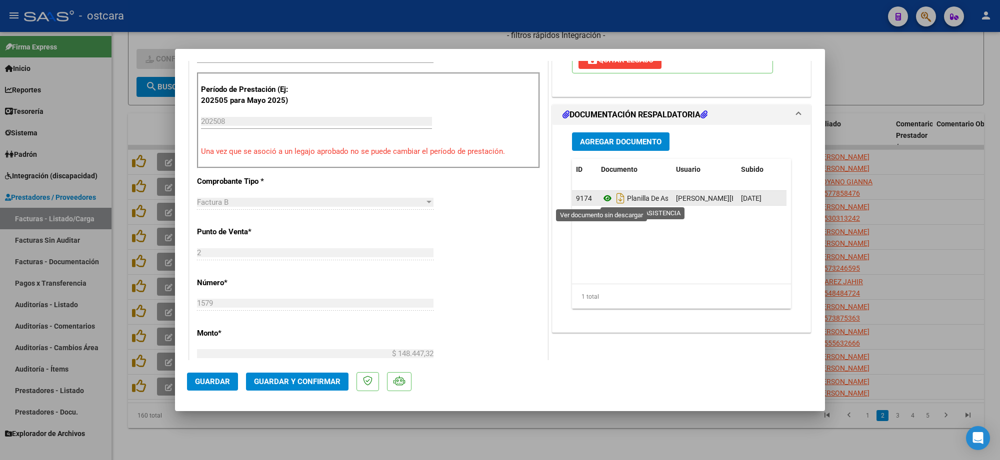
click at [601, 199] on icon at bounding box center [607, 198] width 13 height 12
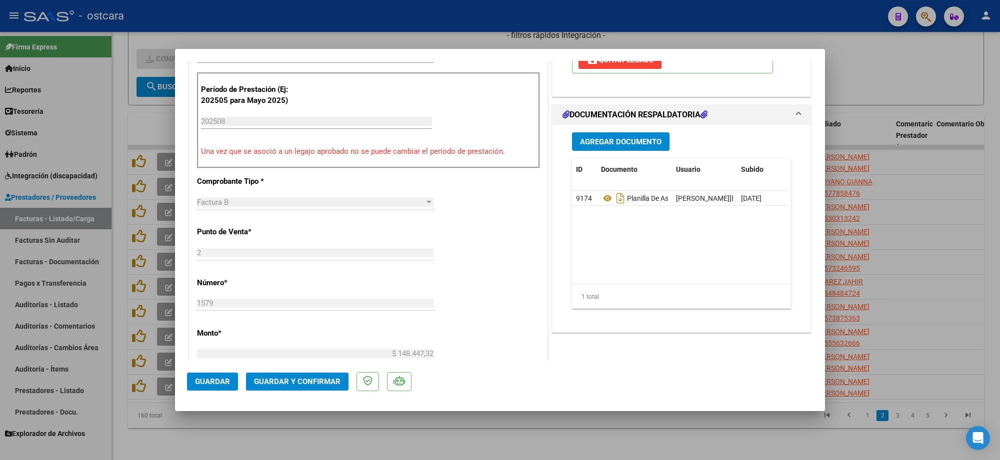
click at [329, 381] on span "Guardar y Confirmar" at bounding box center [297, 381] width 86 height 9
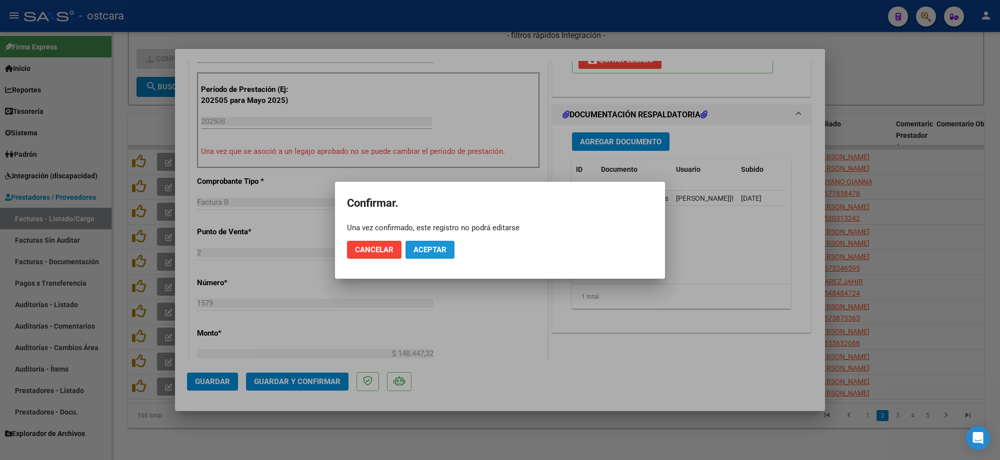
click at [435, 251] on span "Aceptar" at bounding box center [429, 249] width 33 height 9
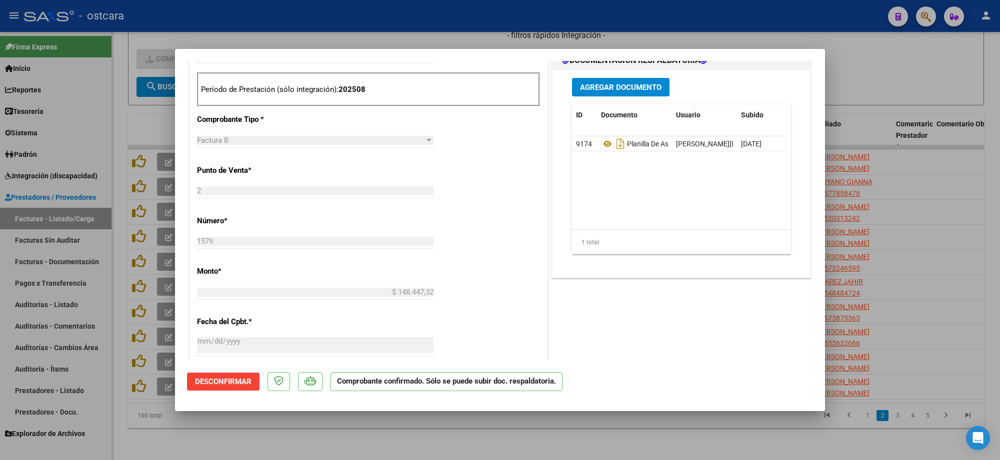
click at [756, 7] on div at bounding box center [500, 230] width 1000 height 460
type input "$ 0,00"
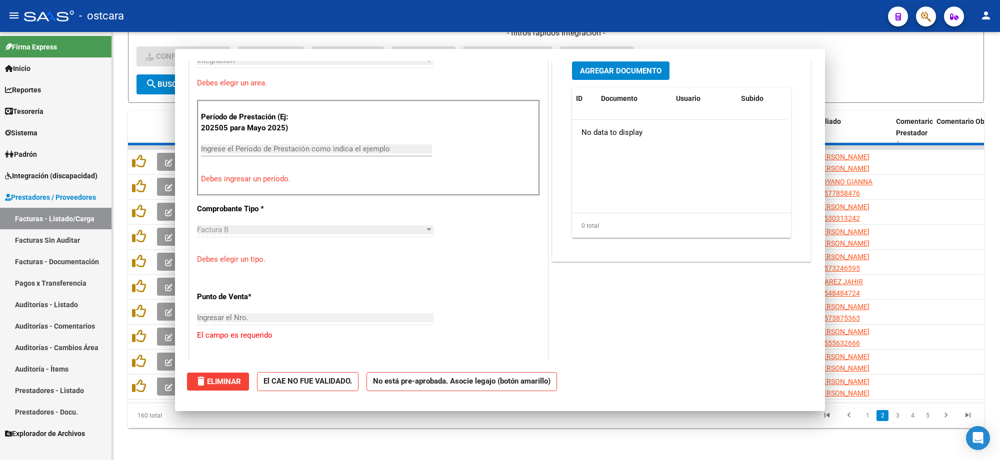
scroll to position [0, 0]
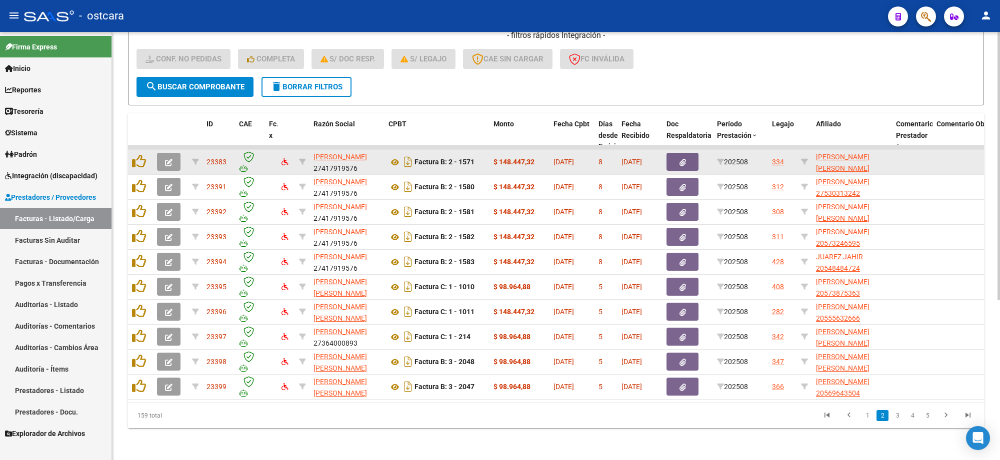
click at [171, 159] on icon "button" at bounding box center [168, 162] width 7 height 7
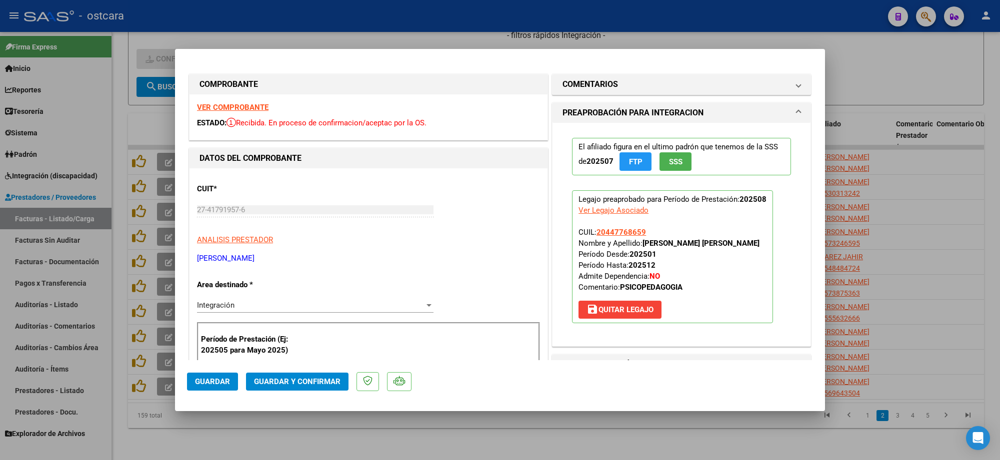
click at [246, 110] on strong "VER COMPROBANTE" at bounding box center [232, 107] width 71 height 9
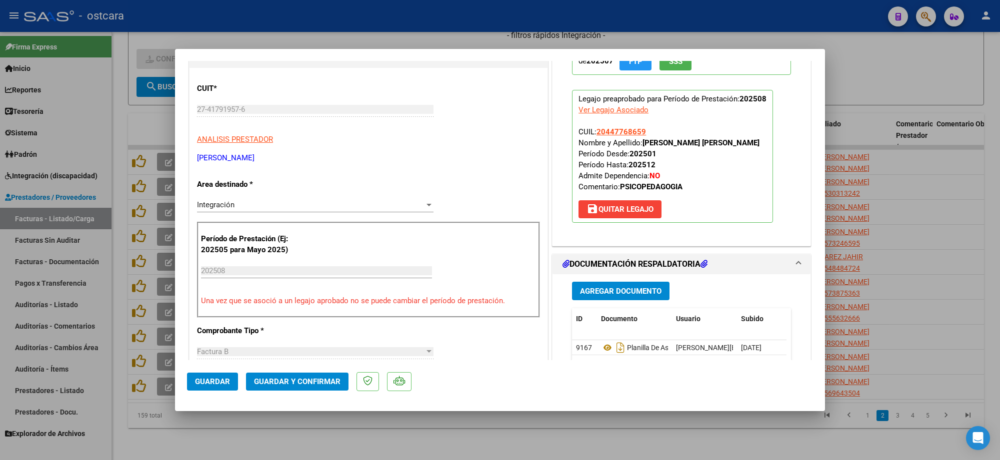
scroll to position [187, 0]
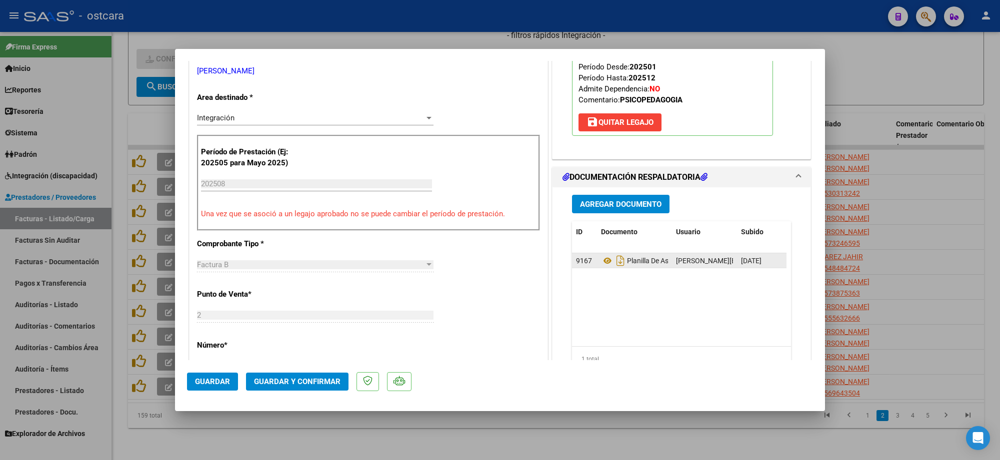
click at [597, 262] on datatable-body-cell "Planilla De Asistencia" at bounding box center [634, 260] width 75 height 14
click at [603, 261] on icon at bounding box center [607, 261] width 13 height 12
click at [308, 385] on span "Guardar y Confirmar" at bounding box center [297, 381] width 86 height 9
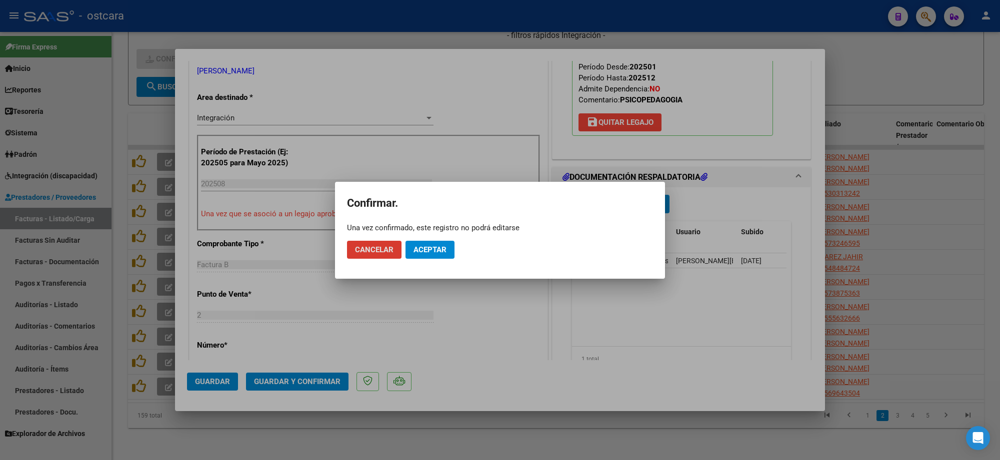
click at [428, 250] on span "Aceptar" at bounding box center [429, 249] width 33 height 9
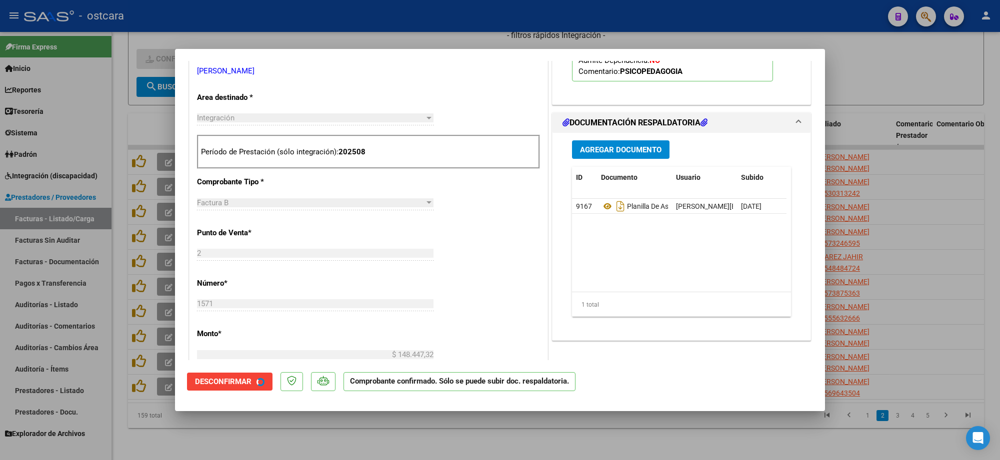
click at [891, 216] on div at bounding box center [500, 230] width 1000 height 460
type input "$ 0,00"
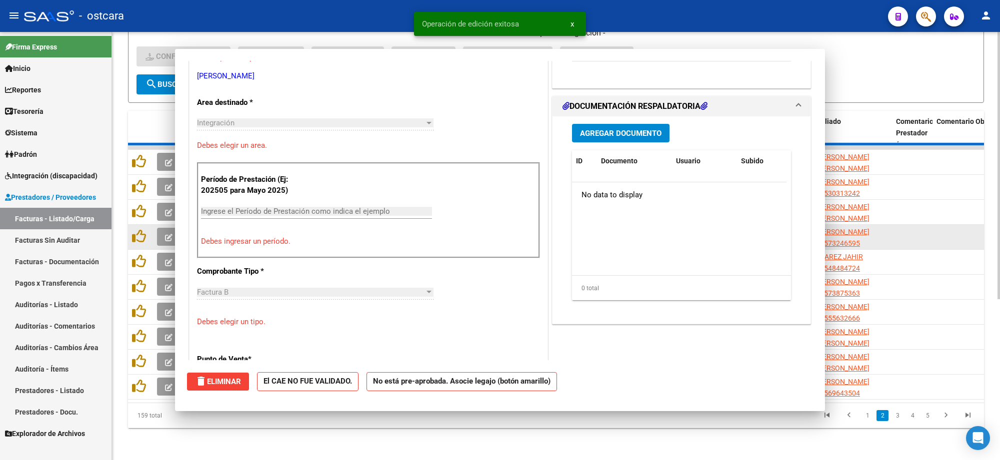
scroll to position [192, 0]
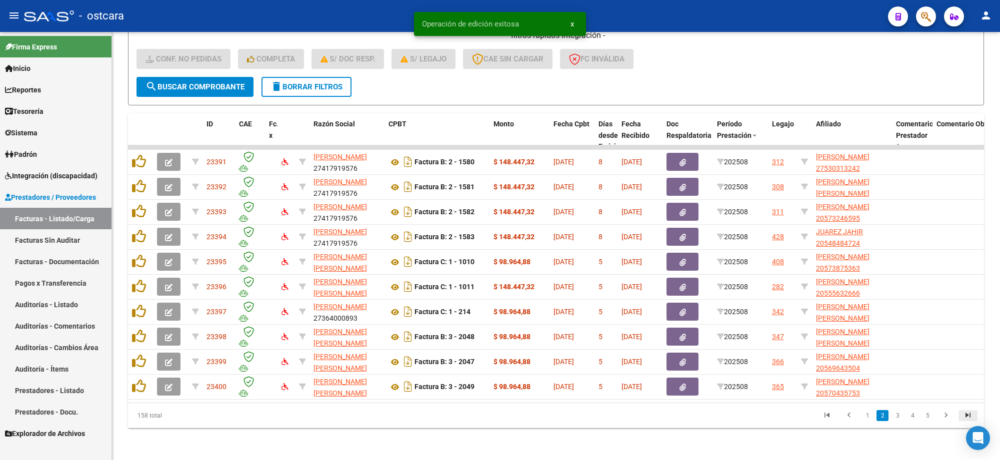
click at [966, 413] on icon "go to last page" at bounding box center [967, 417] width 13 height 12
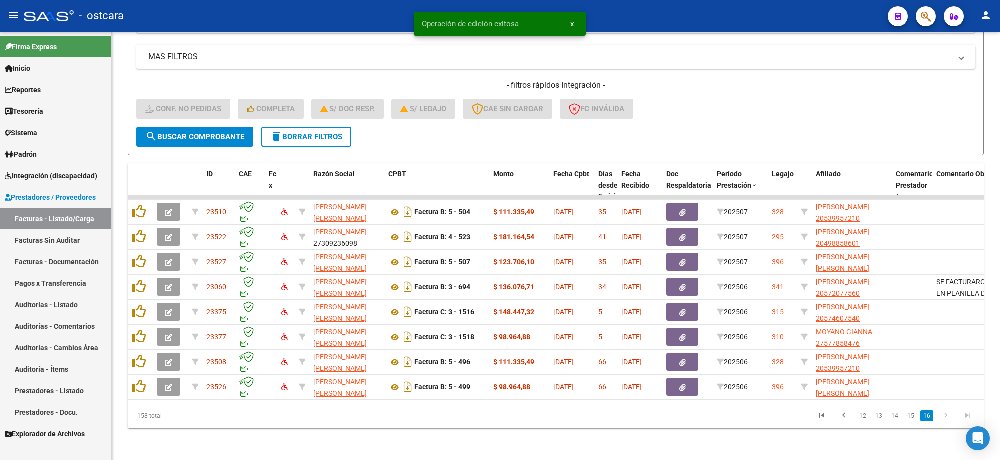
scroll to position [205, 0]
click at [818, 416] on icon "go to first page" at bounding box center [821, 417] width 13 height 12
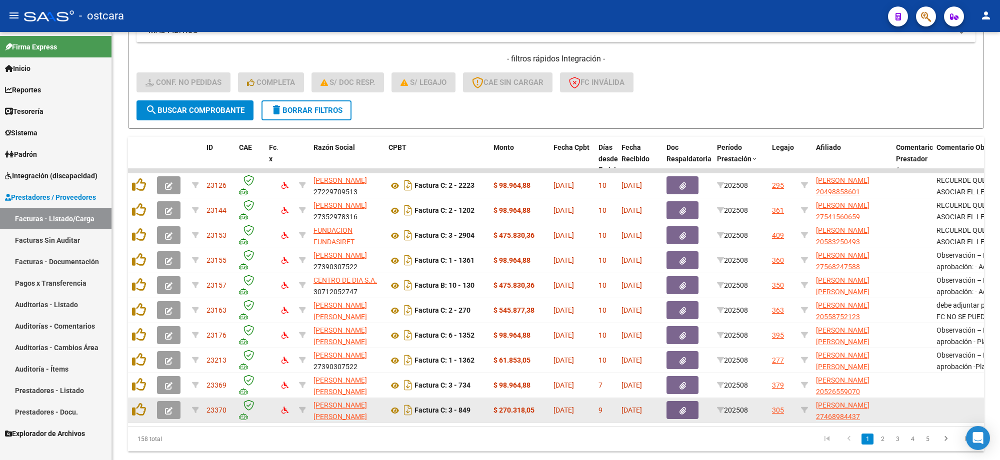
scroll to position [255, 0]
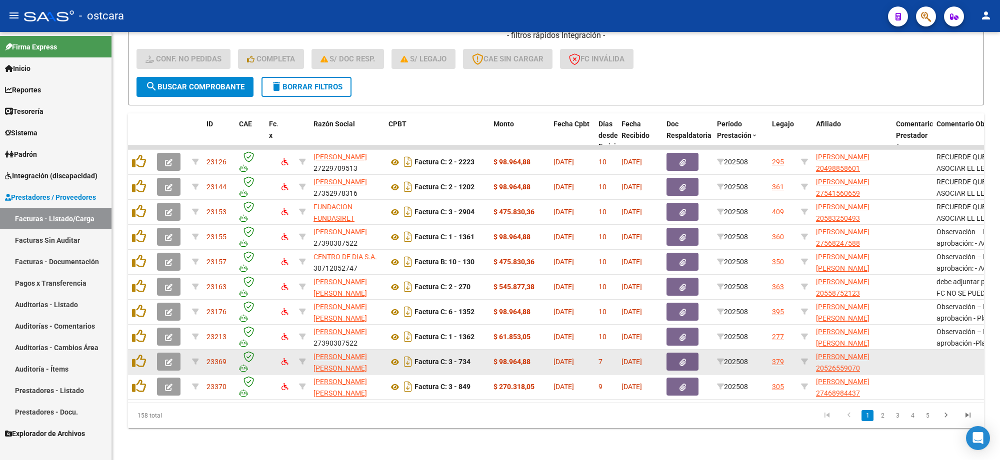
click at [171, 359] on icon "button" at bounding box center [168, 362] width 7 height 7
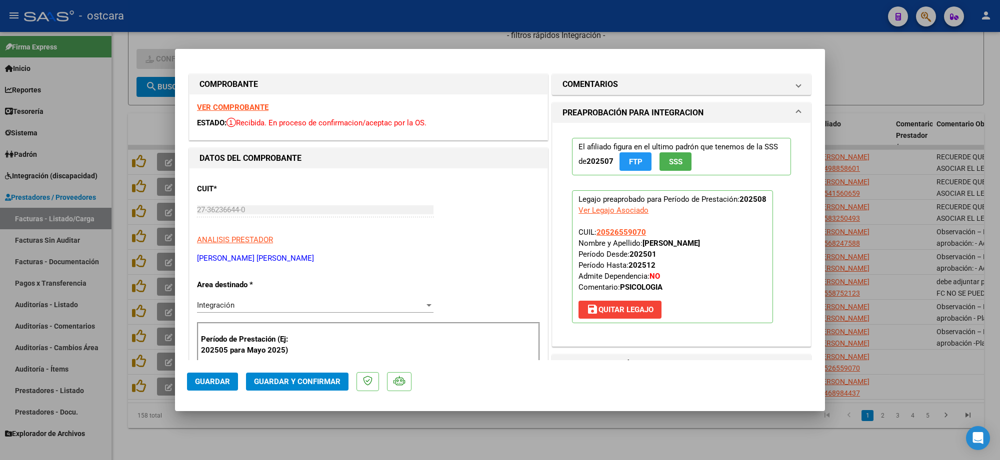
click at [240, 108] on strong "VER COMPROBANTE" at bounding box center [232, 107] width 71 height 9
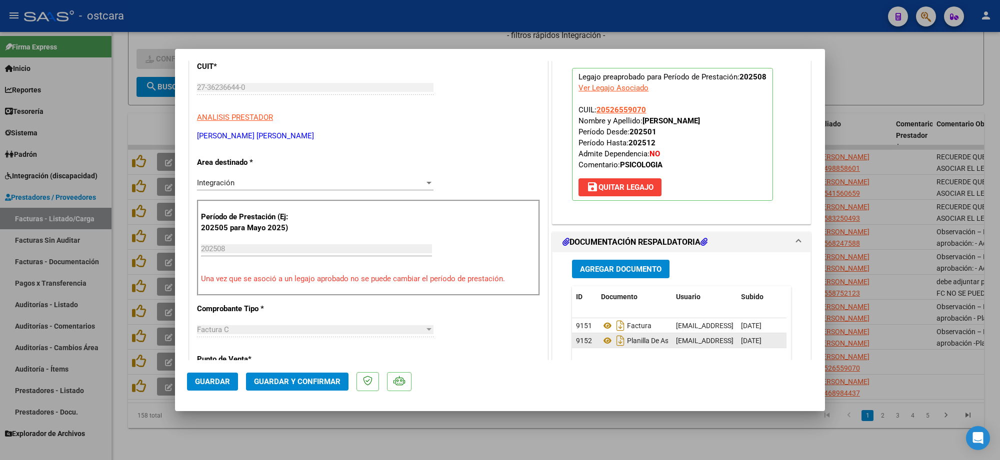
scroll to position [250, 0]
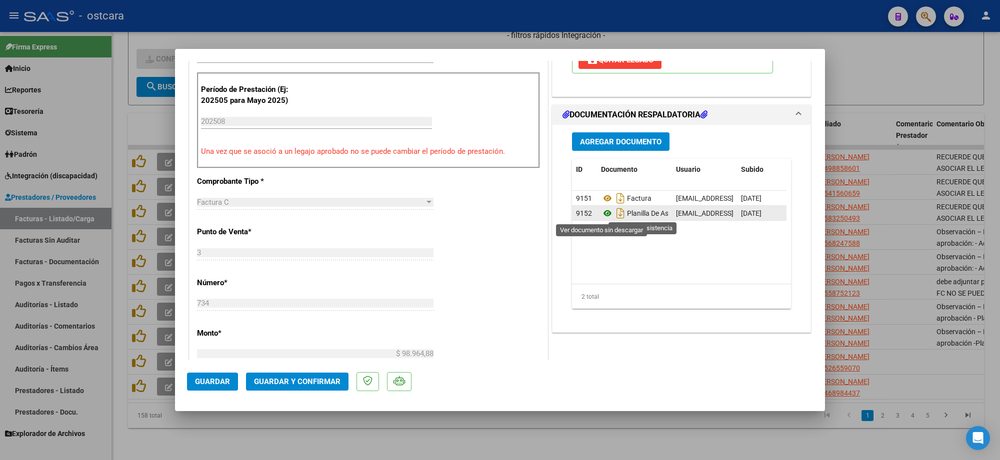
click at [605, 212] on icon at bounding box center [607, 213] width 13 height 12
click at [323, 377] on span "Guardar y Confirmar" at bounding box center [297, 381] width 86 height 9
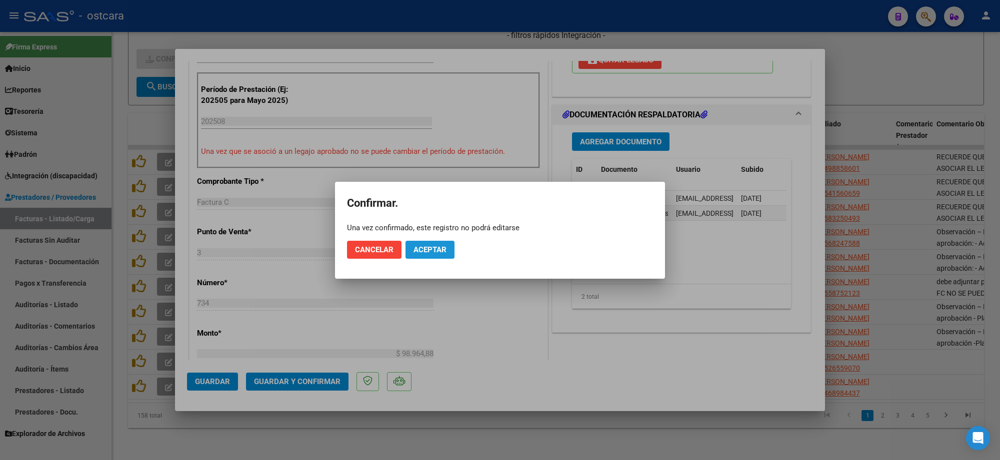
drag, startPoint x: 431, startPoint y: 254, endPoint x: 450, endPoint y: 250, distance: 19.3
click at [431, 253] on button "Aceptar" at bounding box center [429, 250] width 49 height 18
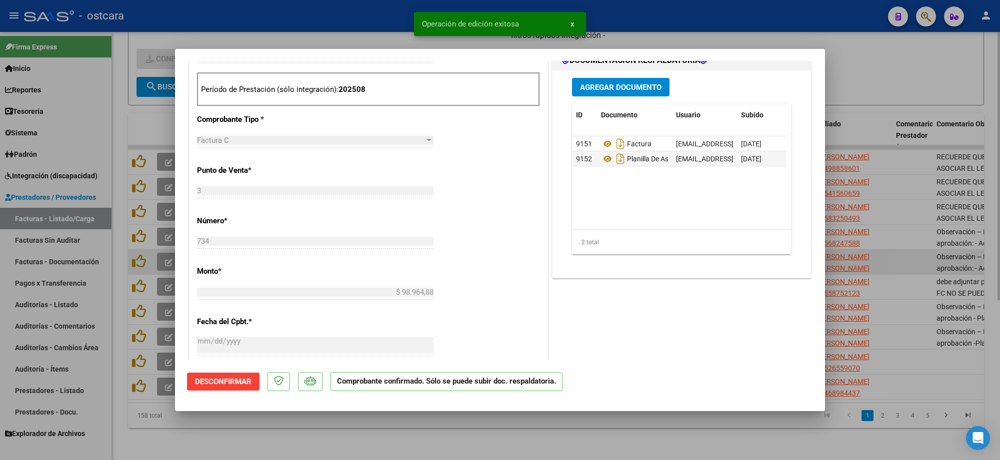
click at [909, 250] on div at bounding box center [500, 230] width 1000 height 460
type input "$ 0,00"
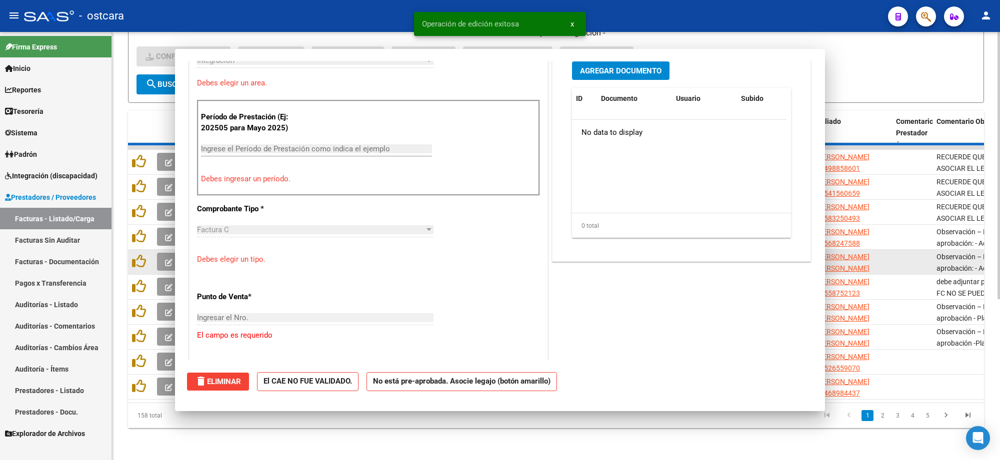
scroll to position [0, 0]
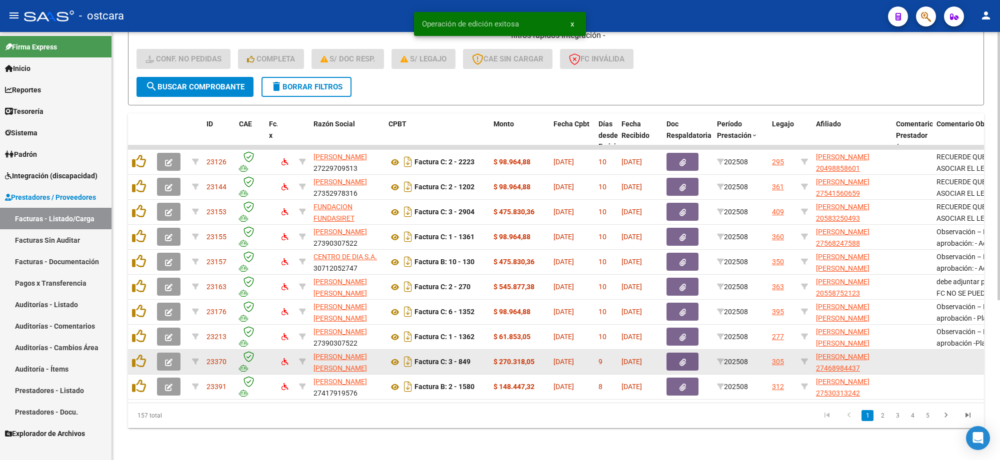
click at [167, 359] on icon "button" at bounding box center [168, 362] width 7 height 7
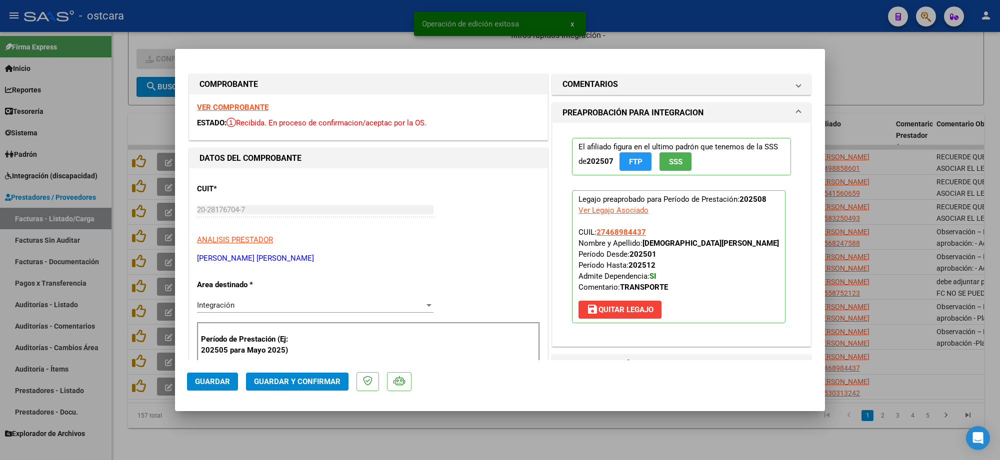
click at [245, 106] on strong "VER COMPROBANTE" at bounding box center [232, 107] width 71 height 9
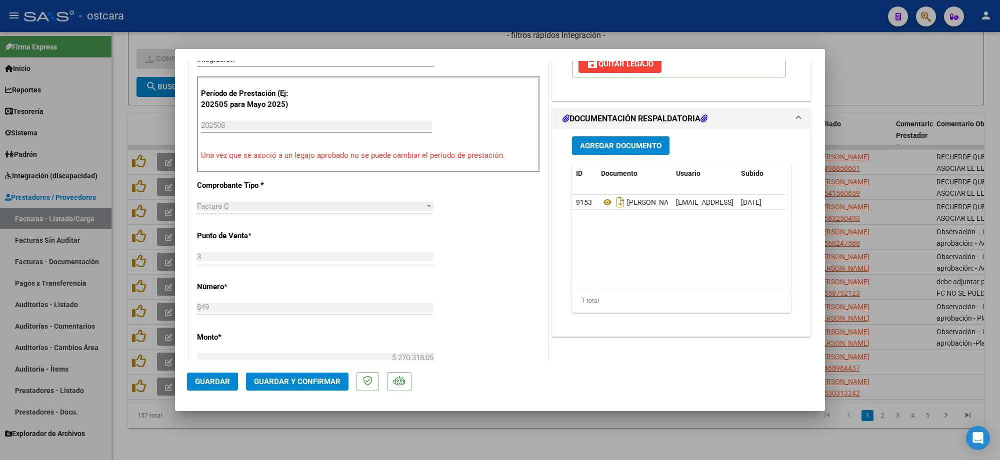
scroll to position [250, 0]
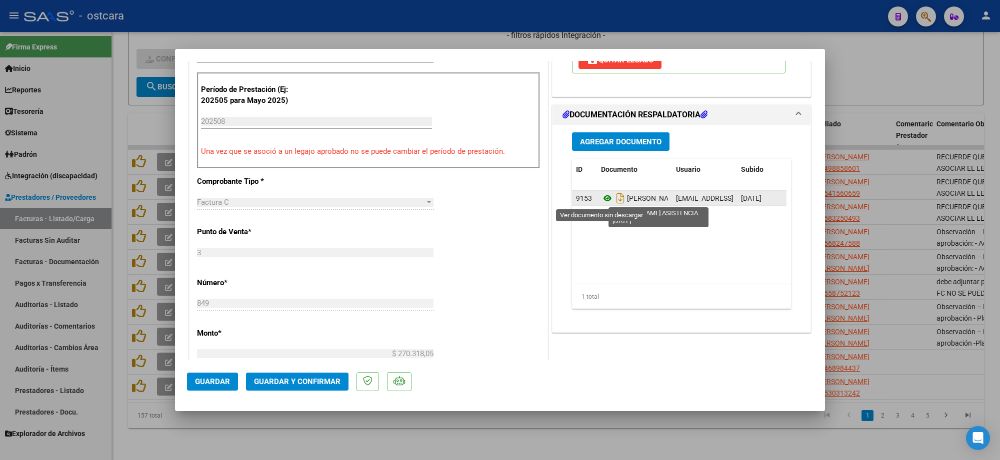
click at [602, 199] on icon at bounding box center [607, 198] width 13 height 12
click at [604, 199] on icon at bounding box center [607, 198] width 13 height 12
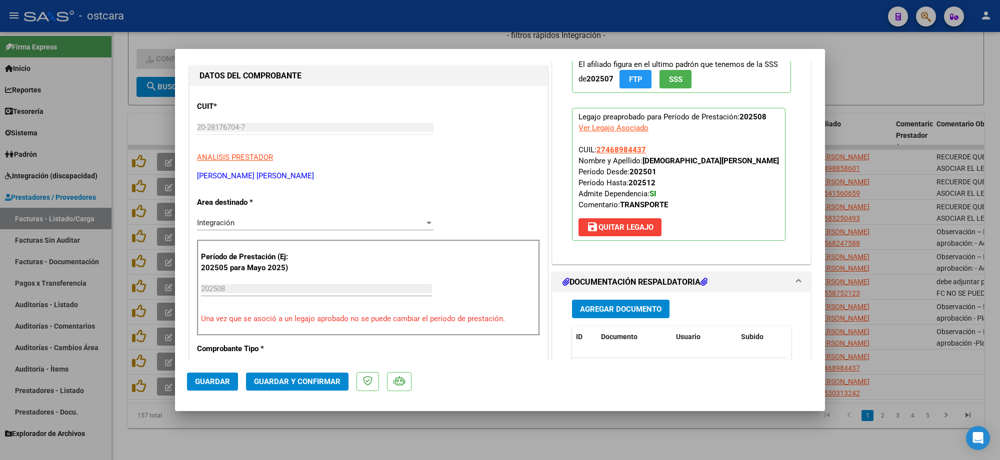
scroll to position [0, 0]
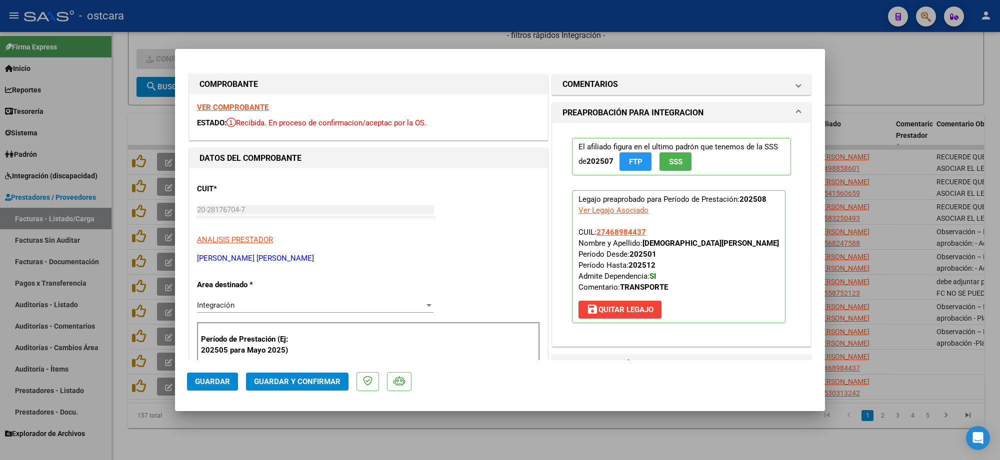
click at [261, 105] on strong "VER COMPROBANTE" at bounding box center [232, 107] width 71 height 9
click at [615, 83] on mat-panel-title "COMENTARIOS" at bounding box center [675, 84] width 226 height 12
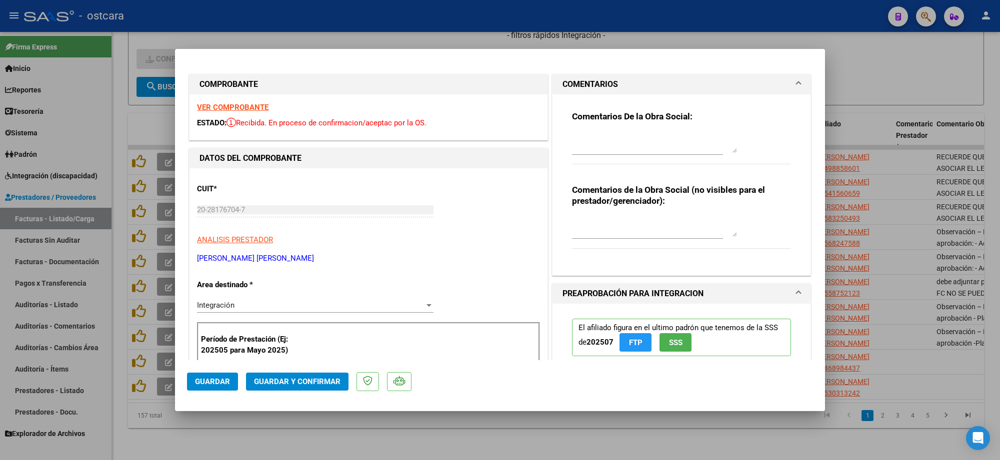
click at [599, 140] on textarea at bounding box center [654, 143] width 165 height 20
paste textarea "Observación – Estado Pendiente de aprobación - Falta planilla de asistencia: Se…"
type textarea "Observación – Estado Pendiente de aprobación - Falta planilla de asistencia: Se…"
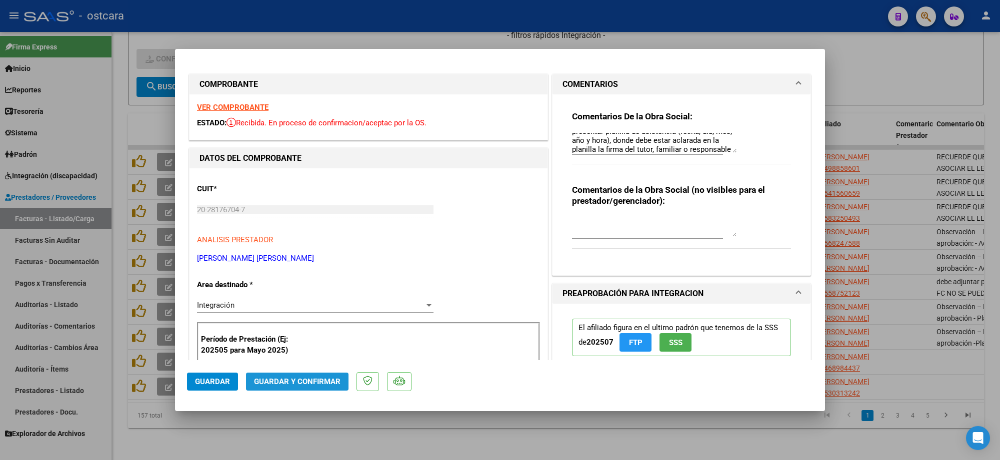
click at [331, 376] on button "Guardar y Confirmar" at bounding box center [297, 382] width 102 height 18
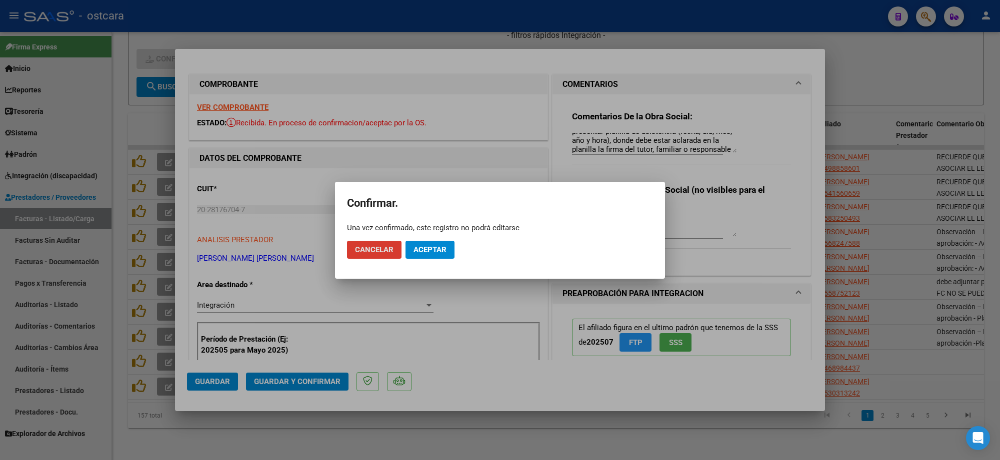
click at [421, 249] on span "Aceptar" at bounding box center [429, 249] width 33 height 9
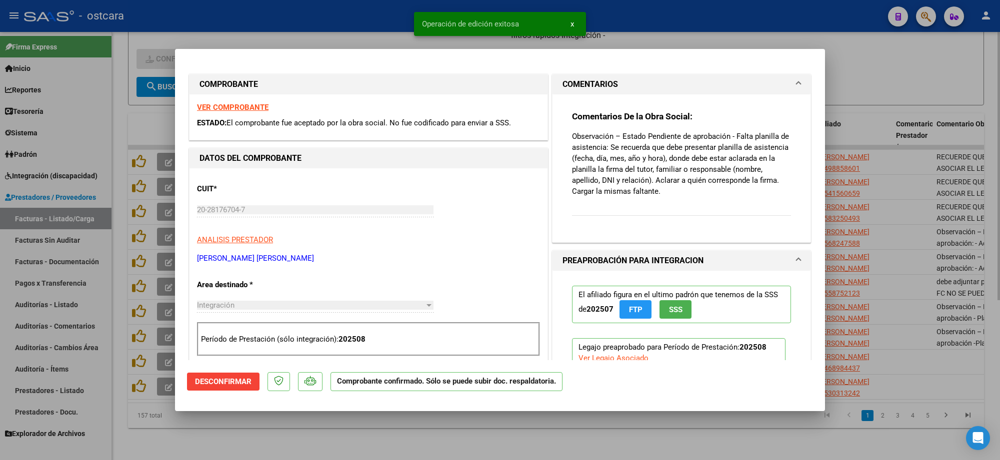
click at [889, 63] on div at bounding box center [500, 230] width 1000 height 460
type input "$ 0,00"
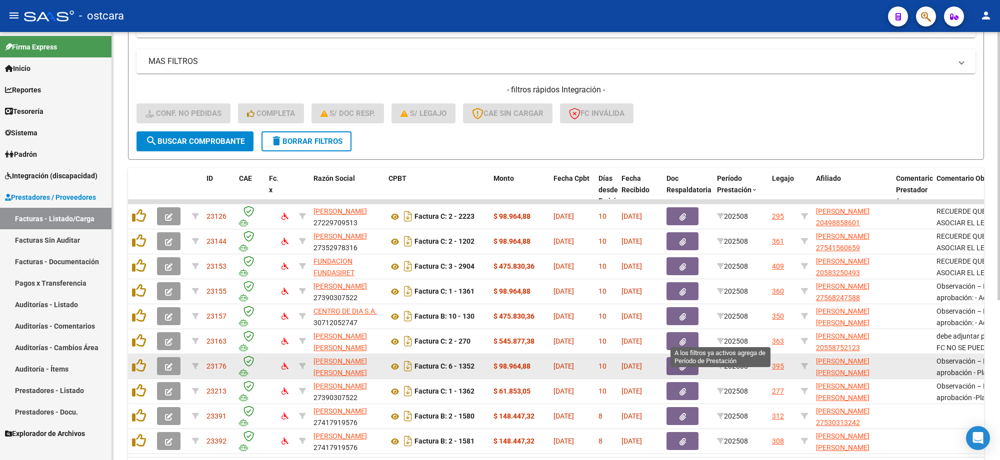
scroll to position [255, 0]
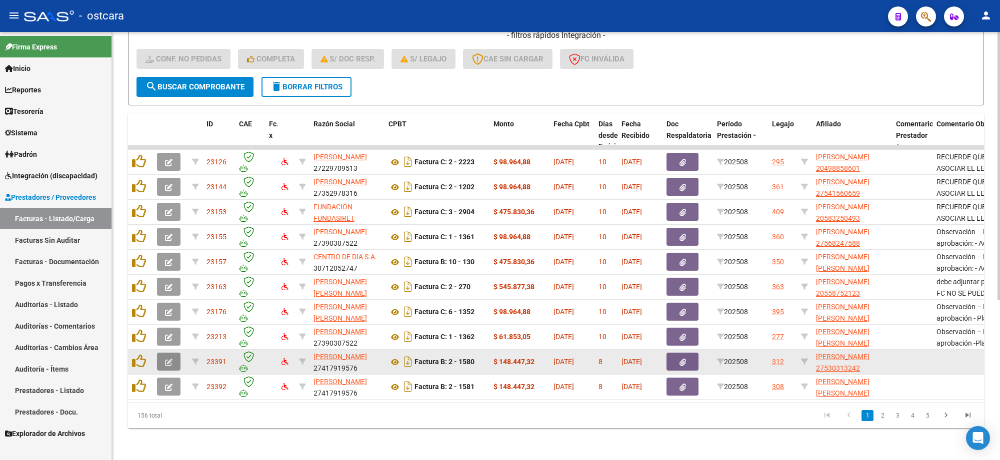
click at [173, 355] on button "button" at bounding box center [168, 362] width 23 height 18
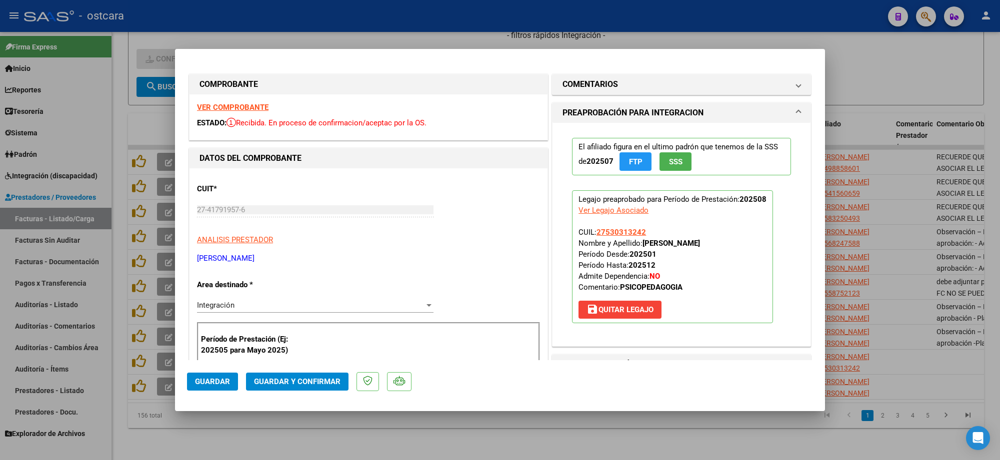
click at [256, 106] on strong "VER COMPROBANTE" at bounding box center [232, 107] width 71 height 9
click at [966, 331] on div at bounding box center [500, 230] width 1000 height 460
type input "$ 0,00"
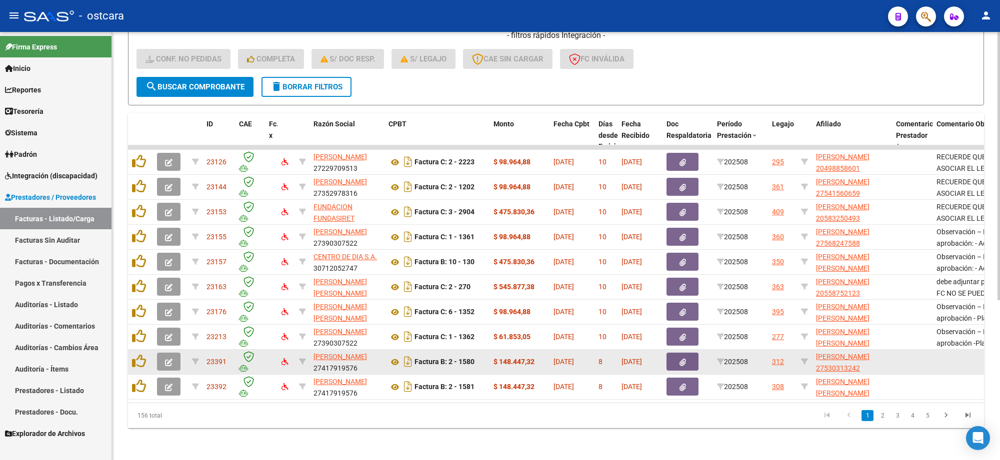
click at [686, 353] on button "button" at bounding box center [682, 362] width 32 height 18
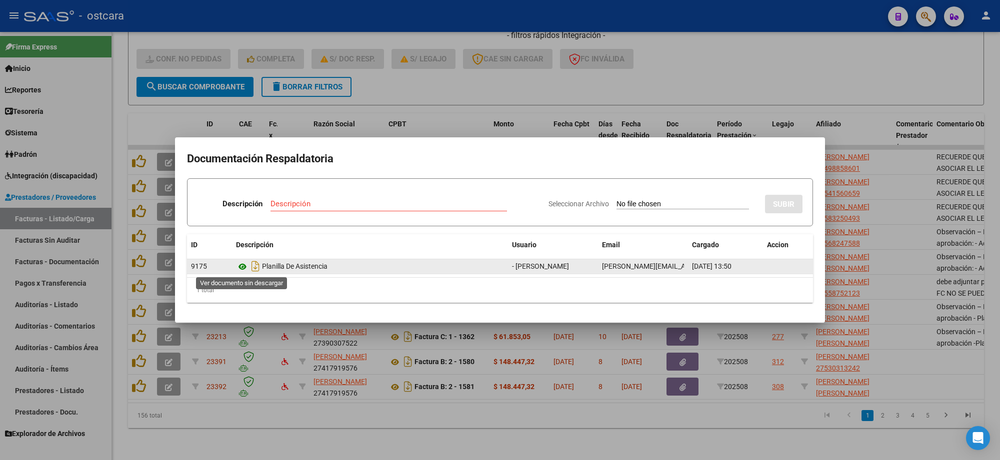
click at [242, 268] on icon at bounding box center [242, 267] width 13 height 12
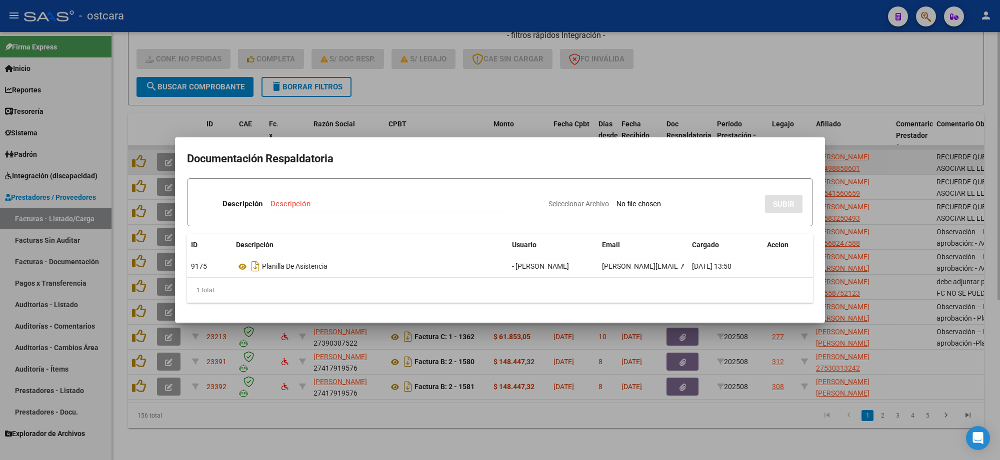
drag, startPoint x: 704, startPoint y: 91, endPoint x: 766, endPoint y: 148, distance: 84.6
click at [705, 93] on div at bounding box center [500, 230] width 1000 height 460
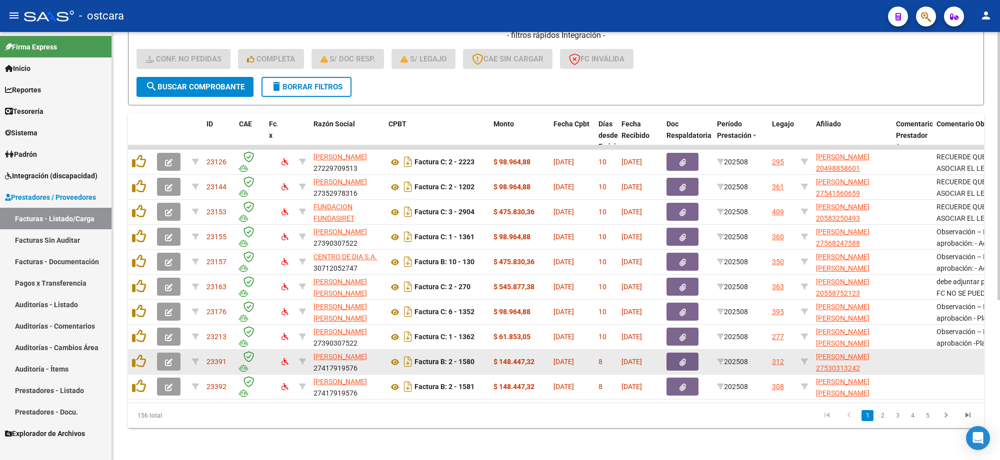
click at [170, 359] on icon "button" at bounding box center [168, 362] width 7 height 7
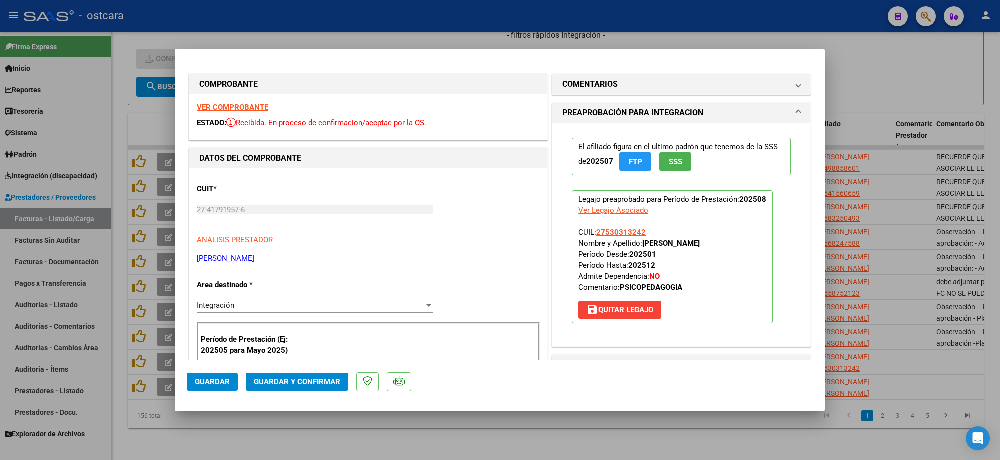
click at [240, 108] on strong "VER COMPROBANTE" at bounding box center [232, 107] width 71 height 9
click at [303, 376] on button "Guardar y Confirmar" at bounding box center [297, 382] width 102 height 18
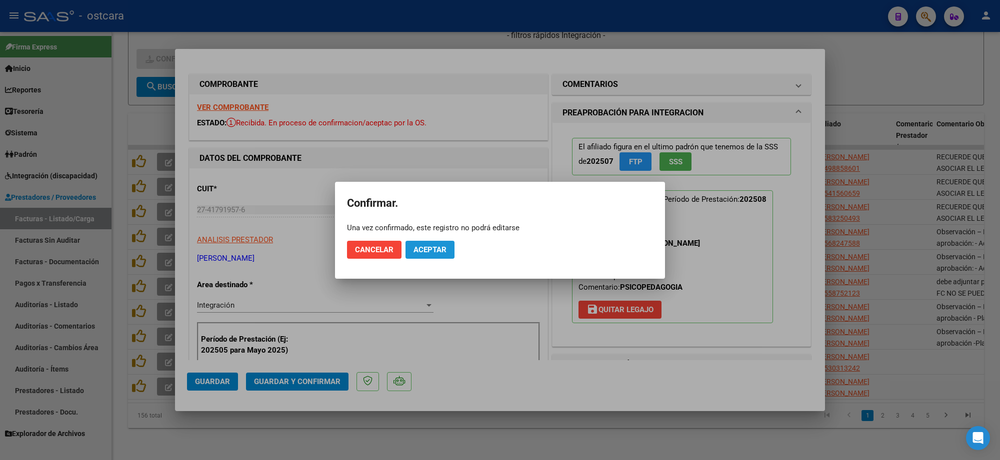
click at [443, 249] on span "Aceptar" at bounding box center [429, 249] width 33 height 9
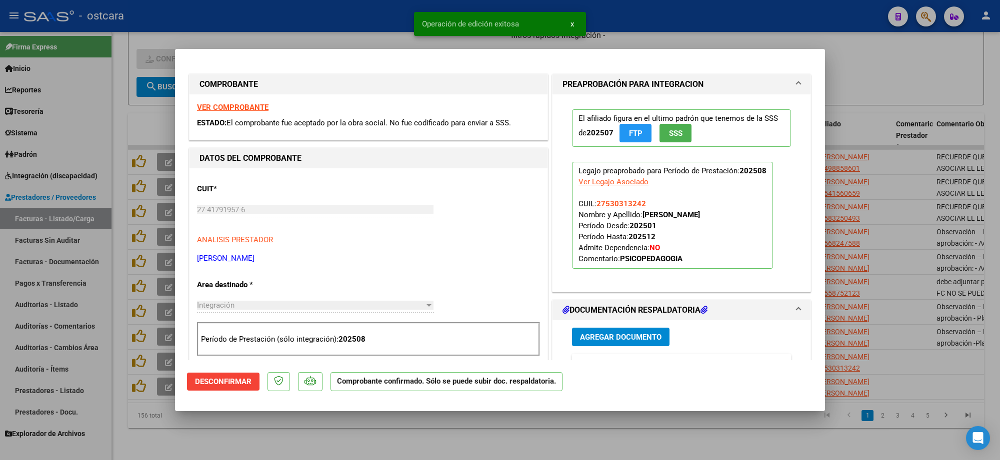
click at [964, 283] on div at bounding box center [500, 230] width 1000 height 460
type input "$ 0,00"
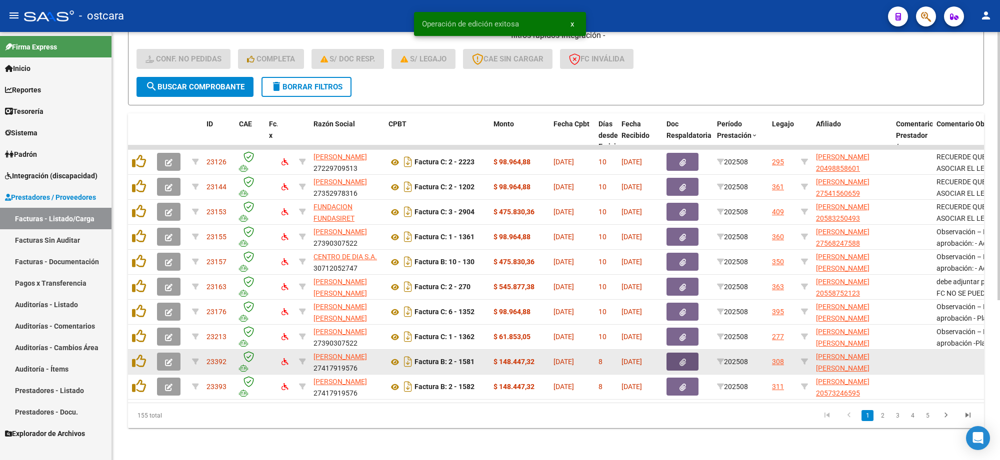
click at [679, 359] on icon "button" at bounding box center [682, 362] width 6 height 7
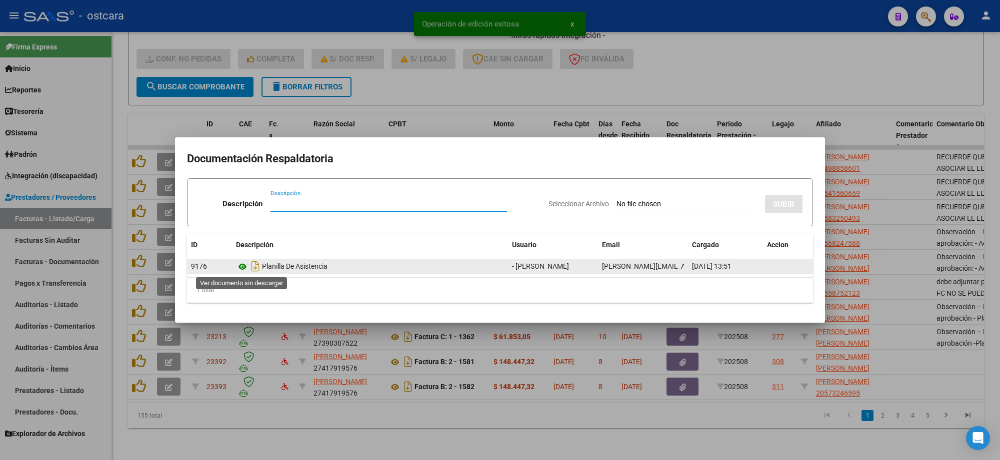
click at [241, 266] on icon at bounding box center [242, 267] width 13 height 12
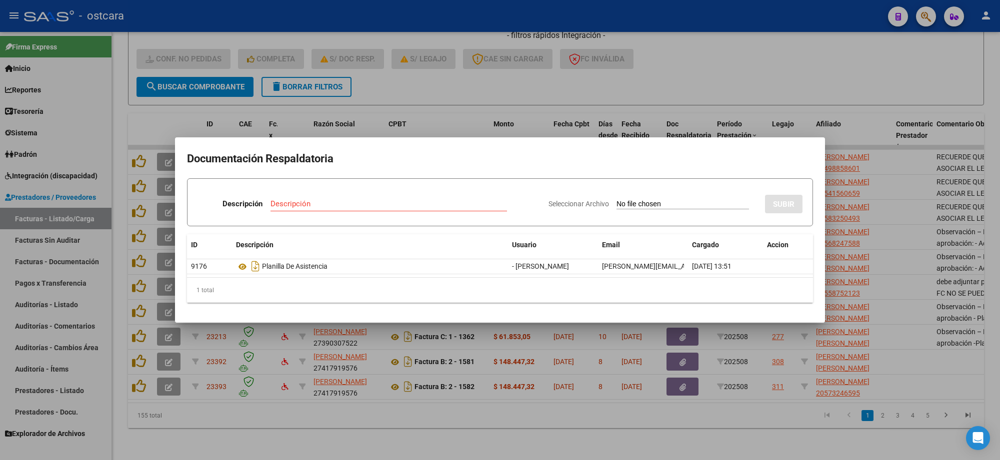
click at [883, 351] on div at bounding box center [500, 230] width 1000 height 460
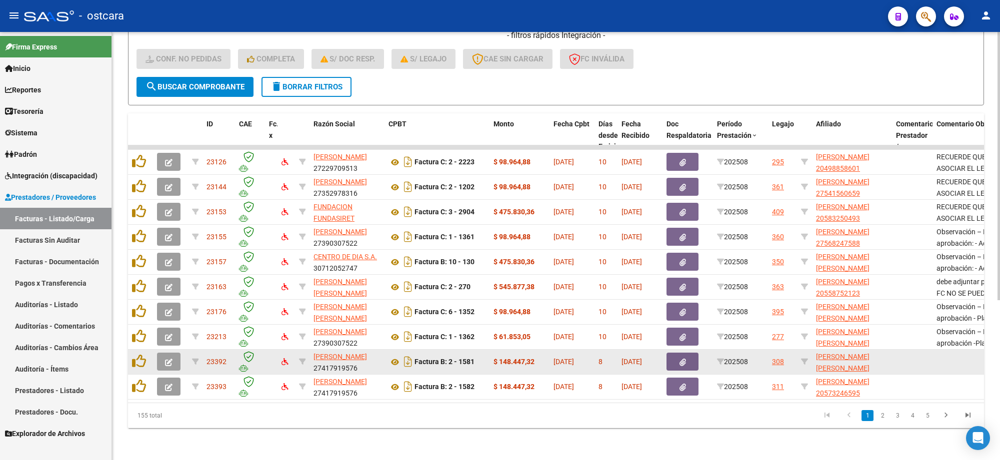
click at [165, 359] on icon "button" at bounding box center [168, 362] width 7 height 7
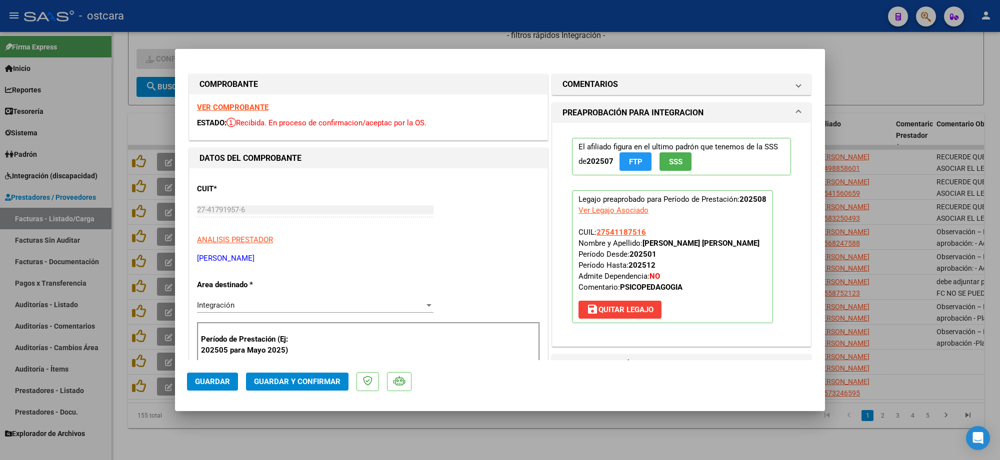
click at [227, 110] on strong "VER COMPROBANTE" at bounding box center [232, 107] width 71 height 9
click at [308, 380] on span "Guardar y Confirmar" at bounding box center [297, 381] width 86 height 9
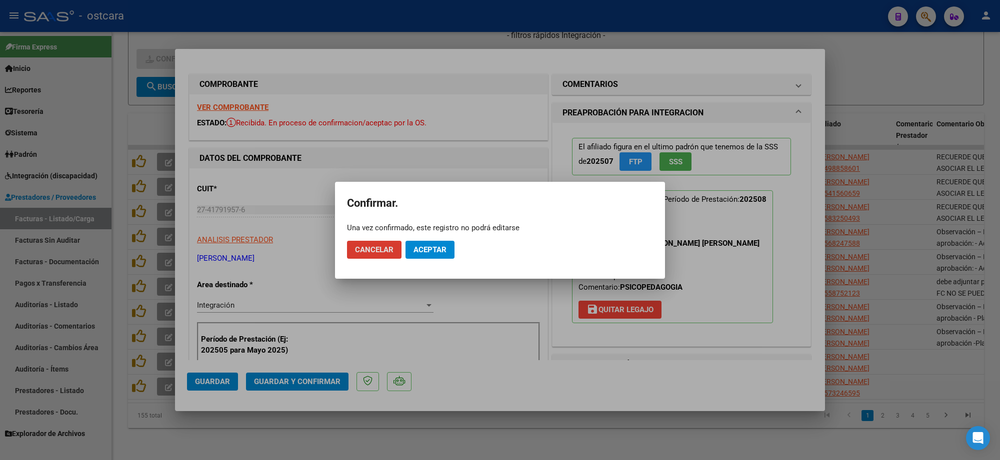
click at [435, 251] on span "Aceptar" at bounding box center [429, 249] width 33 height 9
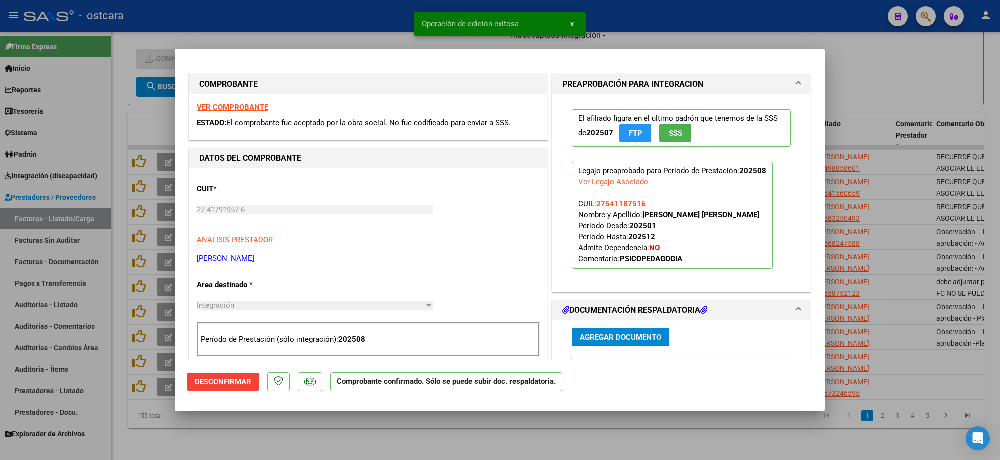
click at [896, 60] on div at bounding box center [500, 230] width 1000 height 460
type input "$ 0,00"
